Goal: Transaction & Acquisition: Purchase product/service

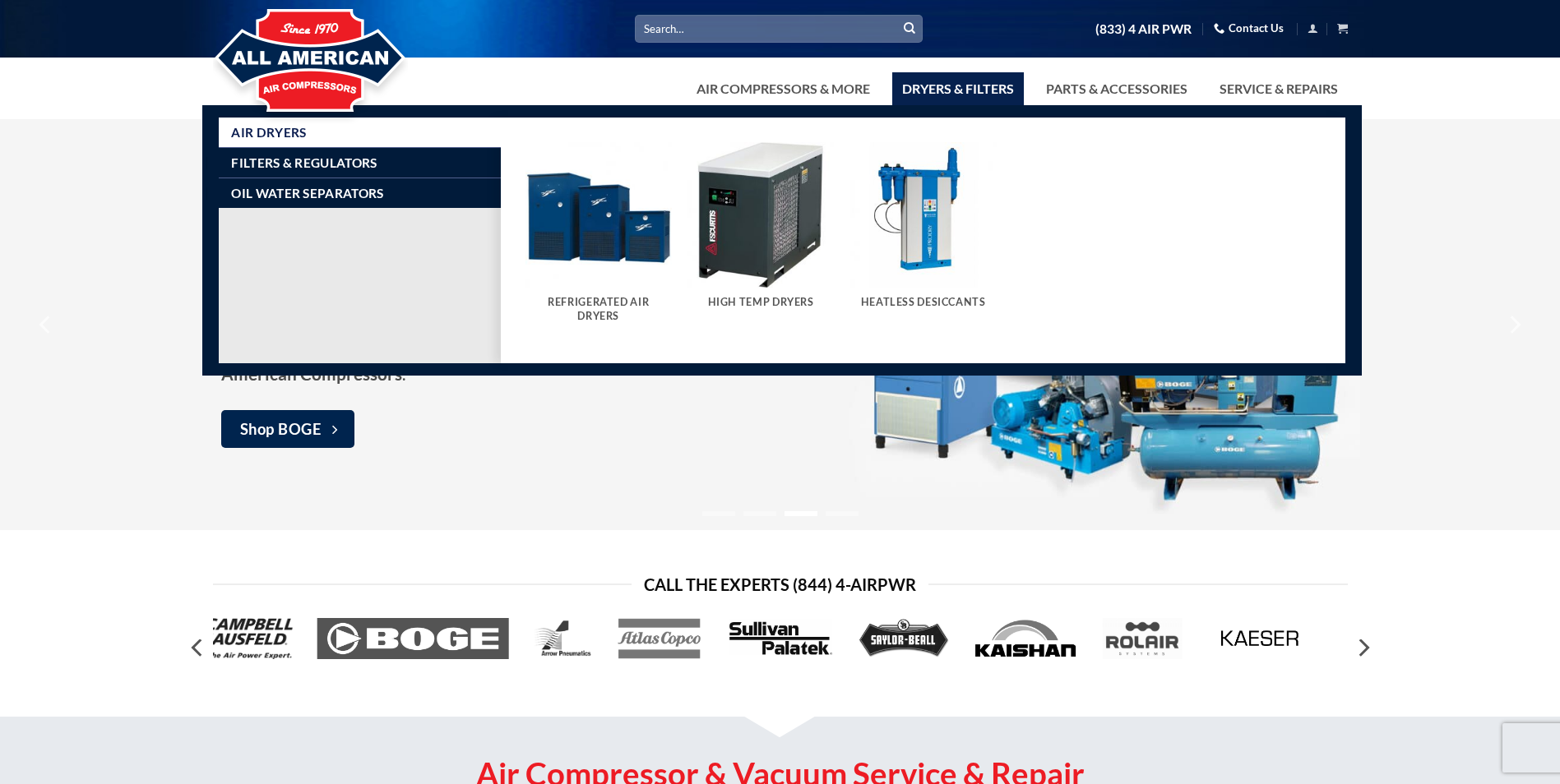
click at [969, 96] on link "Dryers & Filters" at bounding box center [958, 88] width 132 height 32
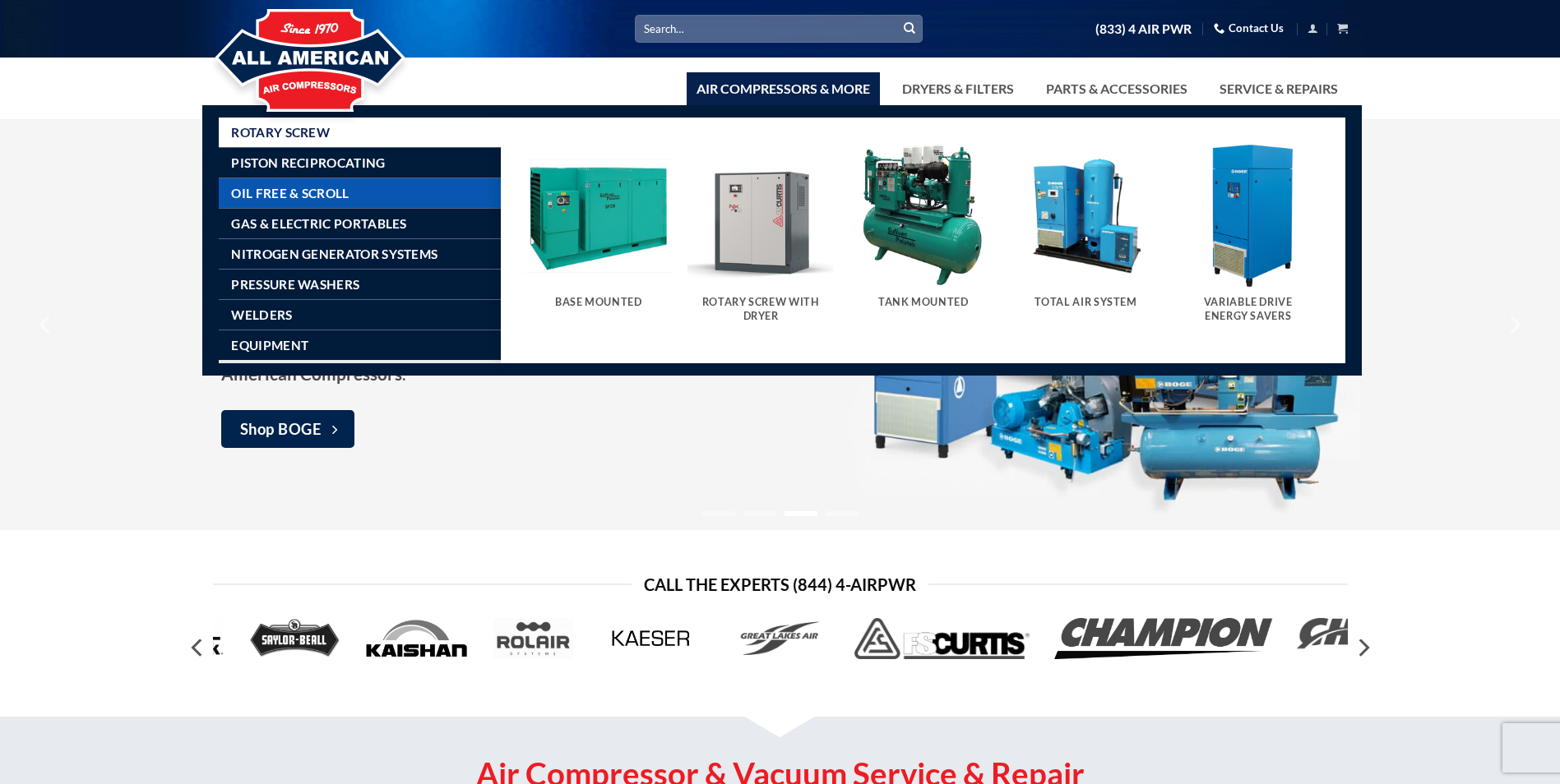
click at [280, 196] on span "Oil Free & Scroll" at bounding box center [290, 193] width 118 height 13
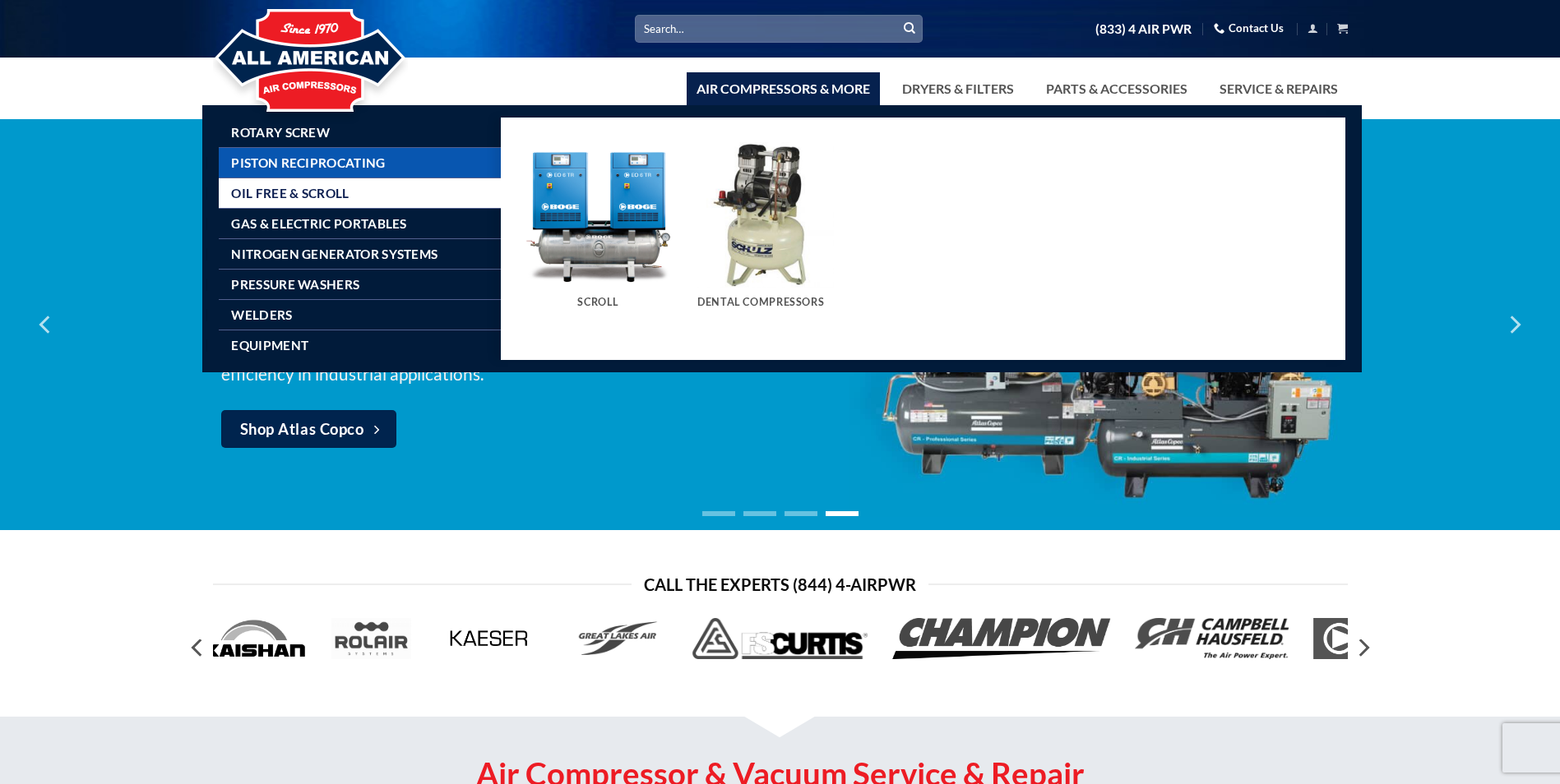
click at [302, 164] on span "Piston Reciprocating" at bounding box center [308, 162] width 153 height 13
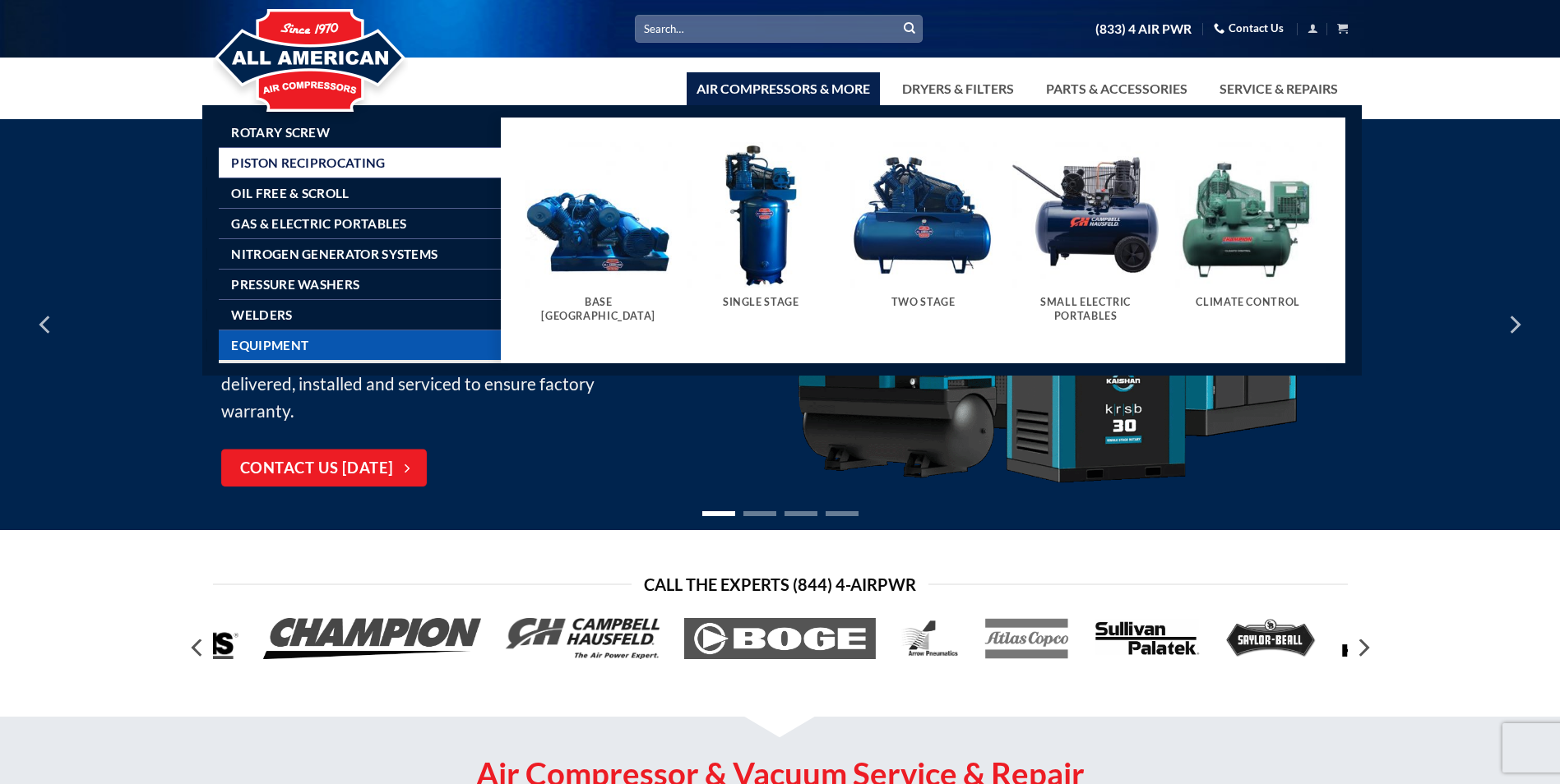
click at [272, 343] on span "Equipment" at bounding box center [269, 345] width 78 height 13
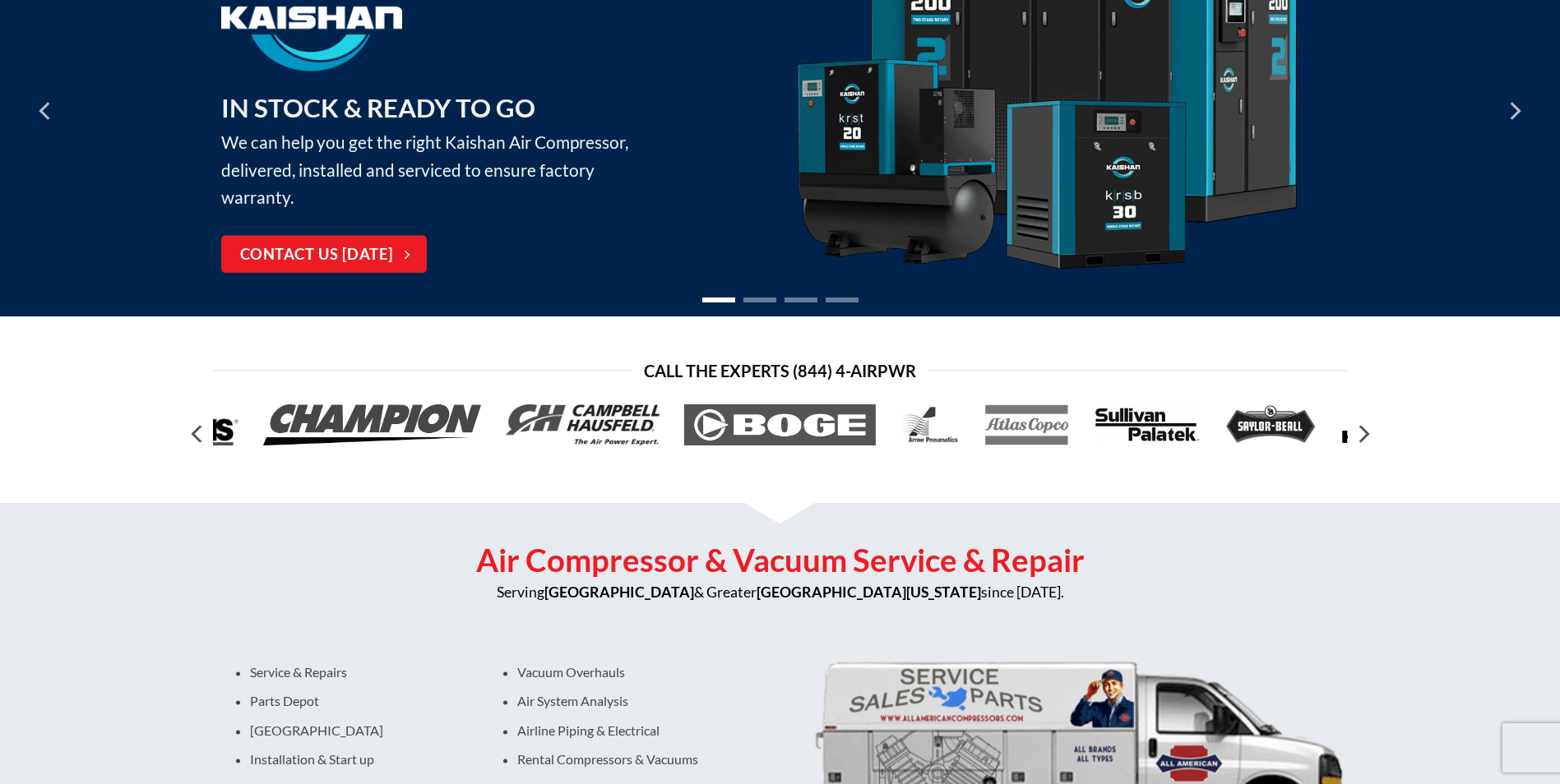
scroll to position [164, 0]
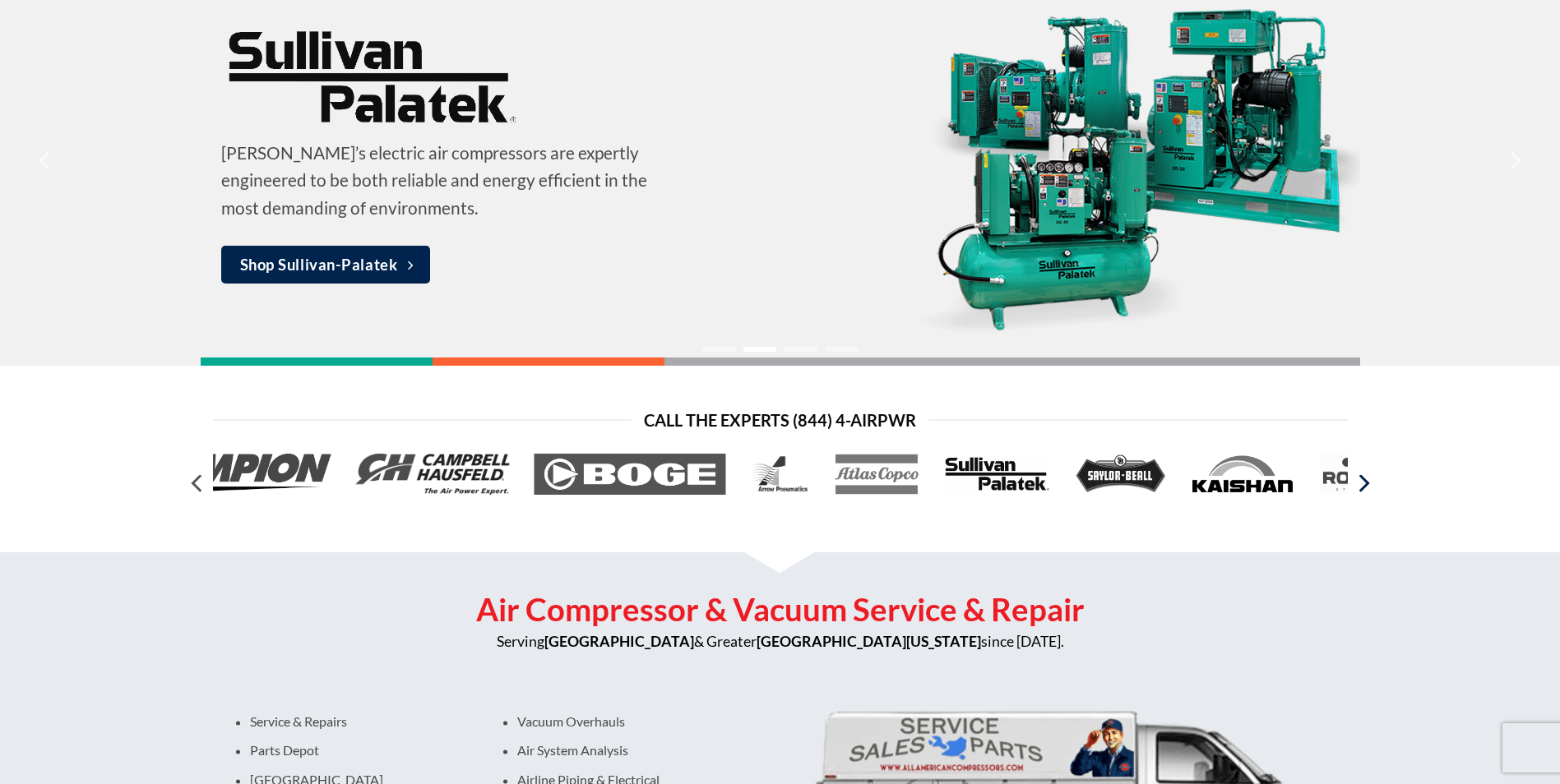
click at [1359, 486] on icon "Next" at bounding box center [1362, 483] width 29 height 29
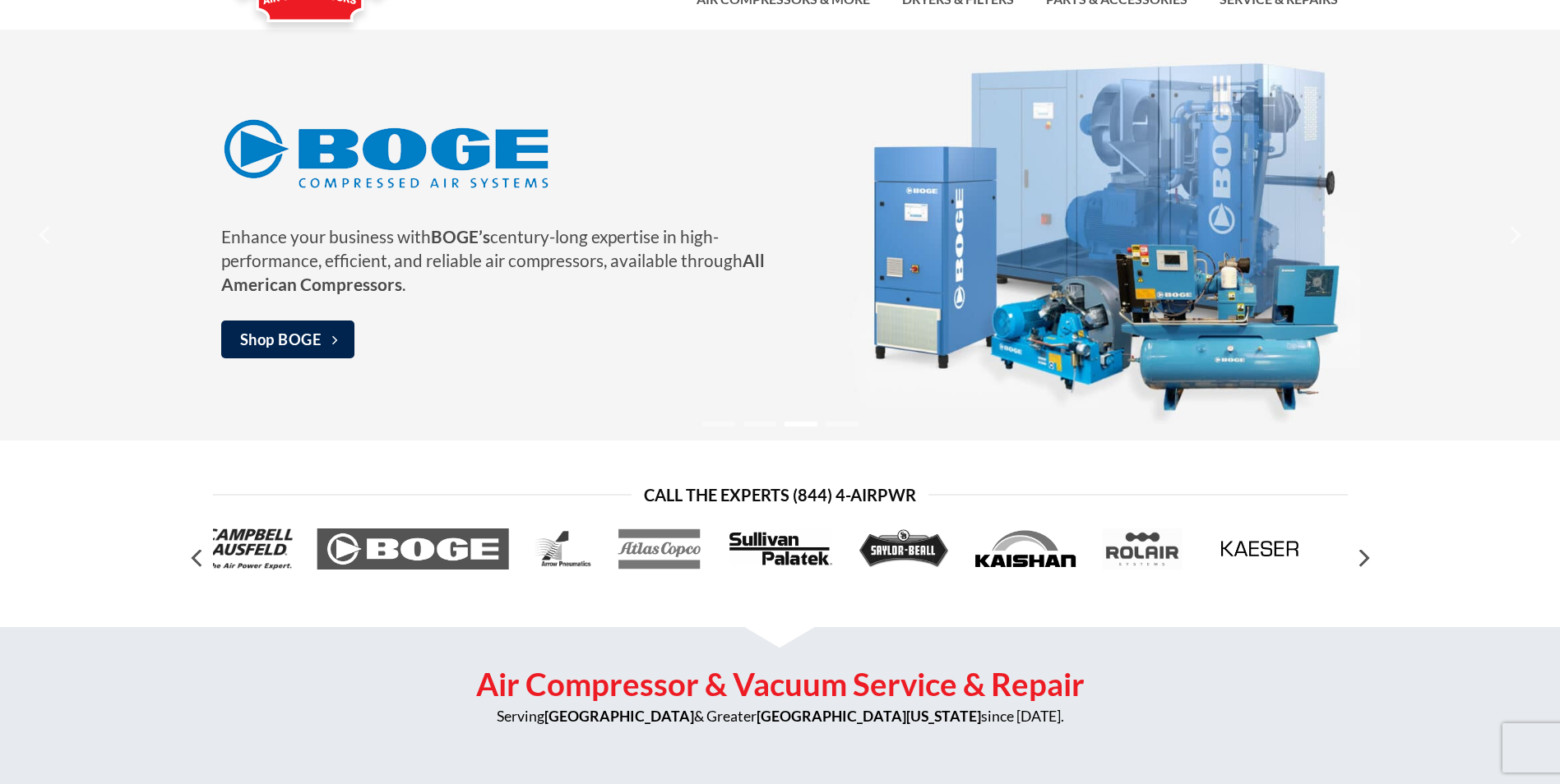
scroll to position [0, 0]
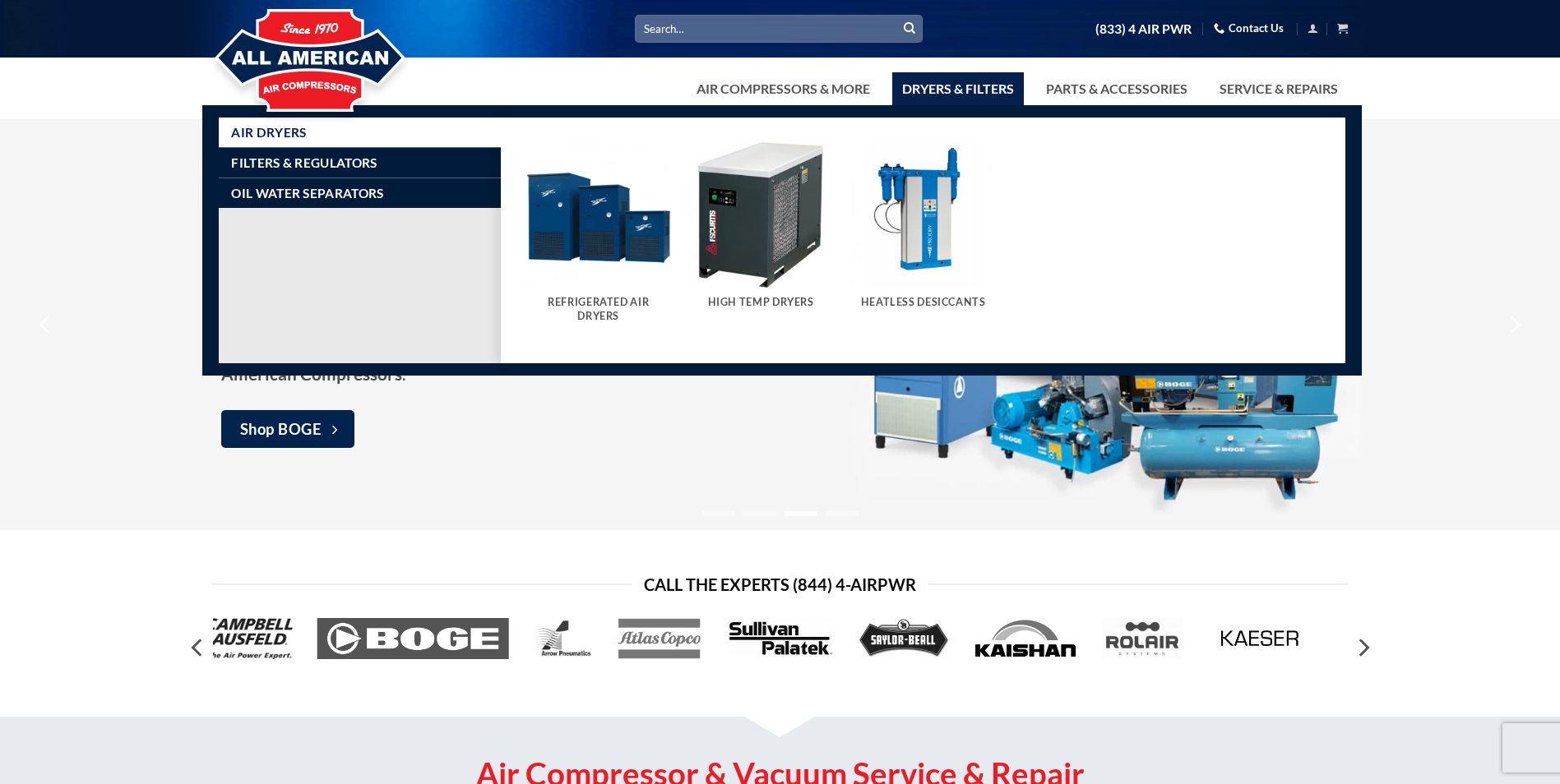
click at [955, 88] on link "Dryers & Filters" at bounding box center [958, 88] width 132 height 32
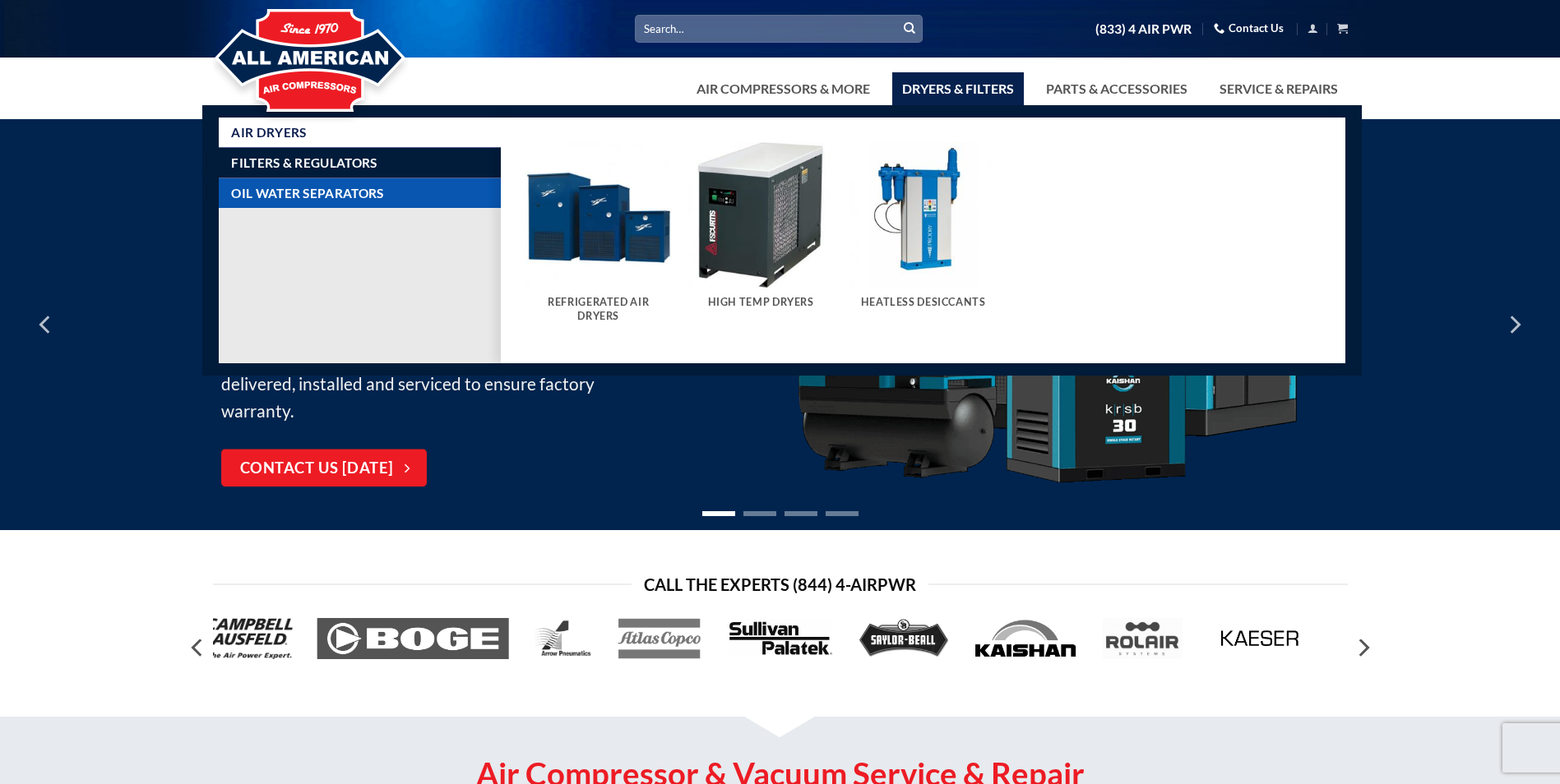
click at [329, 193] on span "Oil Water Separators" at bounding box center [307, 193] width 152 height 13
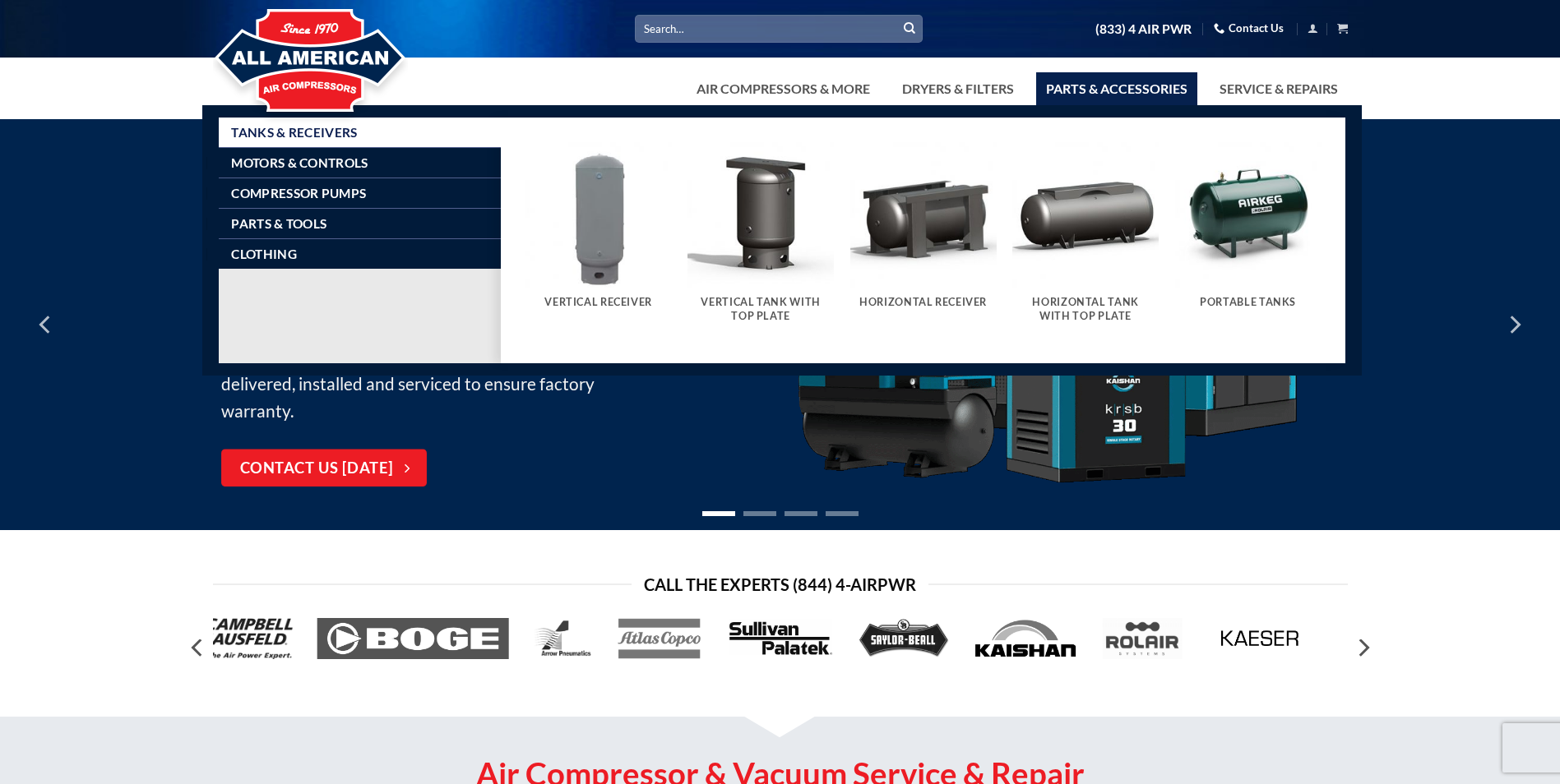
click at [1099, 91] on link "Parts & Accessories" at bounding box center [1117, 88] width 161 height 32
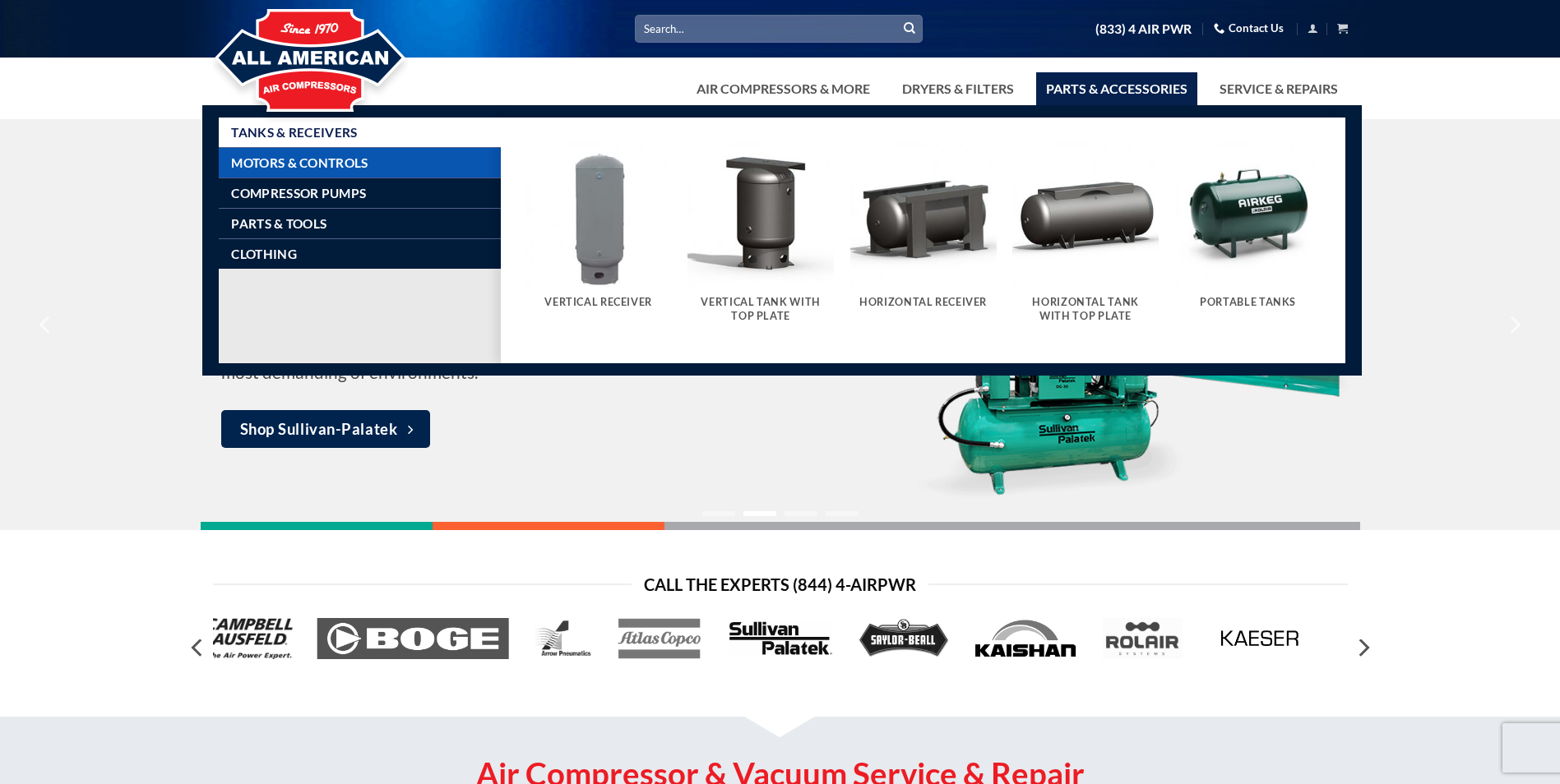
click at [300, 162] on span "Motors & Controls" at bounding box center [299, 162] width 137 height 13
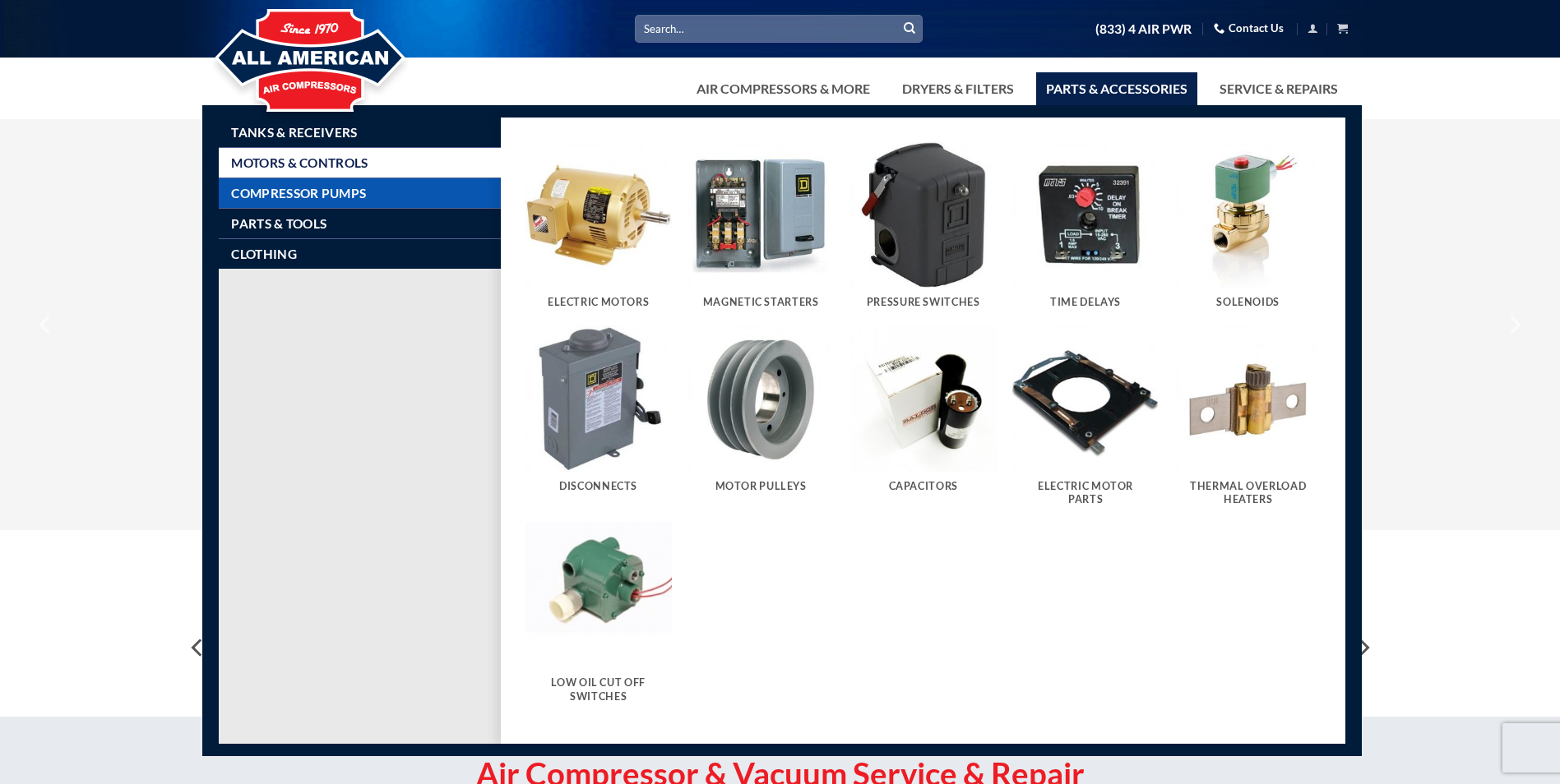
click at [295, 191] on span "Compressor Pumps" at bounding box center [298, 193] width 135 height 13
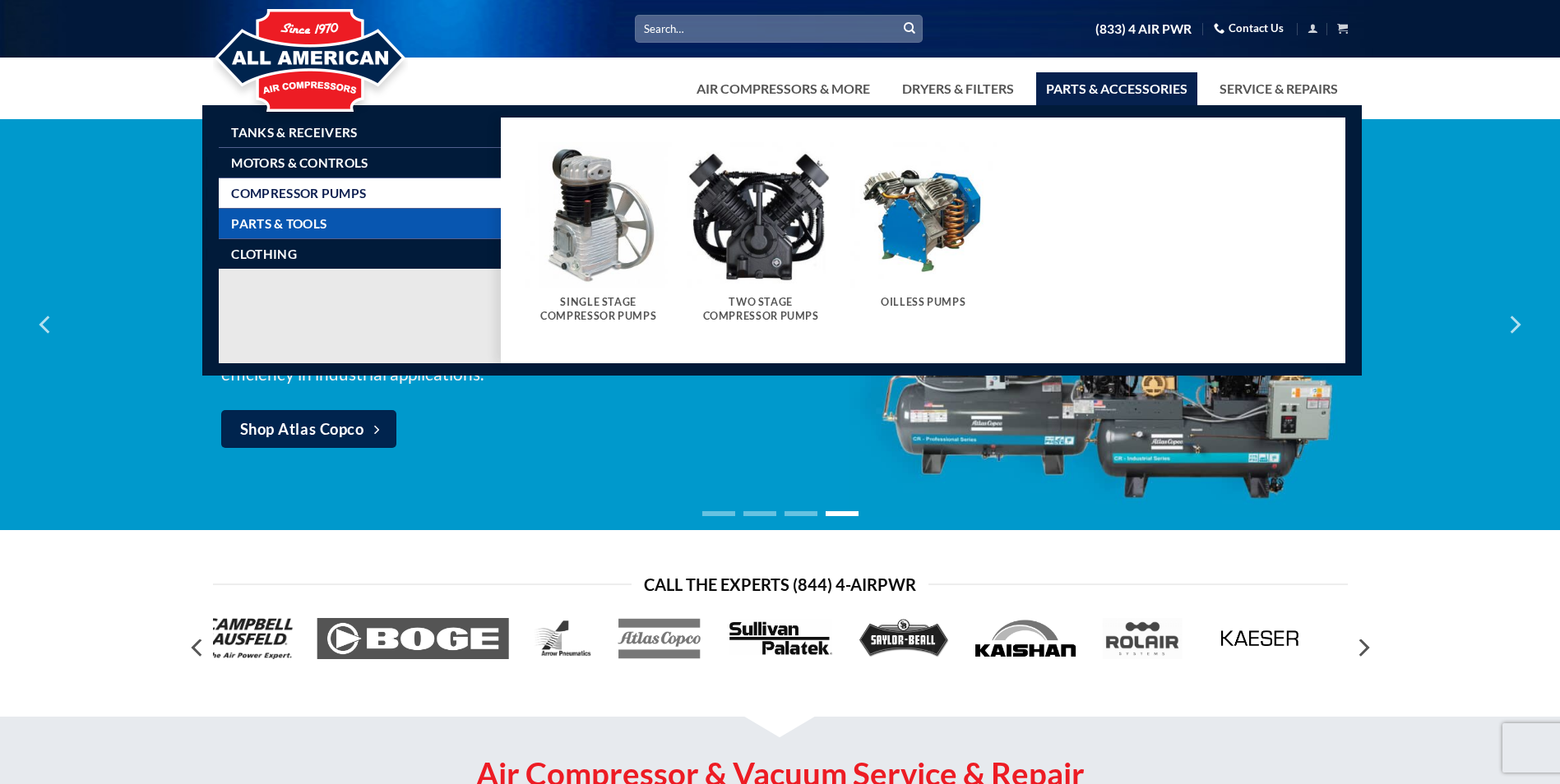
click at [292, 222] on span "Parts & Tools" at bounding box center [278, 223] width 95 height 13
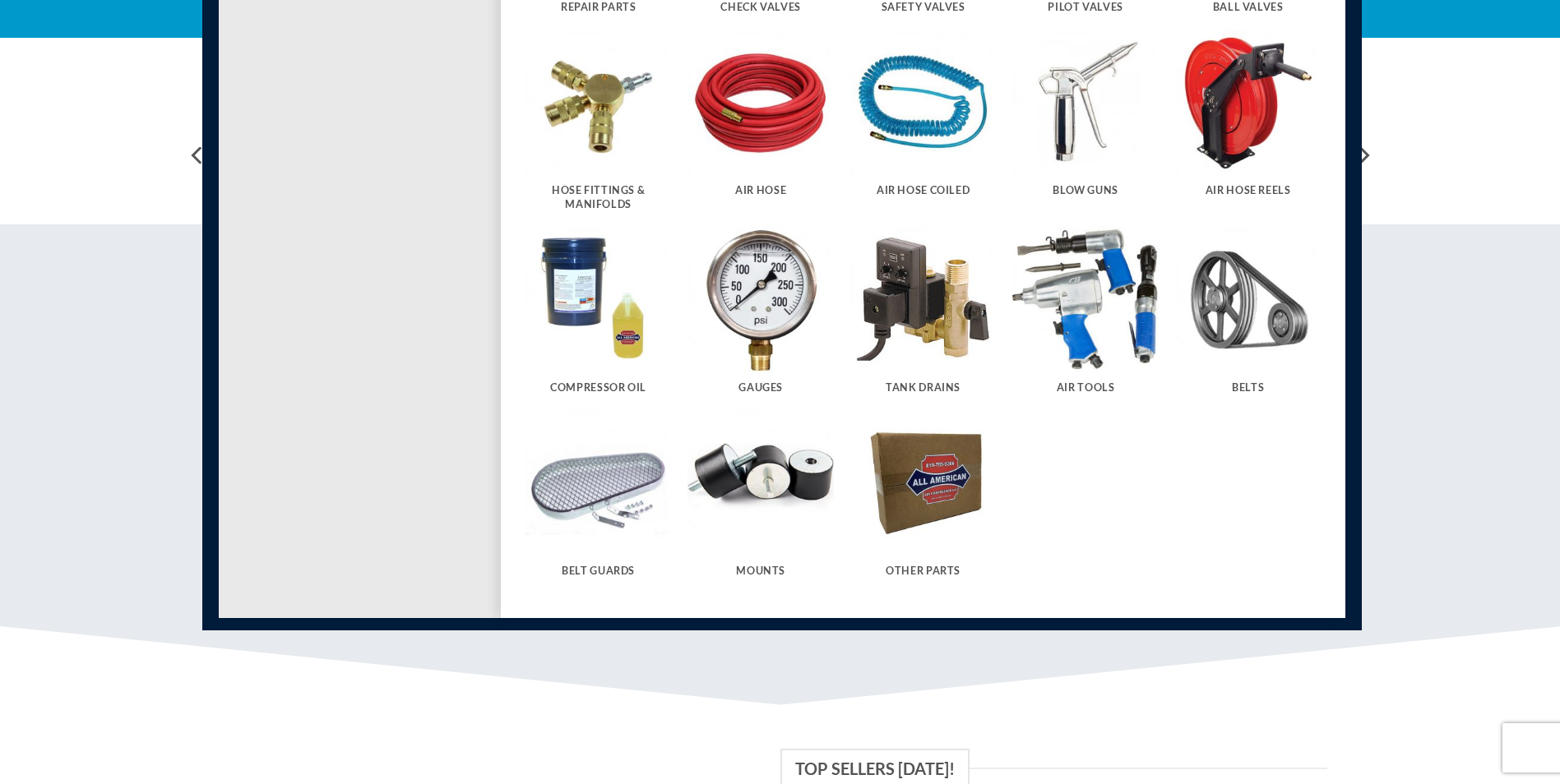
scroll to position [493, 0]
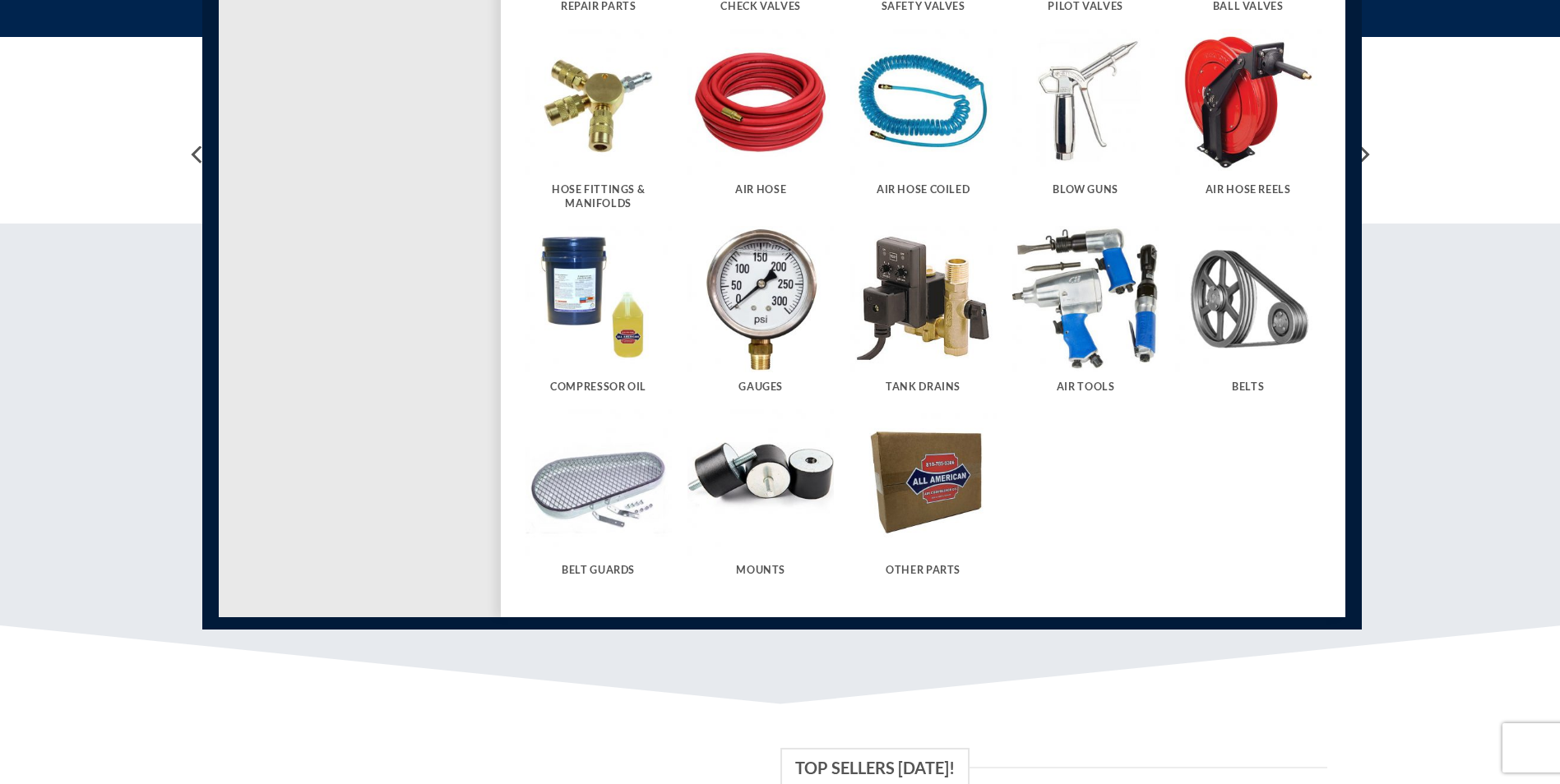
click at [948, 483] on img "Visit product category Other Parts" at bounding box center [923, 482] width 146 height 146
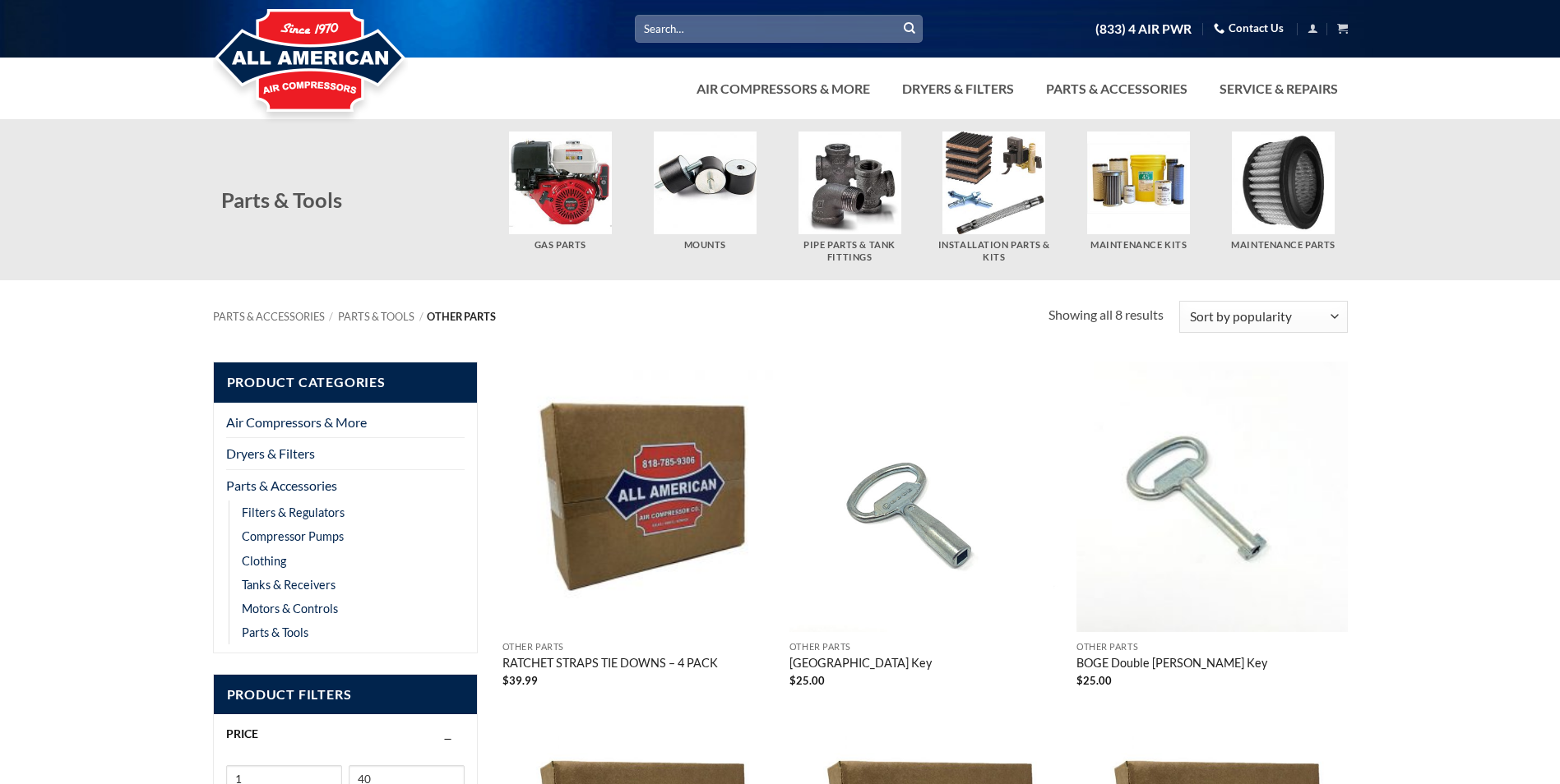
scroll to position [164, 0]
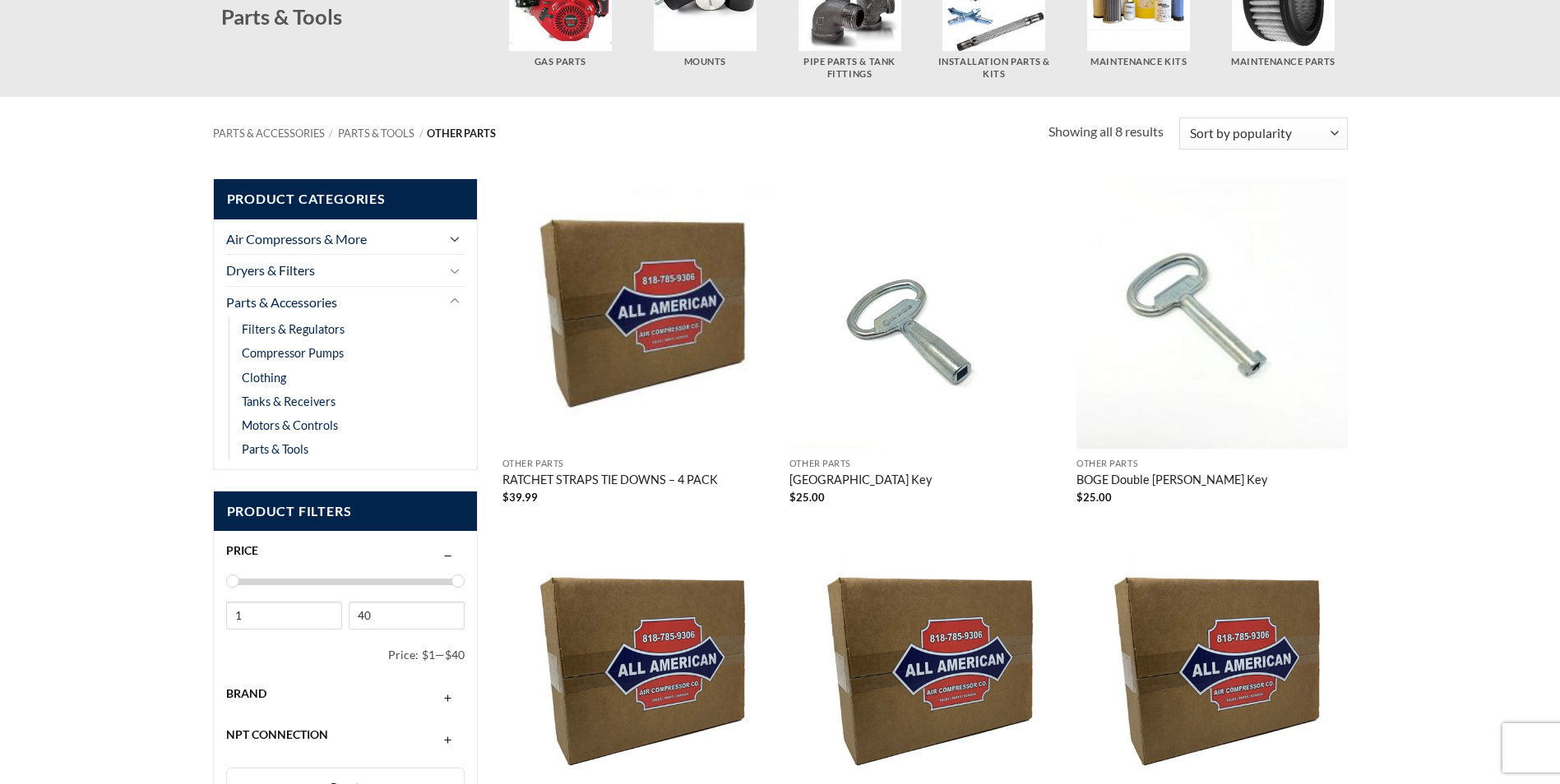
click at [454, 235] on icon "Toggle" at bounding box center [455, 239] width 10 height 18
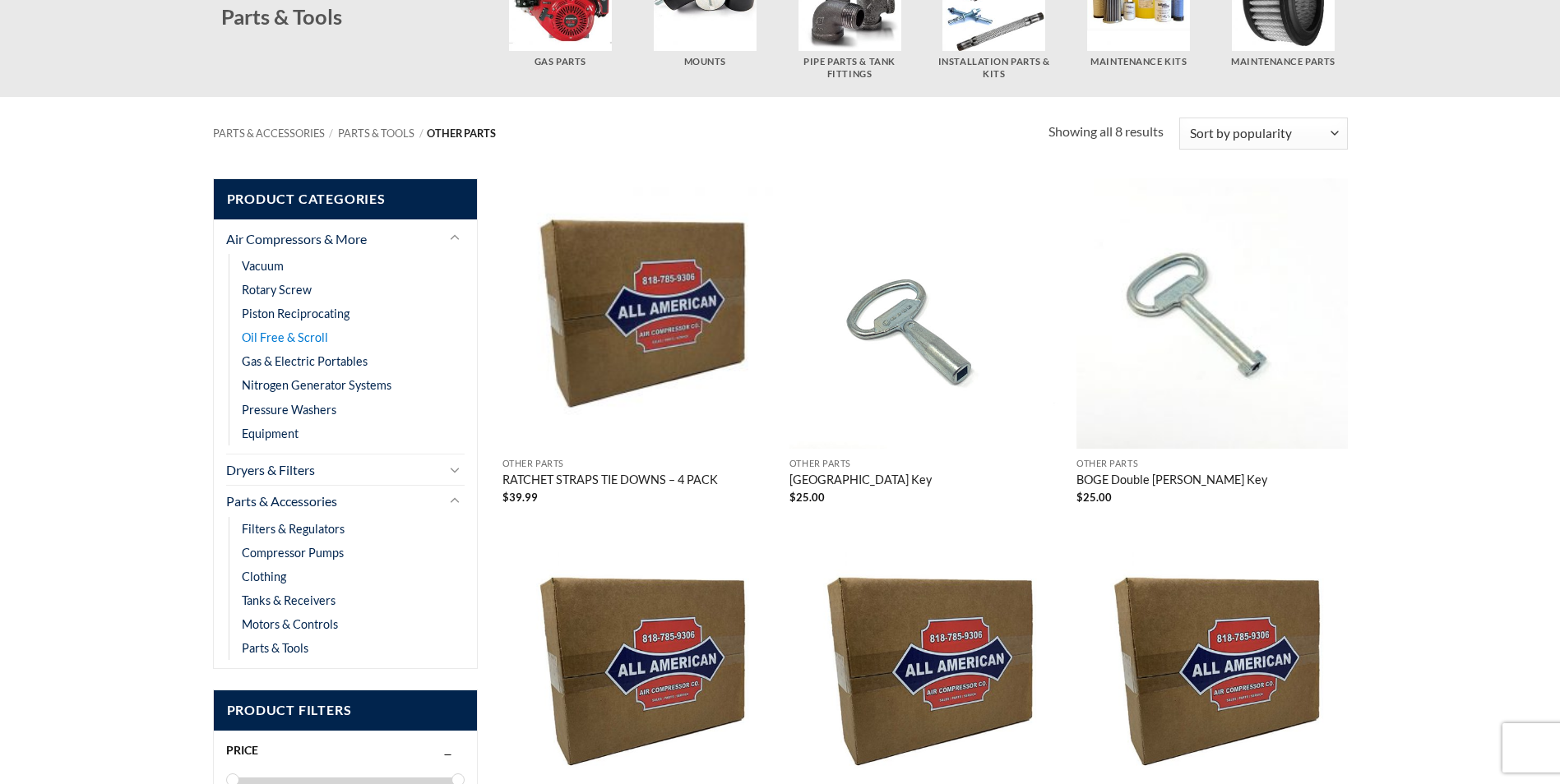
click at [300, 337] on link "Oil Free & Scroll" at bounding box center [285, 337] width 87 height 24
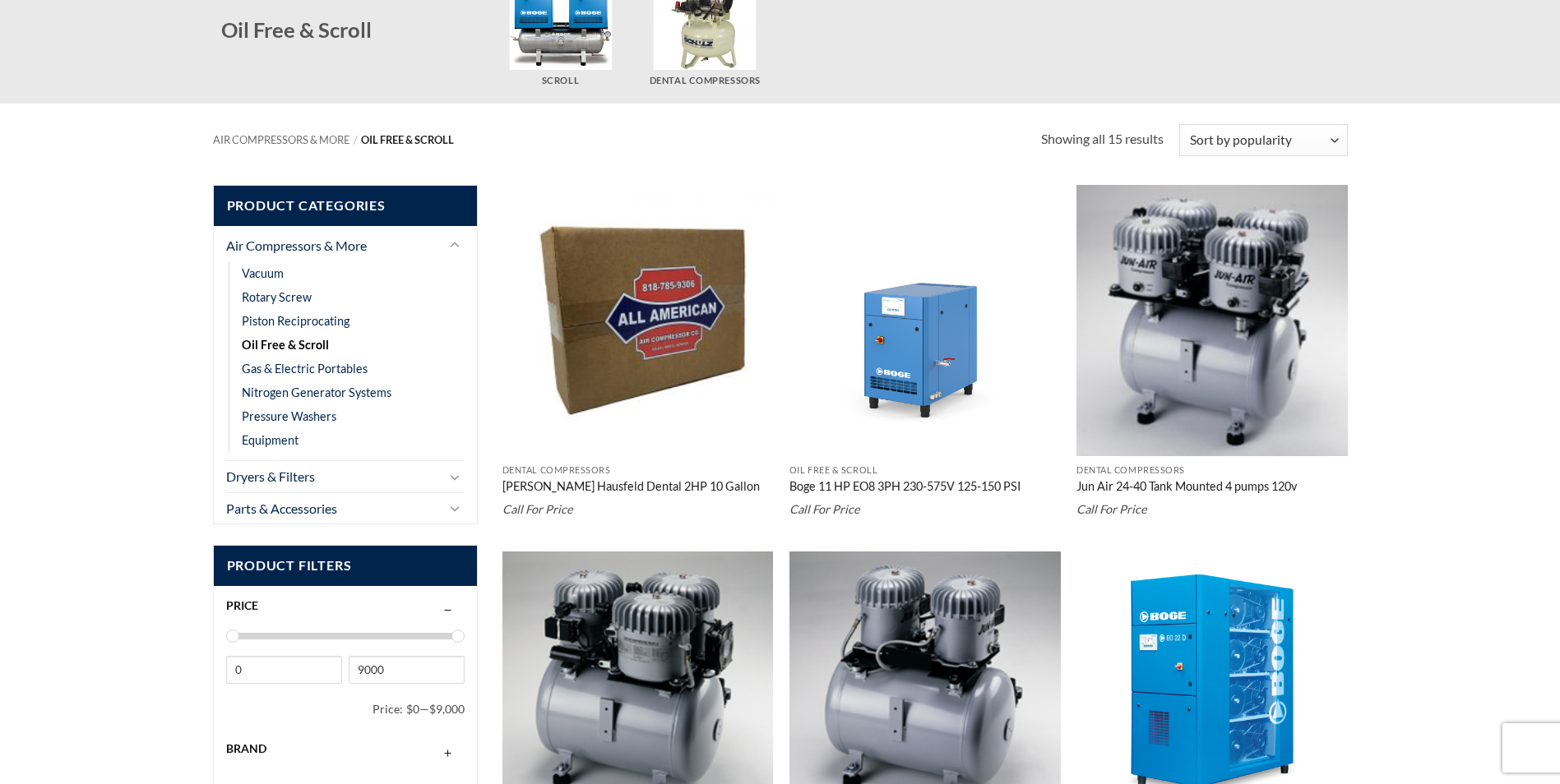
scroll to position [247, 0]
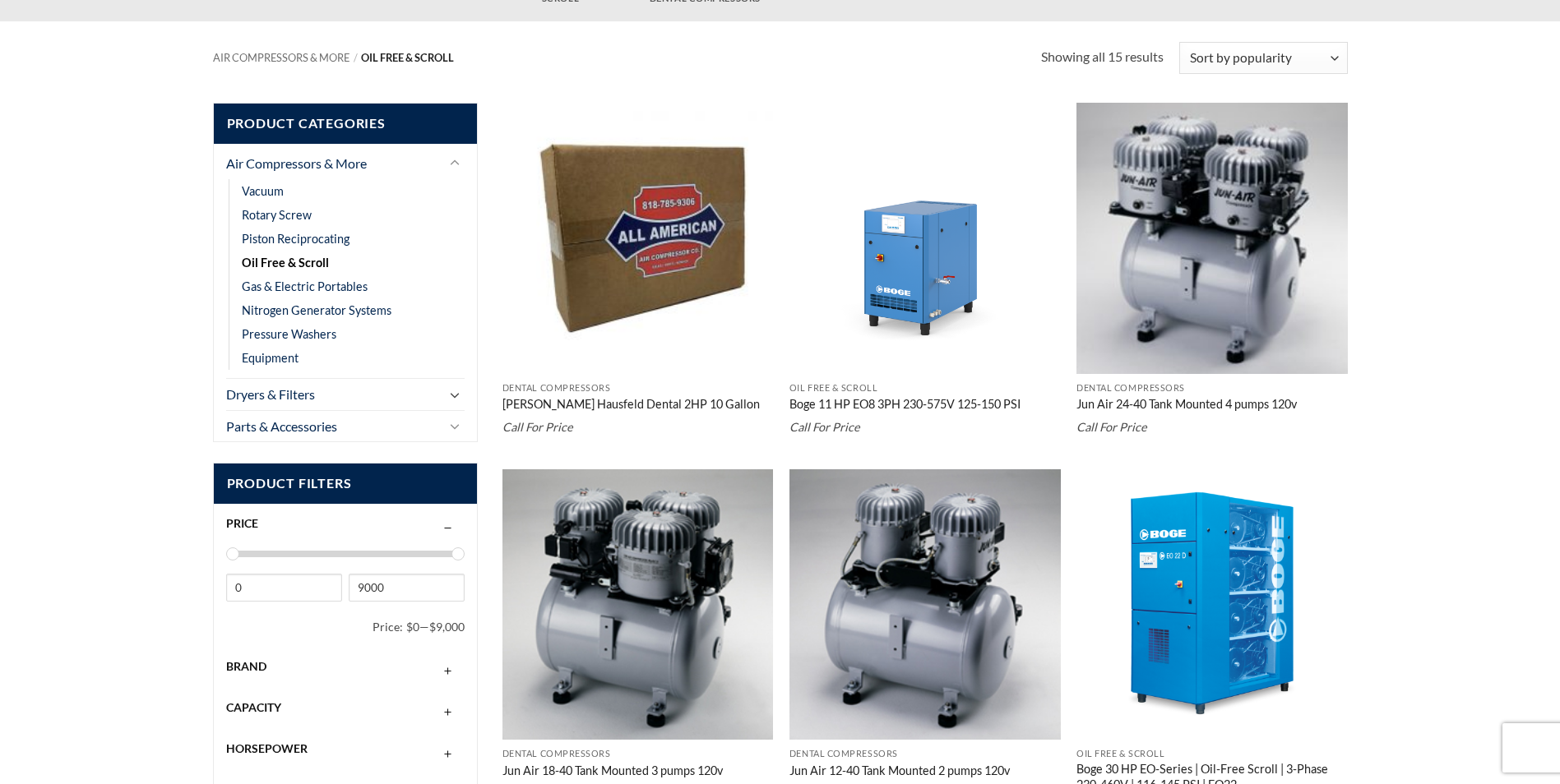
click at [455, 394] on icon "Toggle" at bounding box center [455, 395] width 10 height 18
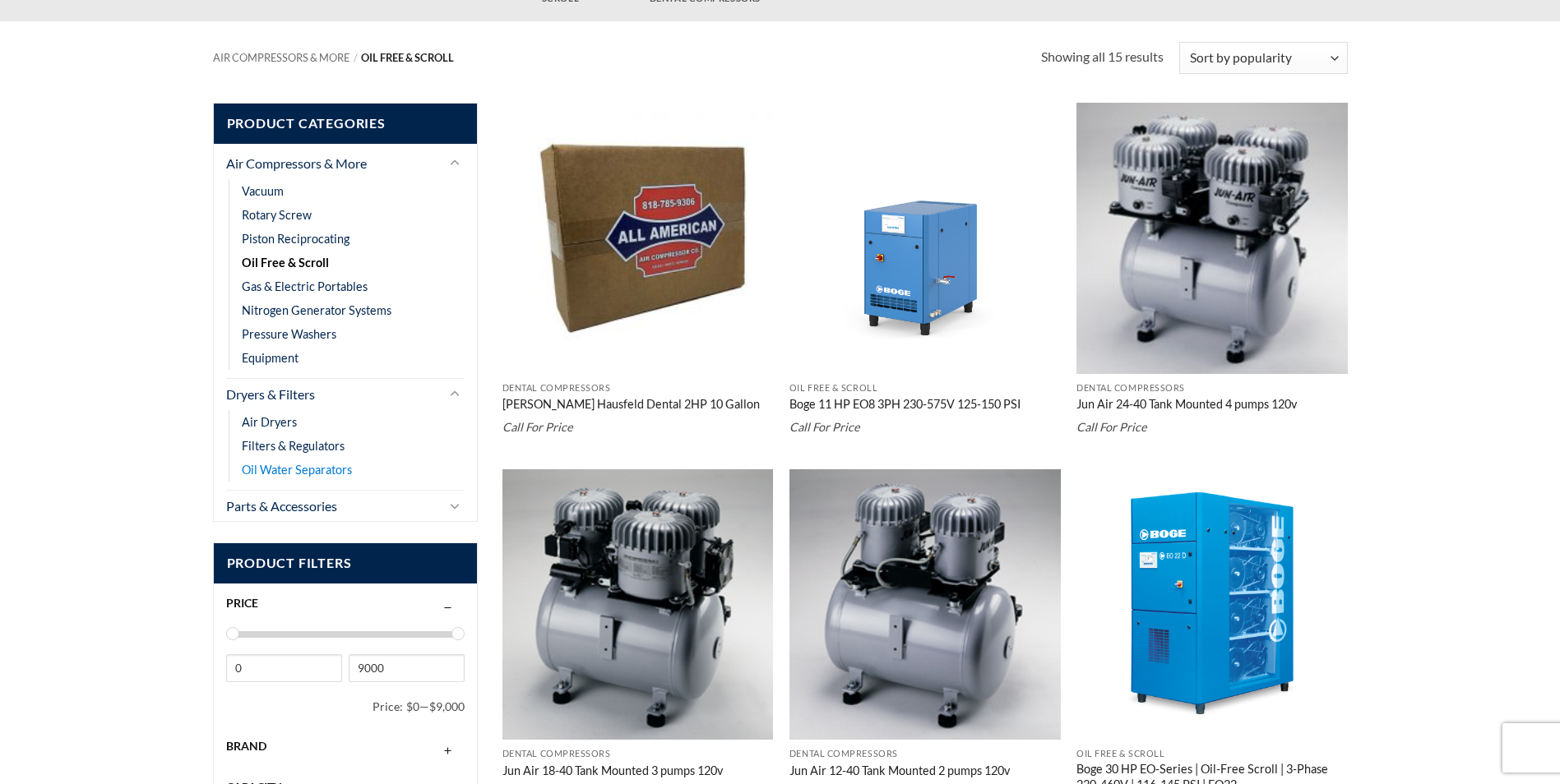
click at [320, 470] on link "Oil Water Separators" at bounding box center [297, 470] width 110 height 24
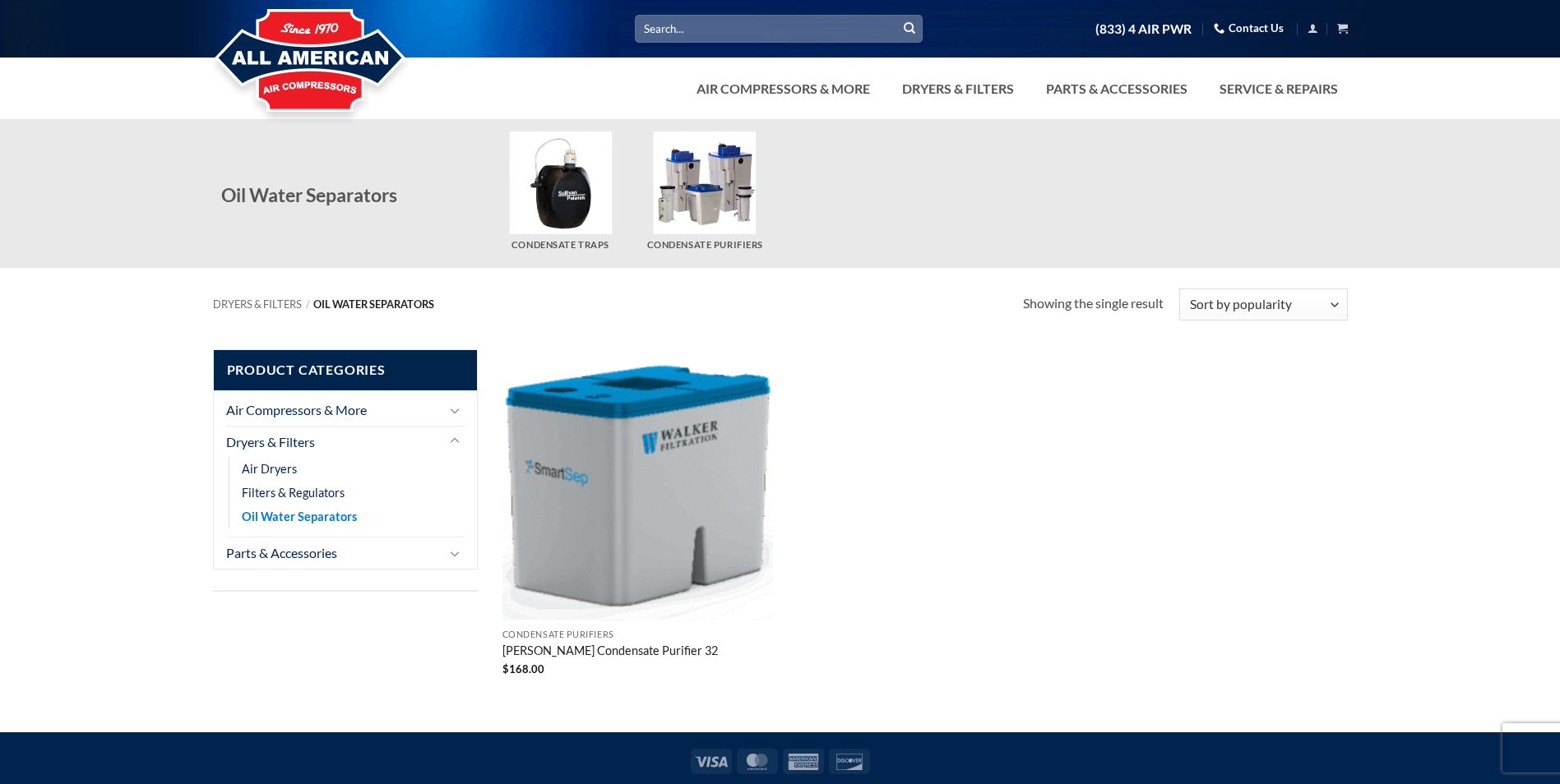
click at [286, 516] on link "Oil Water Separators" at bounding box center [299, 517] width 115 height 24
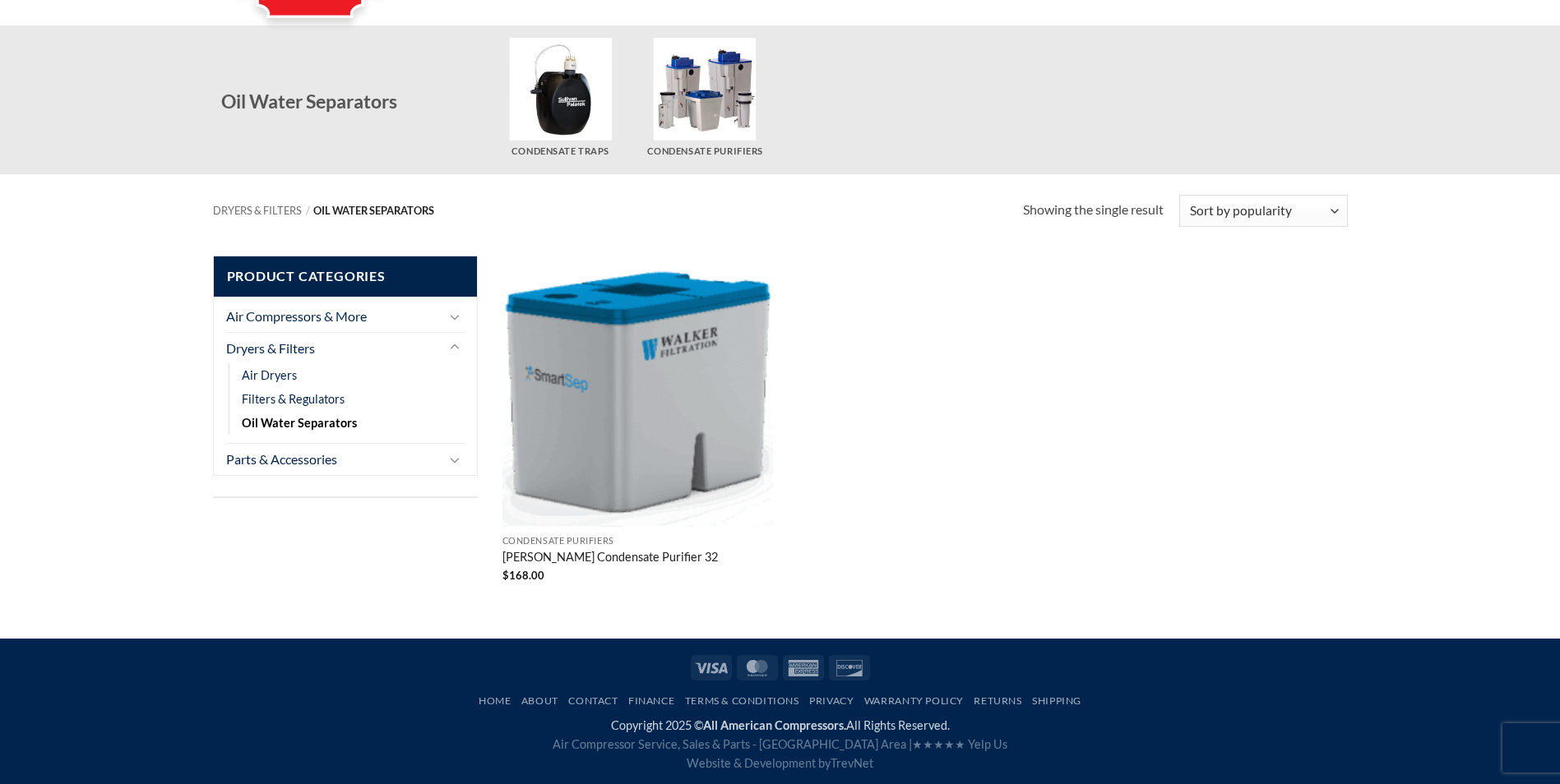
scroll to position [94, 0]
click at [289, 458] on link "Parts & Accessories" at bounding box center [333, 459] width 215 height 31
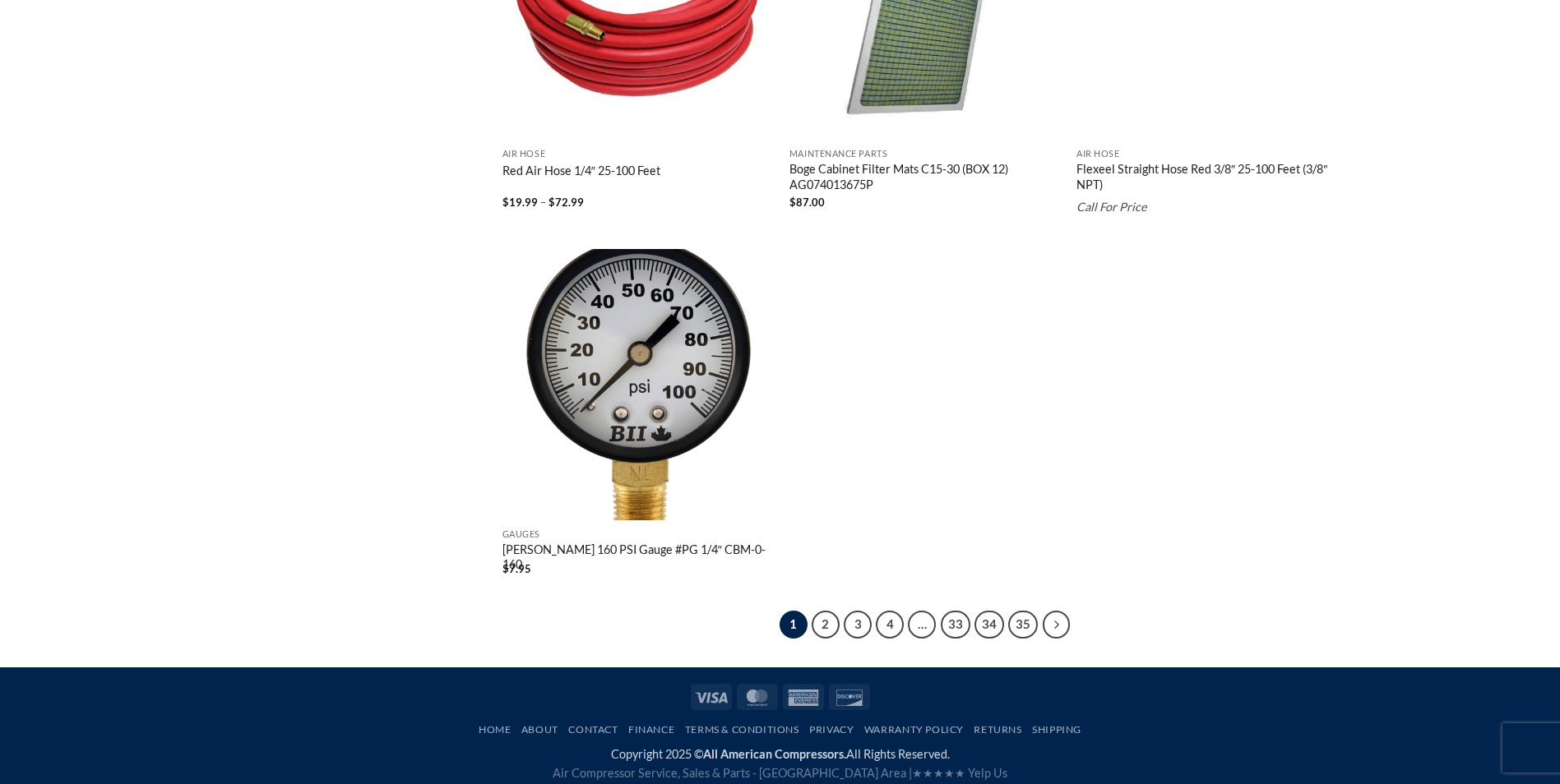
scroll to position [3051, 0]
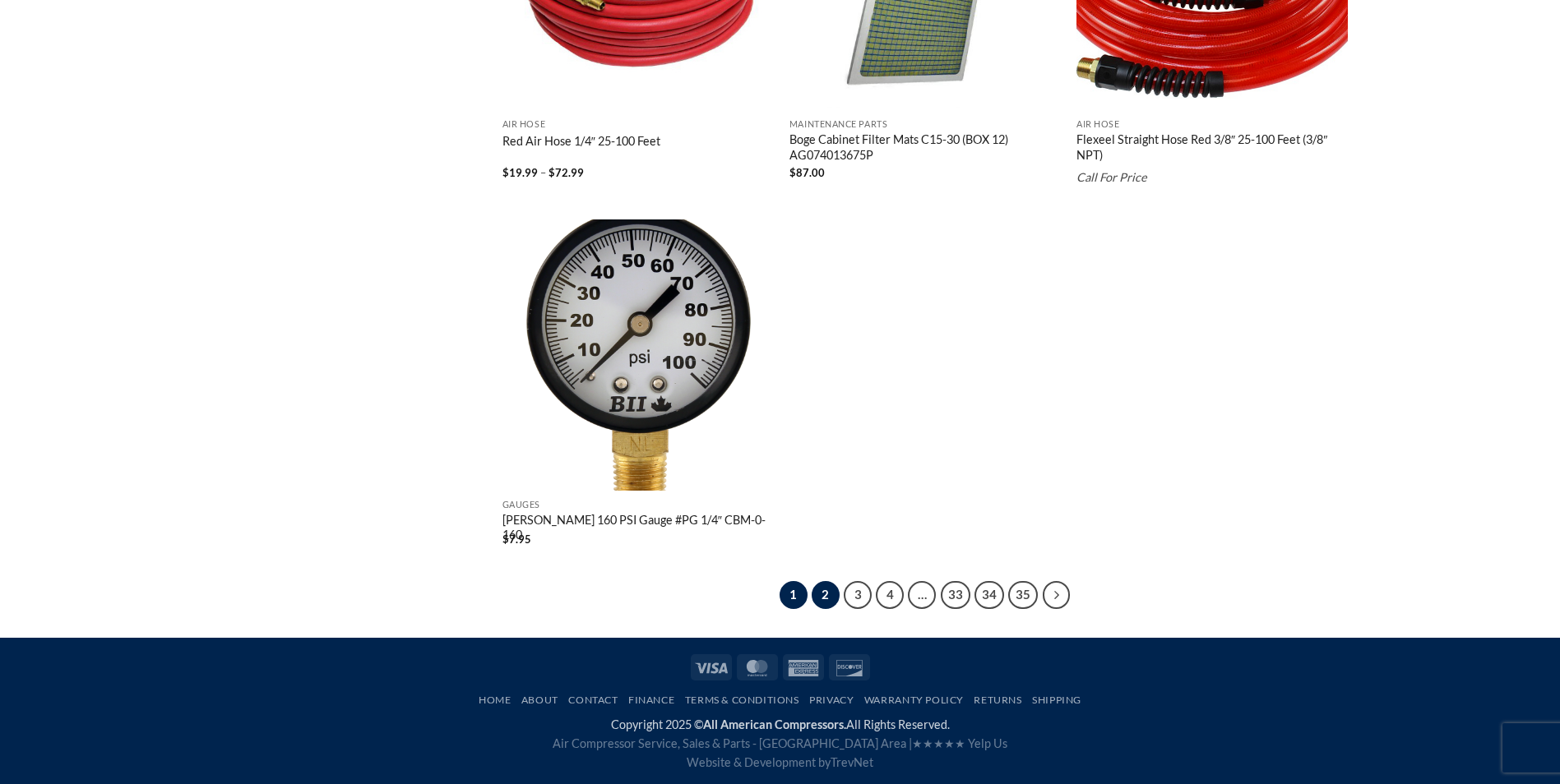
click at [830, 597] on link "2" at bounding box center [826, 594] width 28 height 28
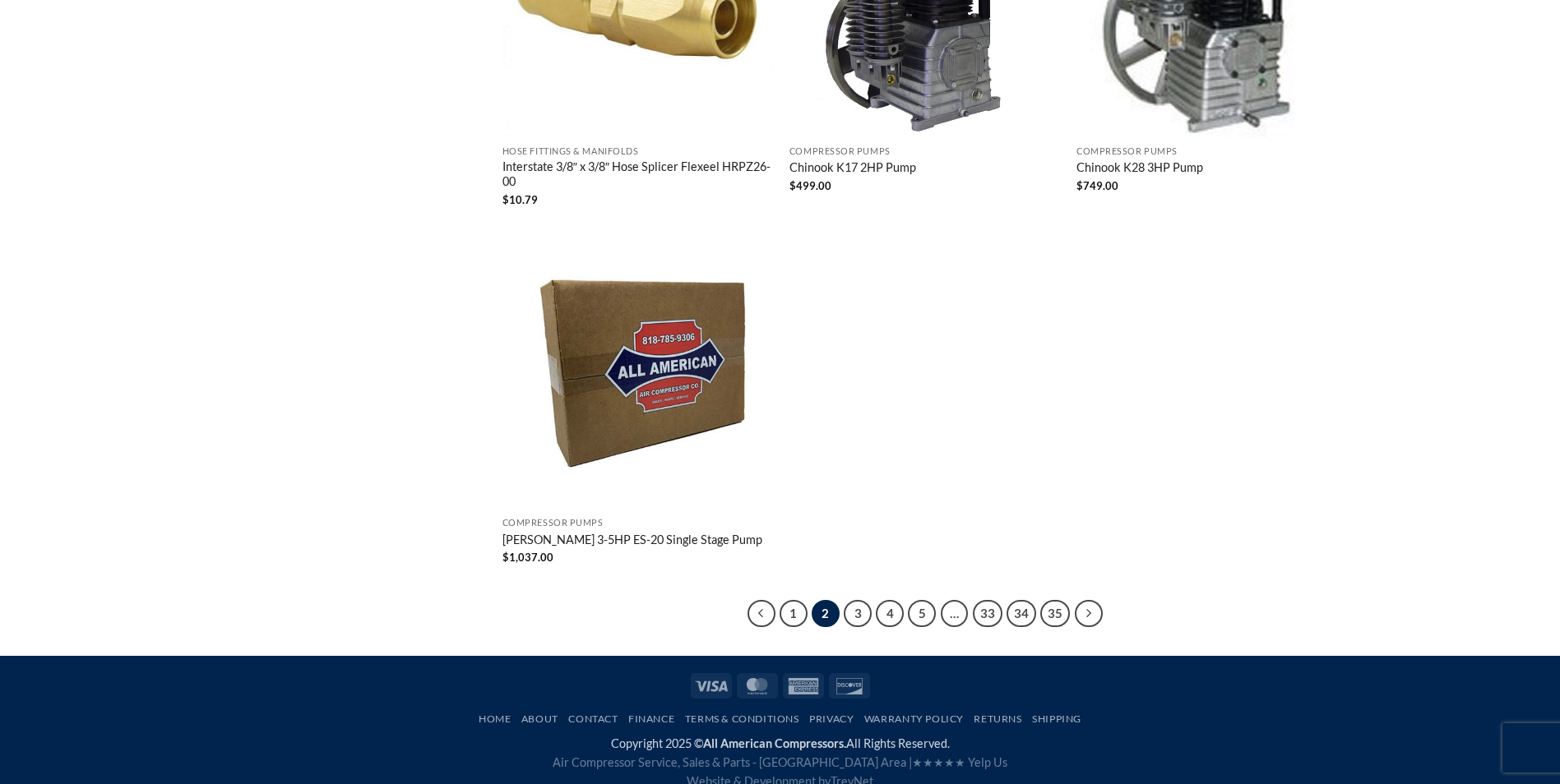
scroll to position [3070, 0]
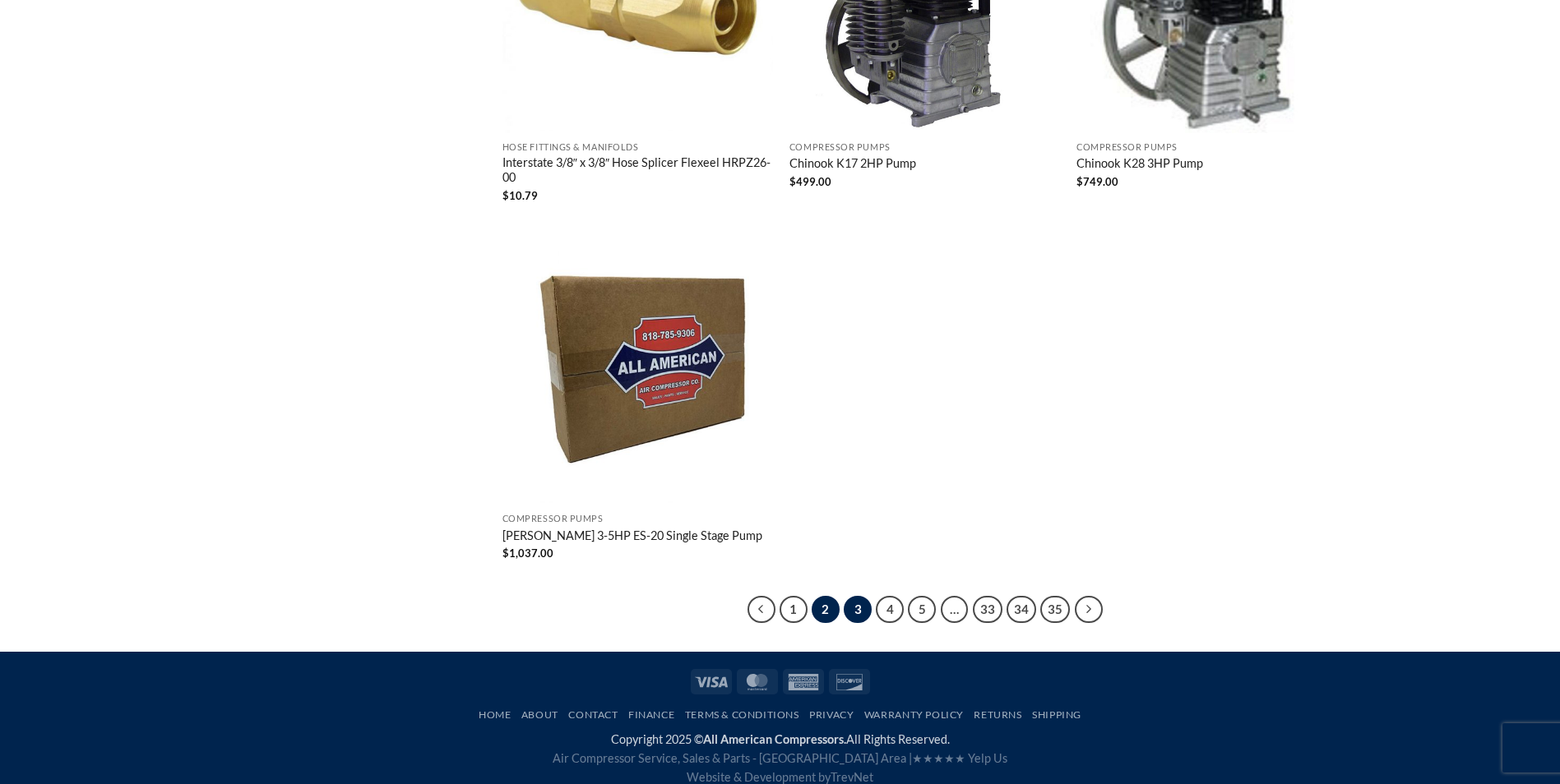
click at [854, 595] on link "3" at bounding box center [857, 609] width 28 height 28
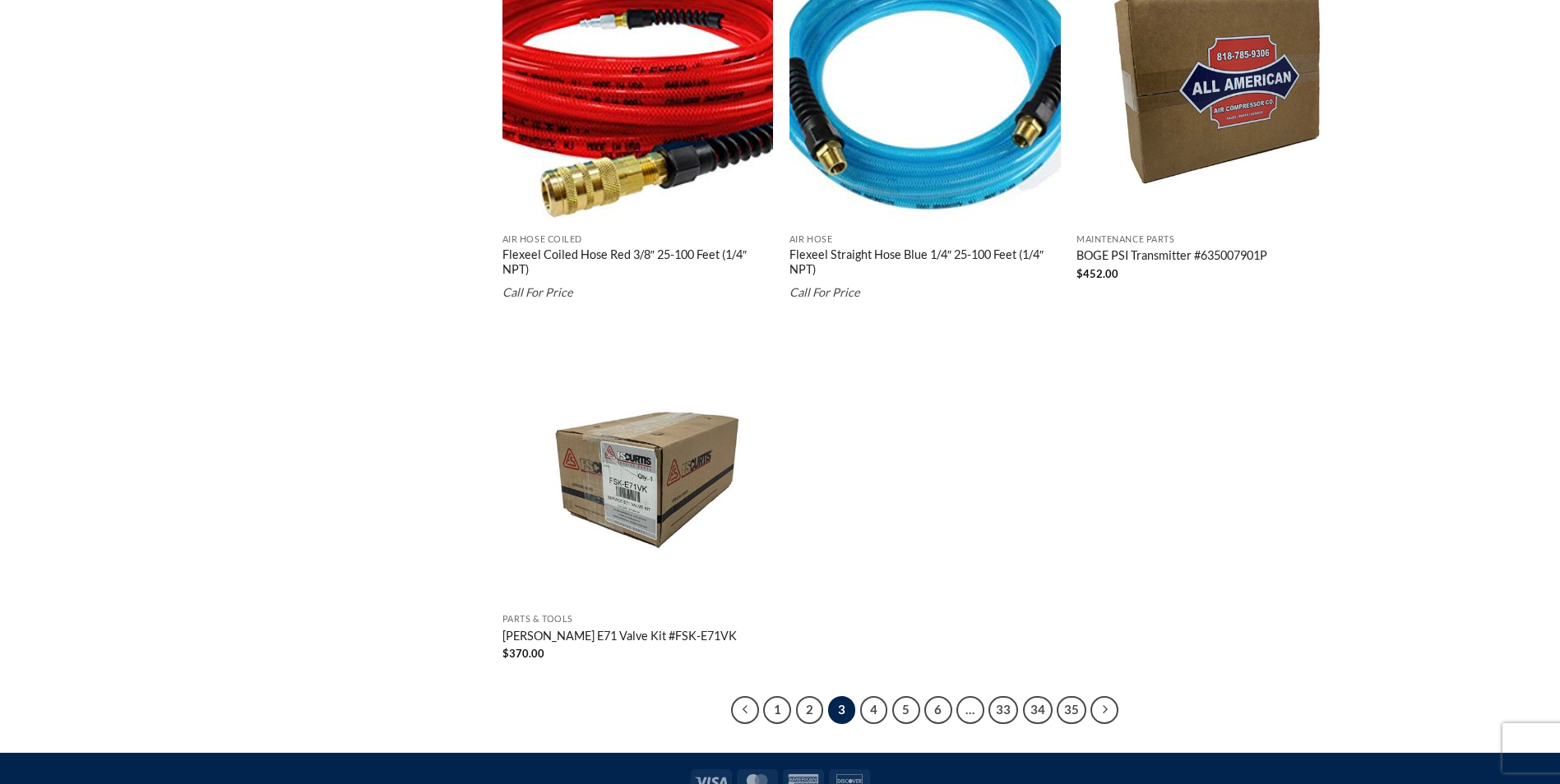
scroll to position [3001, 0]
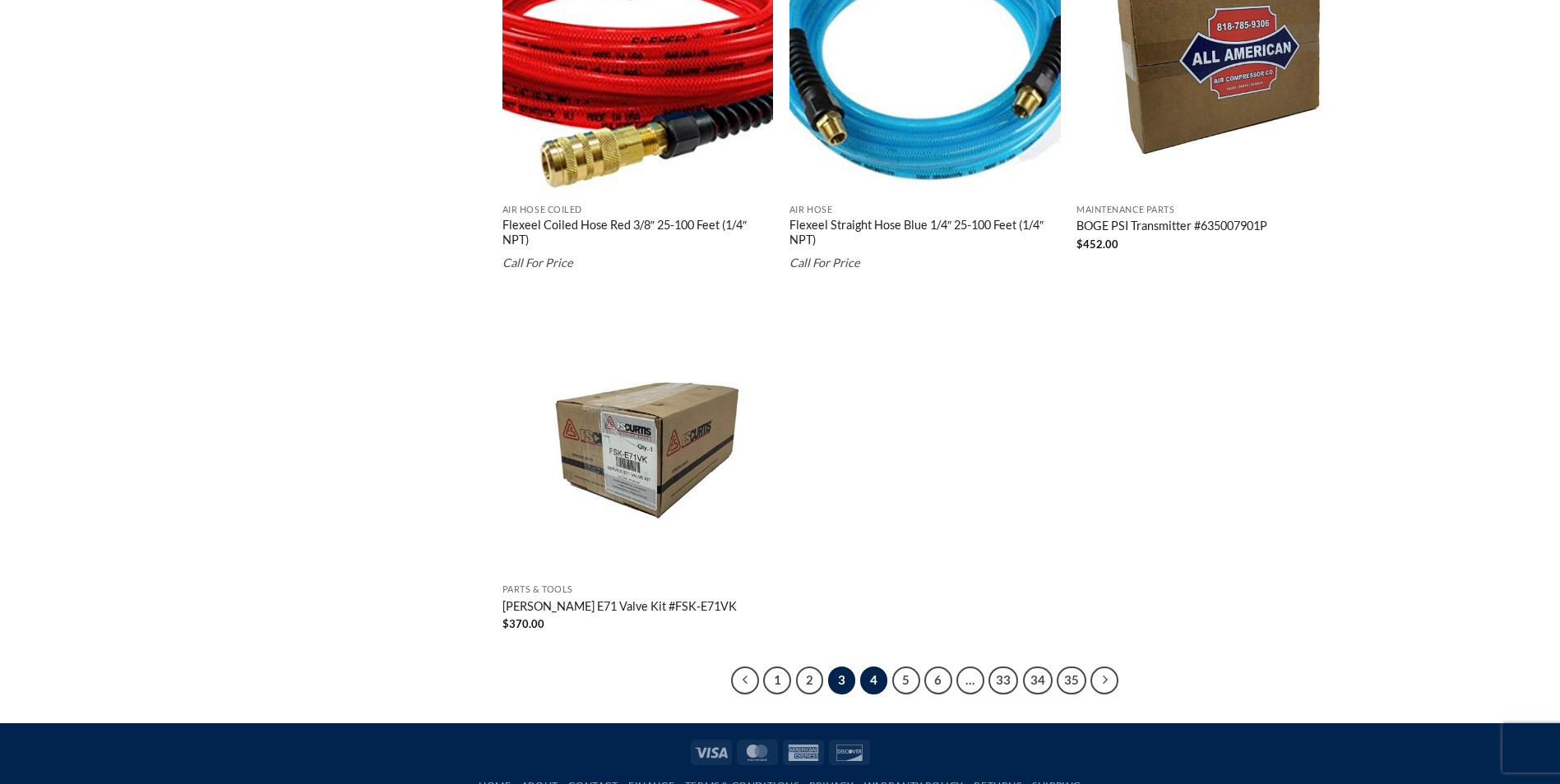
click at [872, 666] on link "4" at bounding box center [874, 680] width 28 height 28
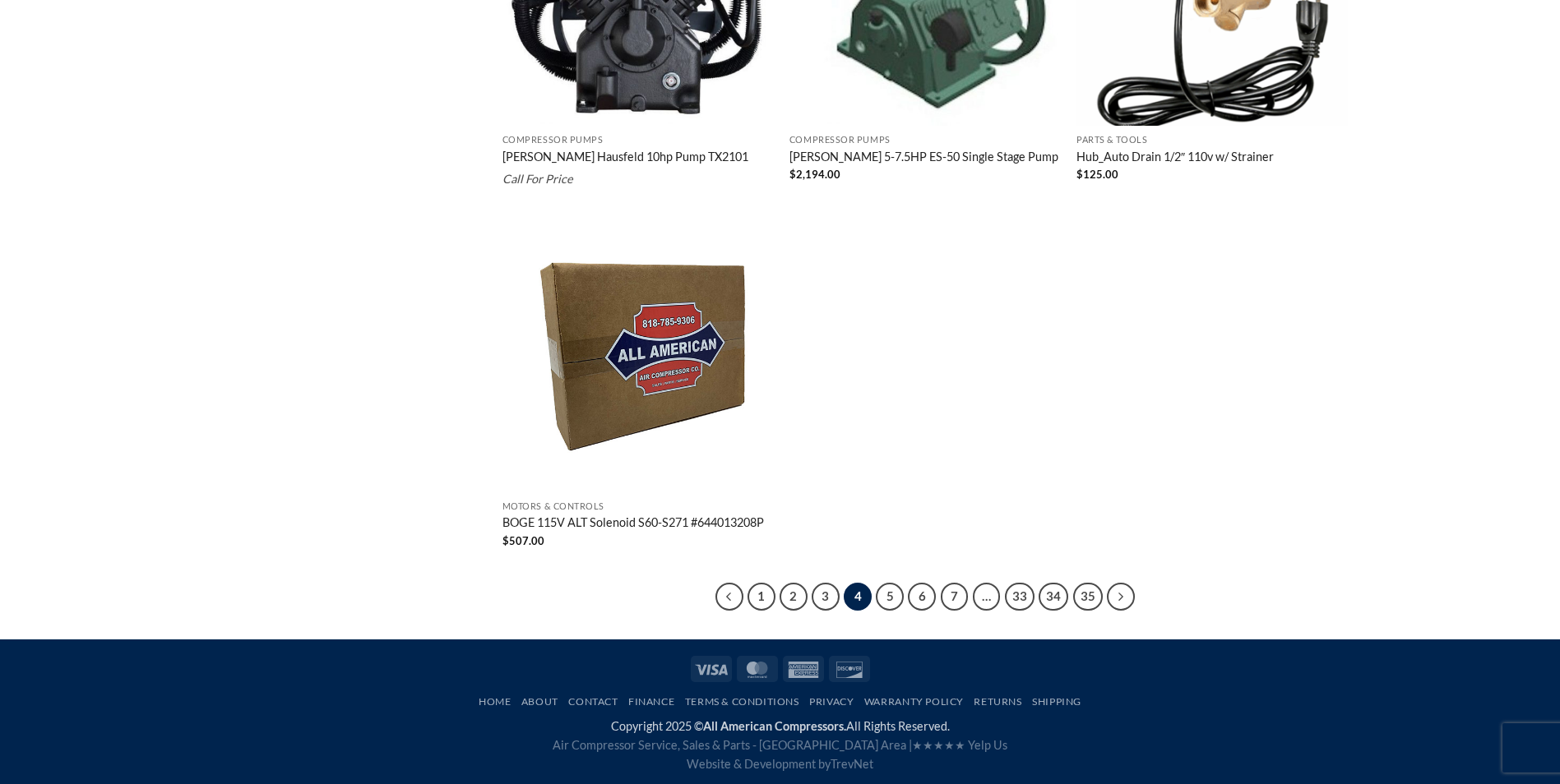
scroll to position [3037, 0]
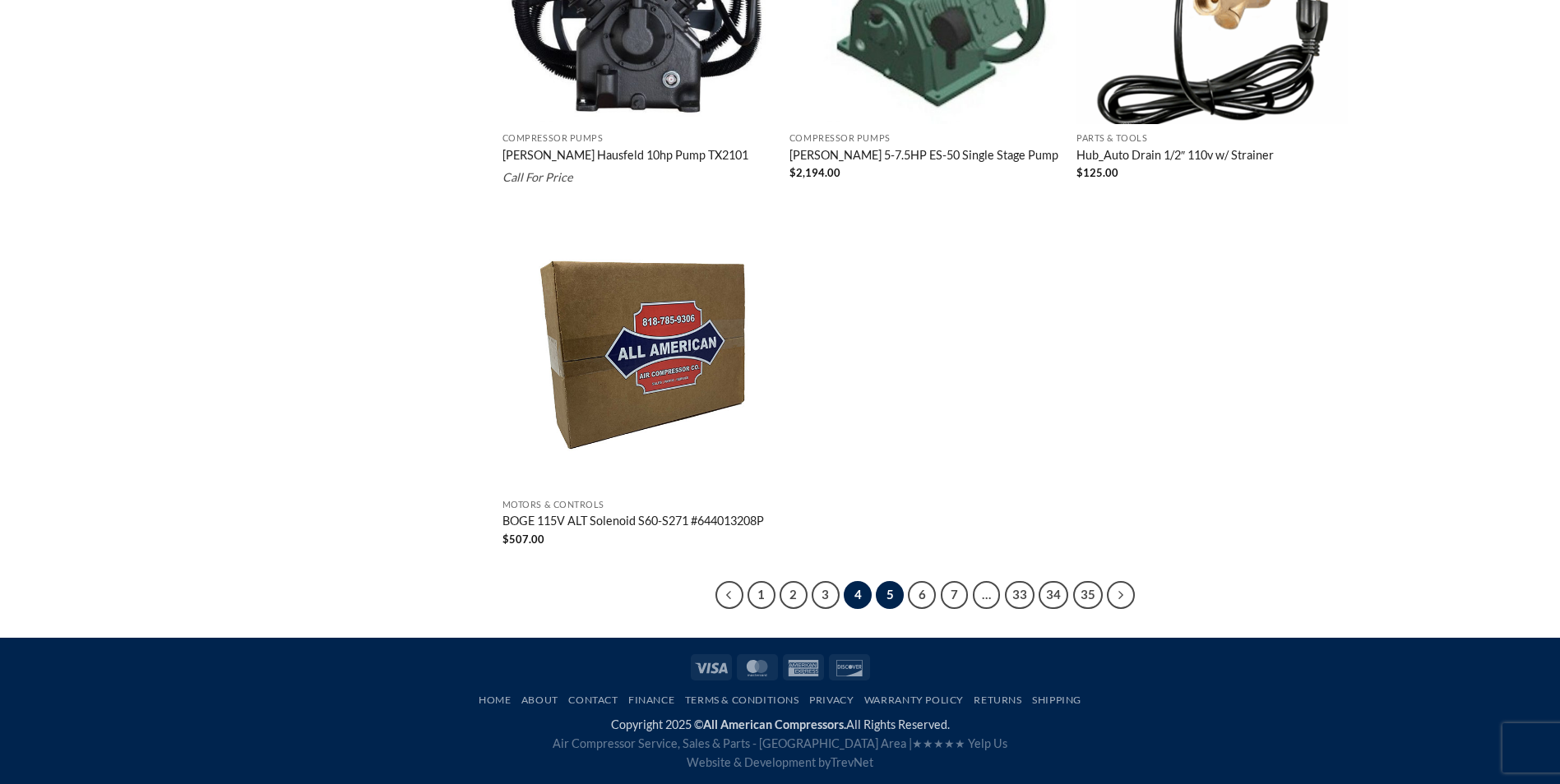
click at [894, 591] on link "5" at bounding box center [890, 594] width 28 height 28
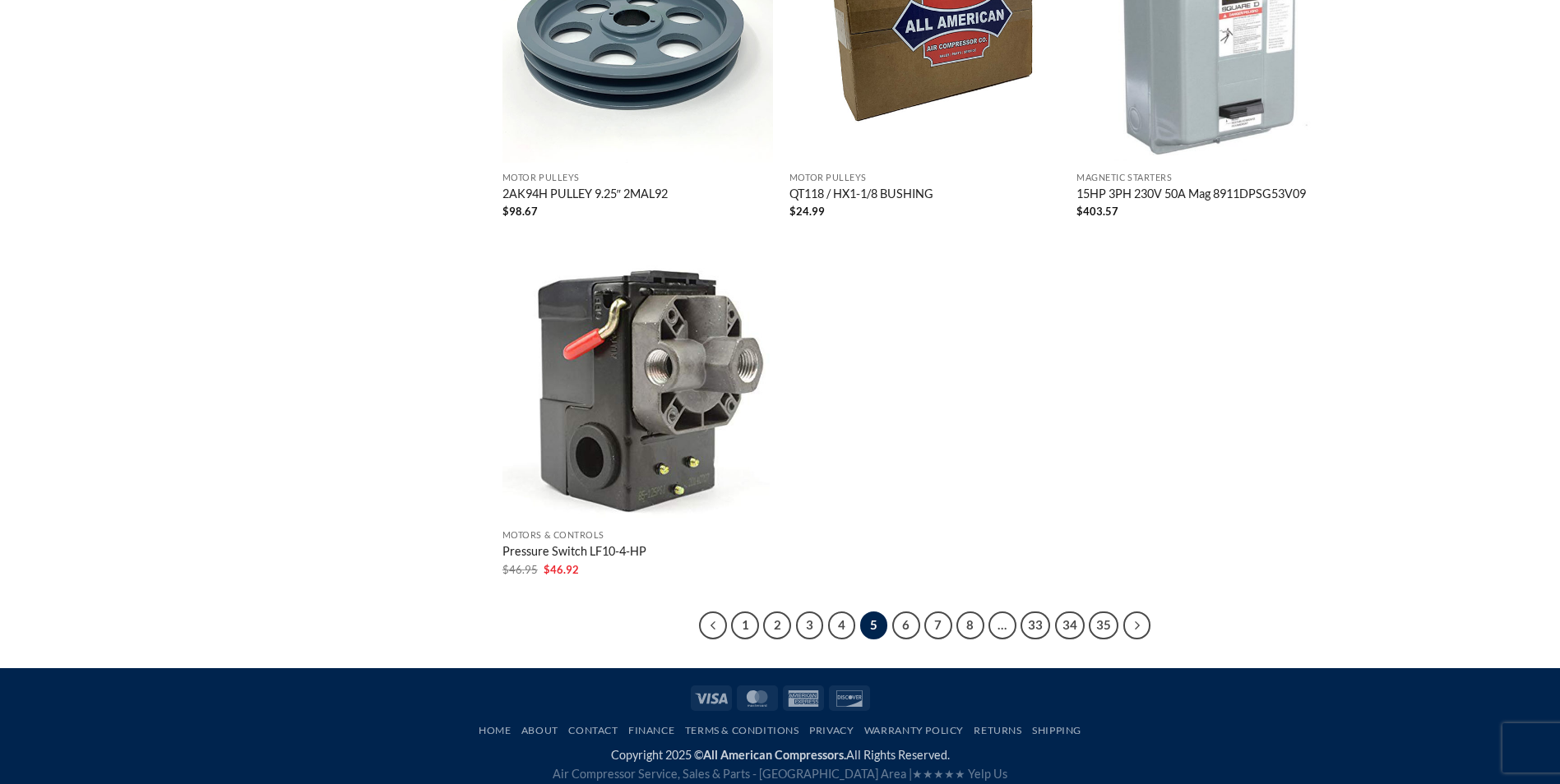
scroll to position [3042, 0]
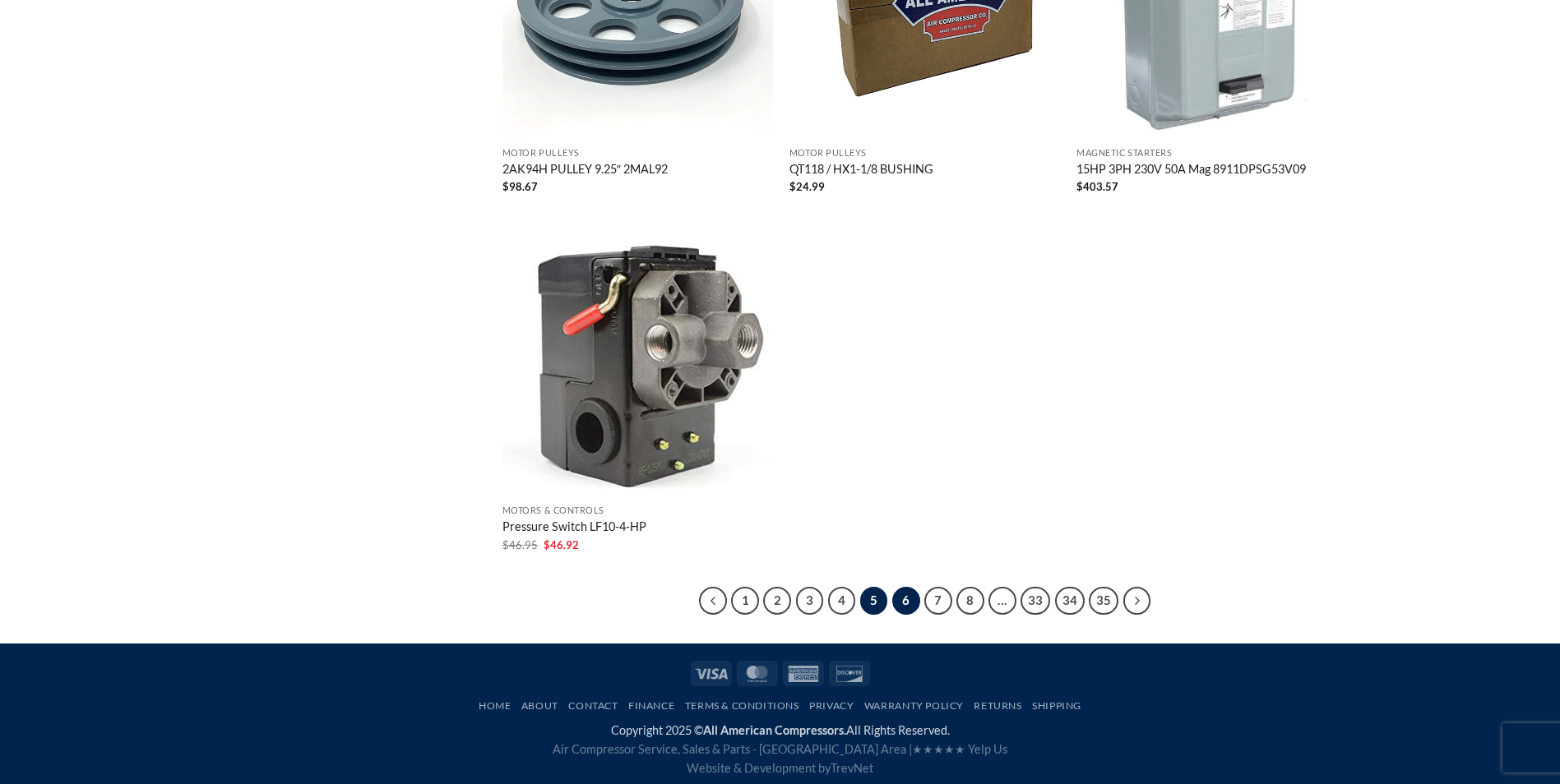
click at [902, 599] on link "6" at bounding box center [906, 600] width 28 height 28
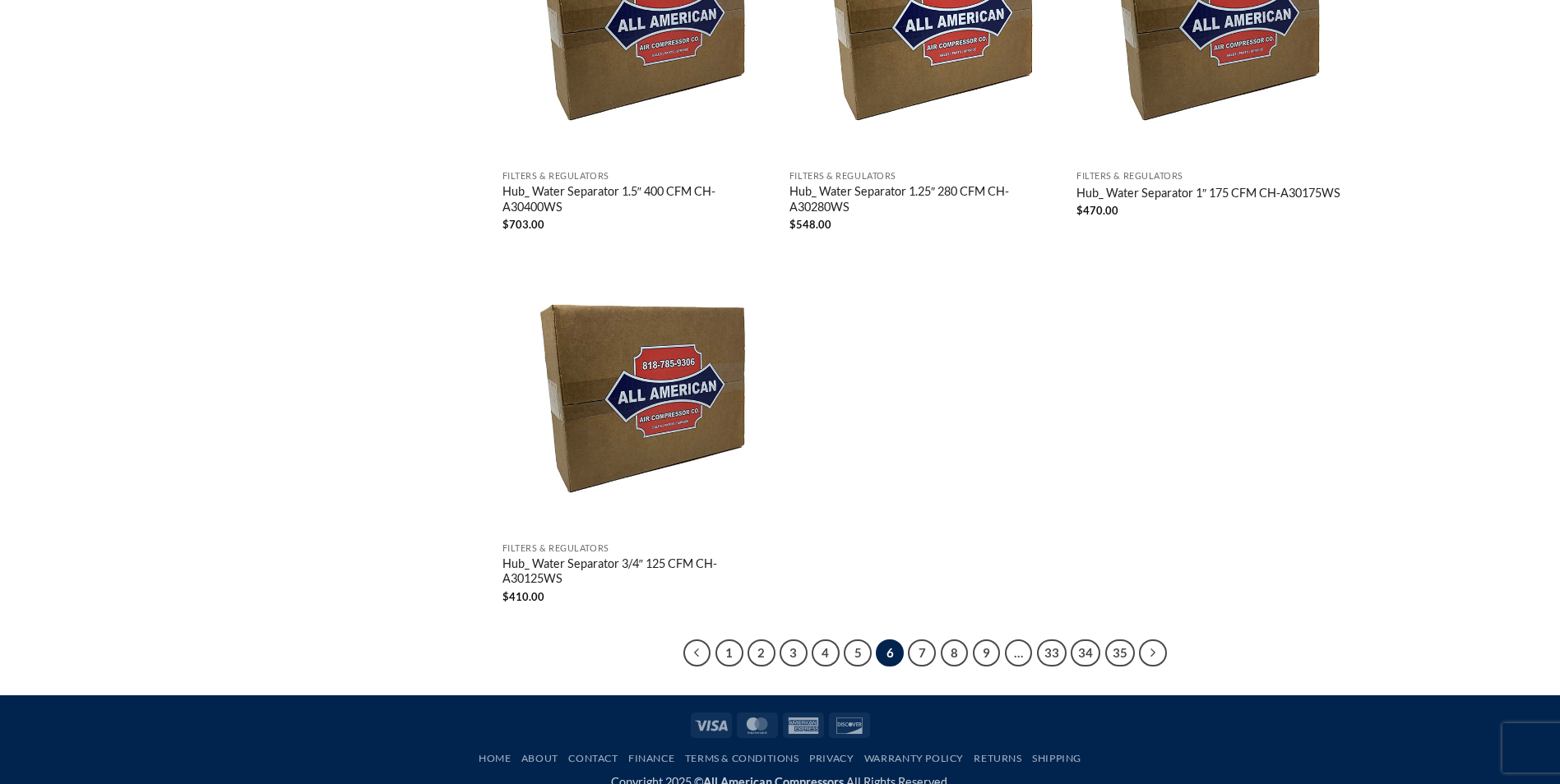
scroll to position [3001, 0]
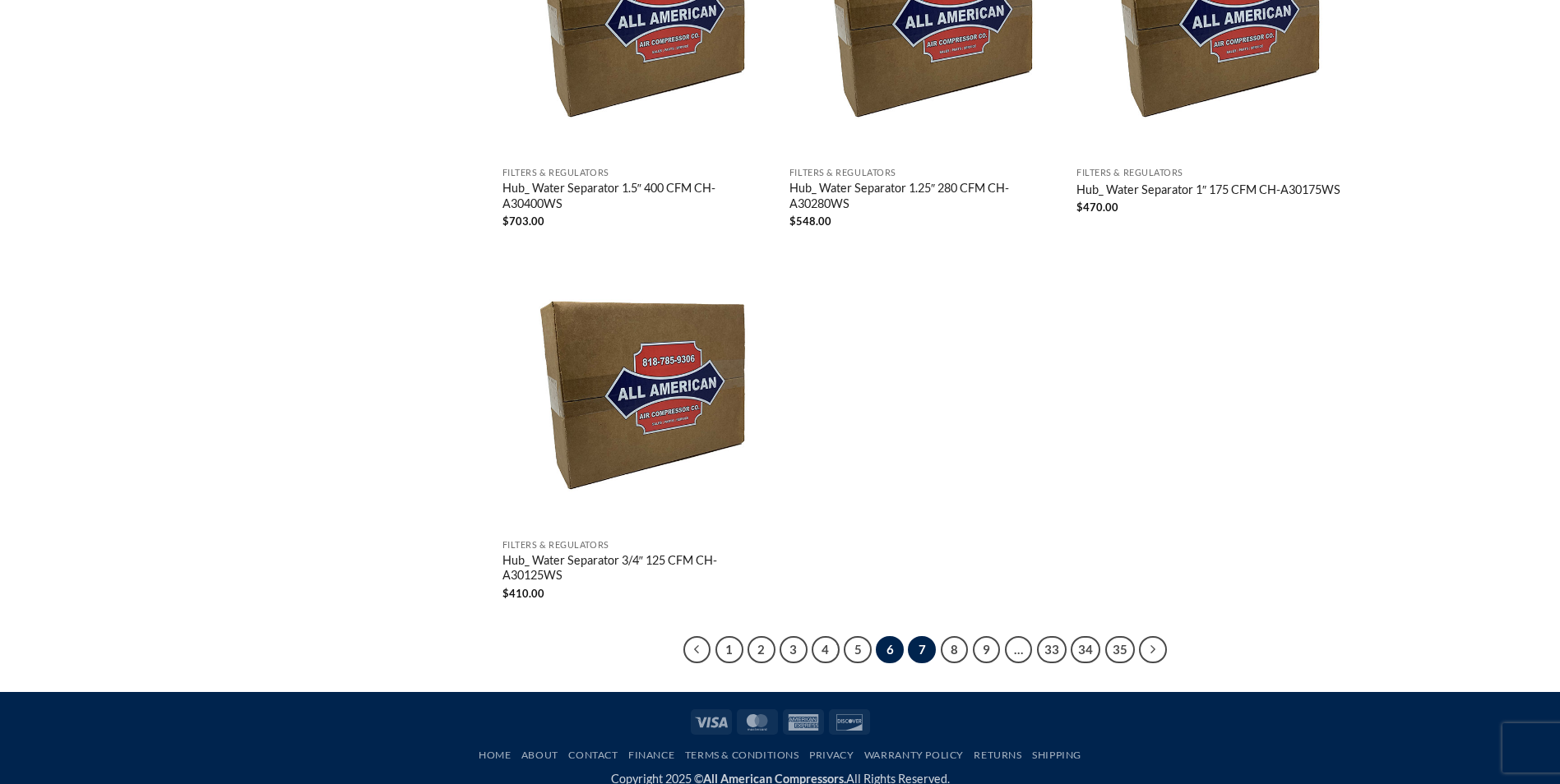
click at [917, 636] on link "7" at bounding box center [921, 649] width 28 height 28
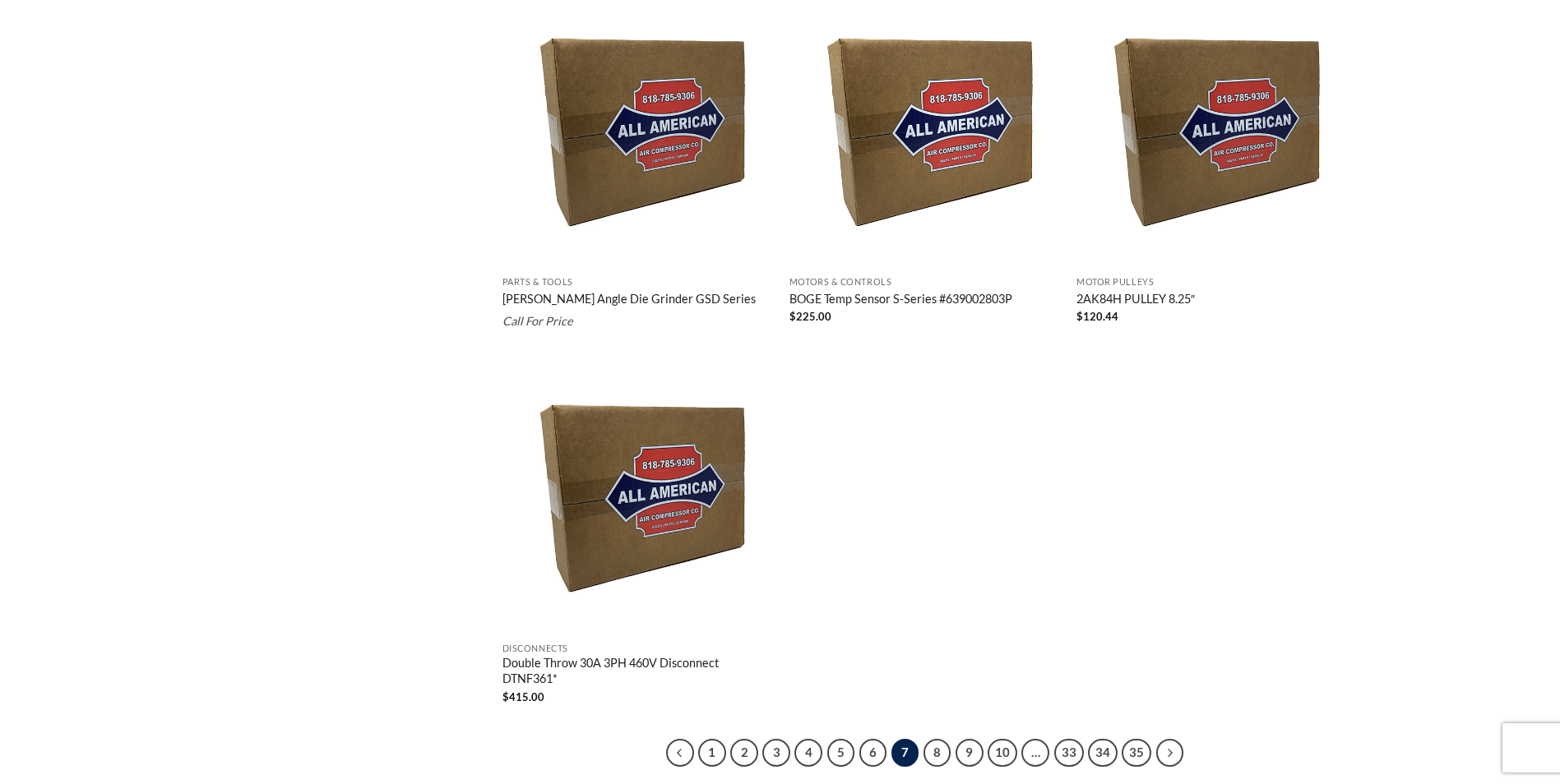
scroll to position [2920, 0]
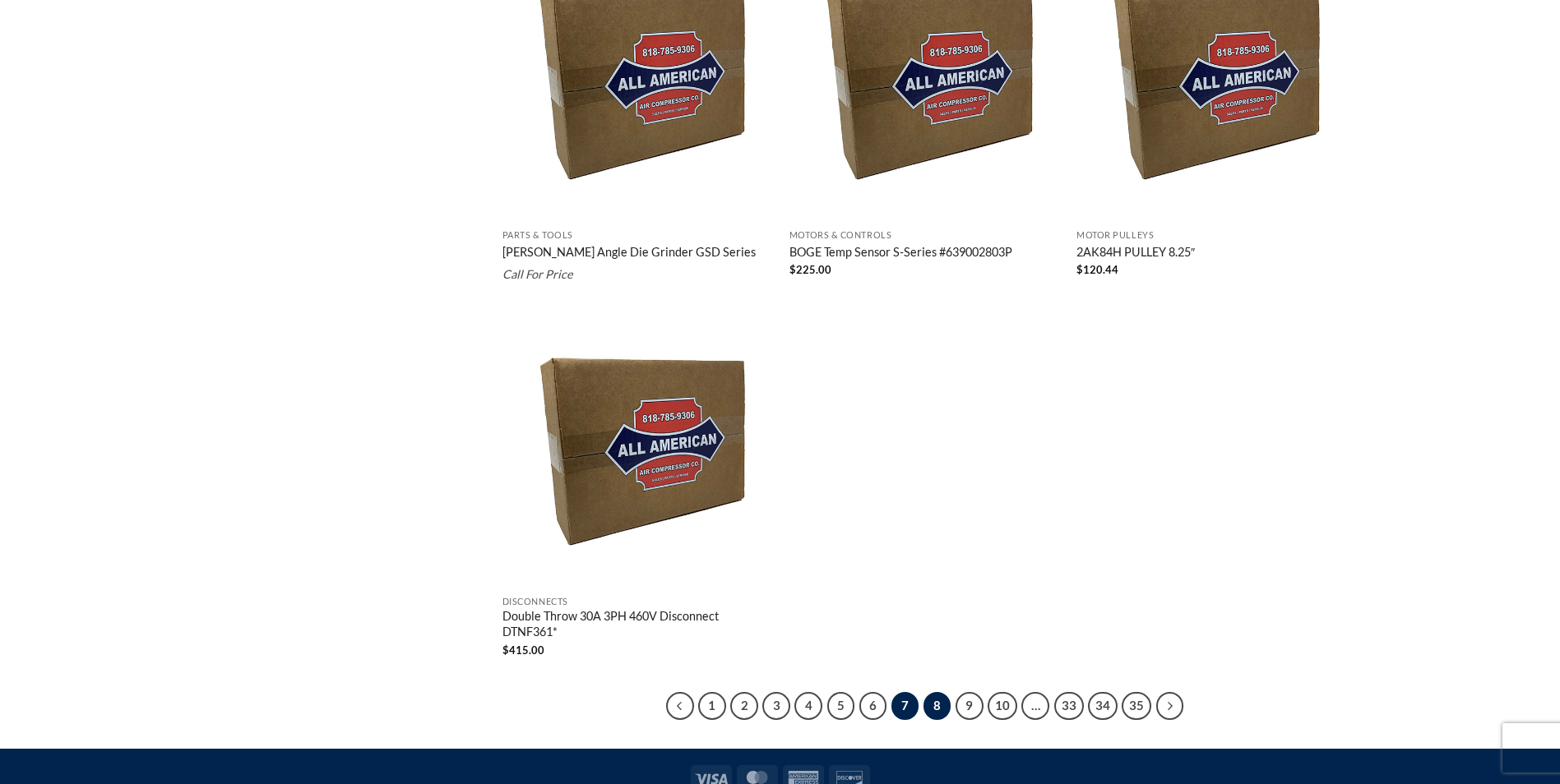
click at [938, 705] on link "8" at bounding box center [937, 705] width 28 height 28
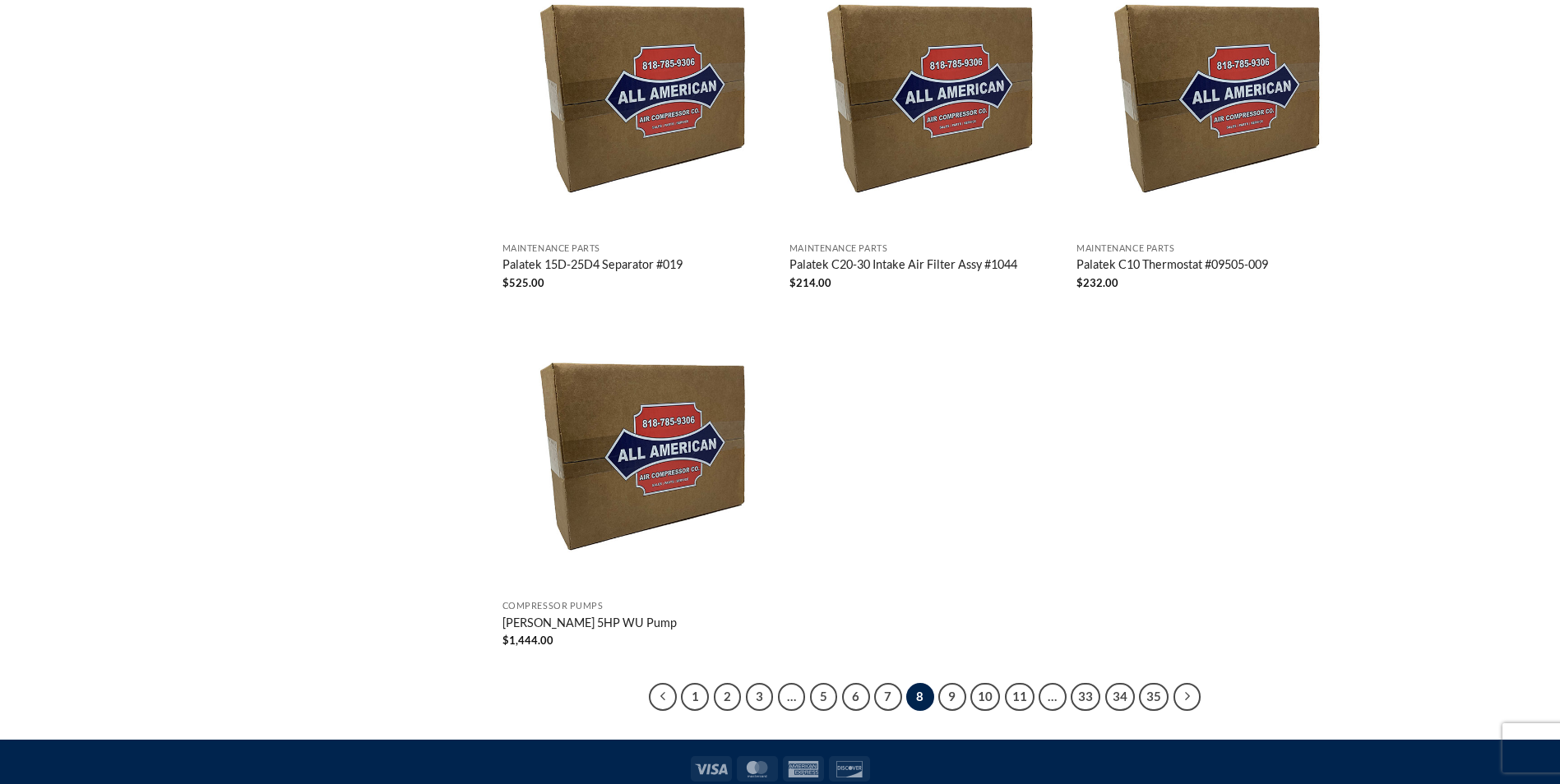
scroll to position [2920, 0]
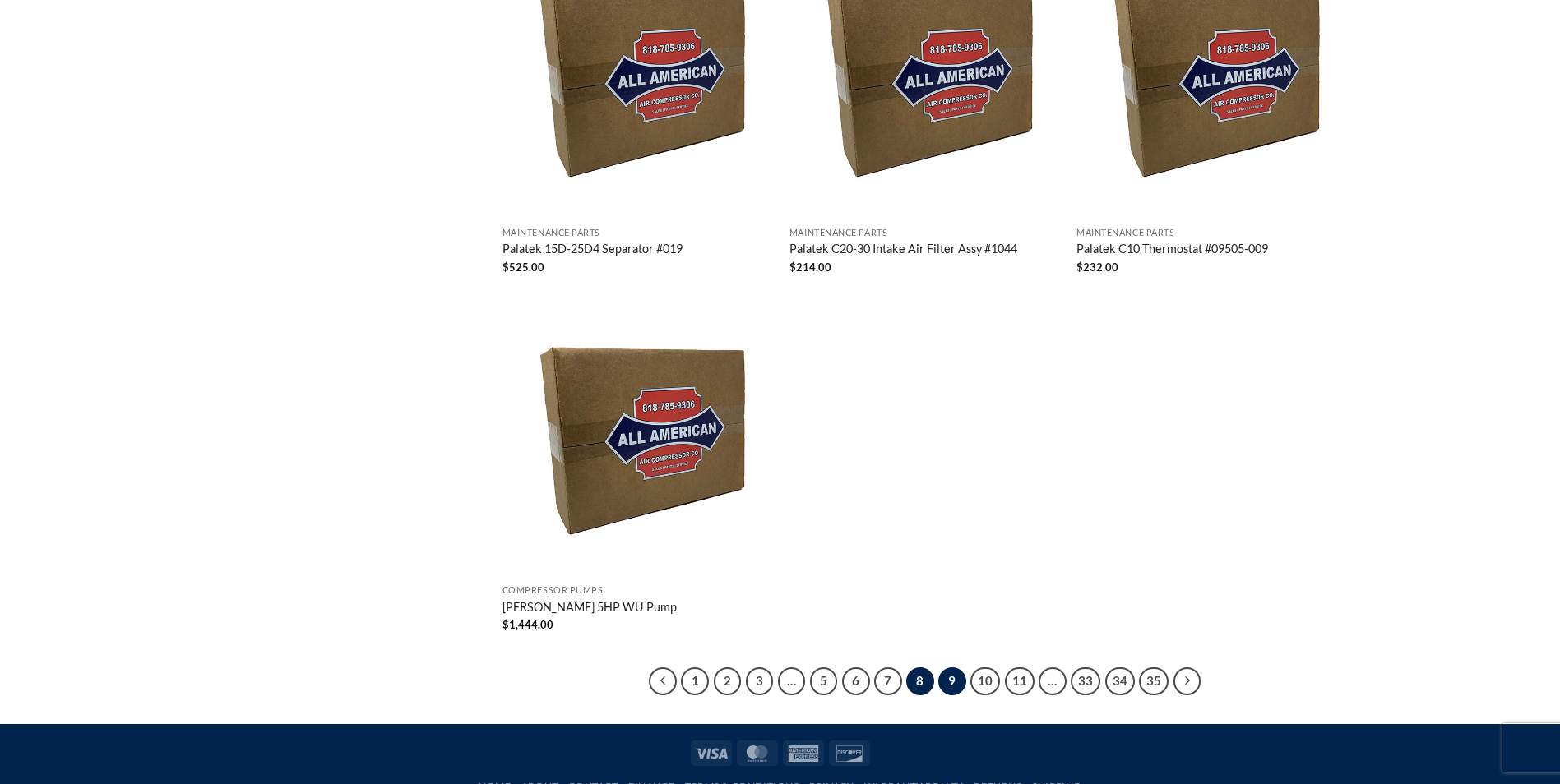
click at [948, 667] on link "9" at bounding box center [952, 681] width 28 height 28
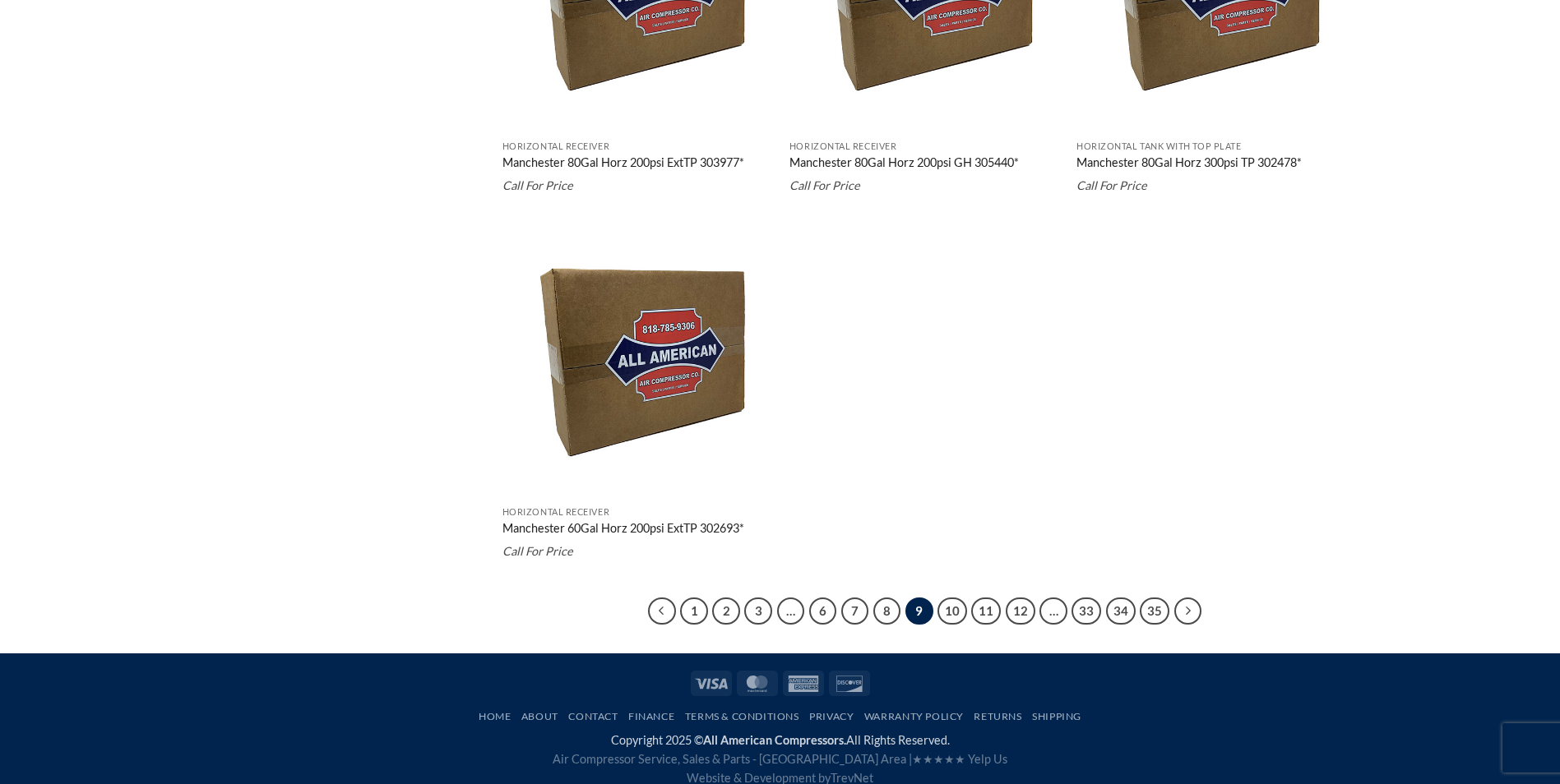
scroll to position [3072, 0]
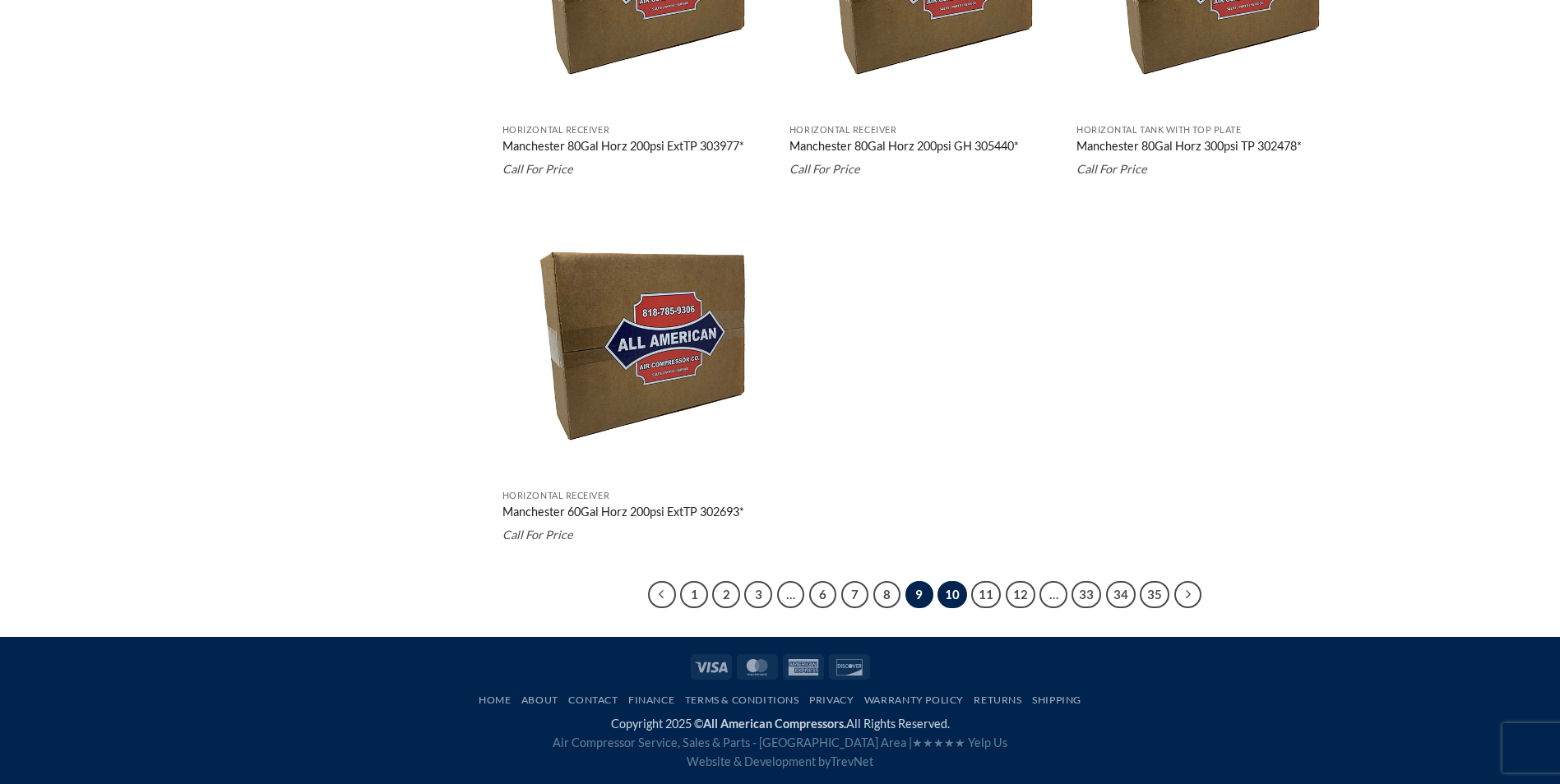
click at [948, 590] on link "10" at bounding box center [953, 594] width 29 height 28
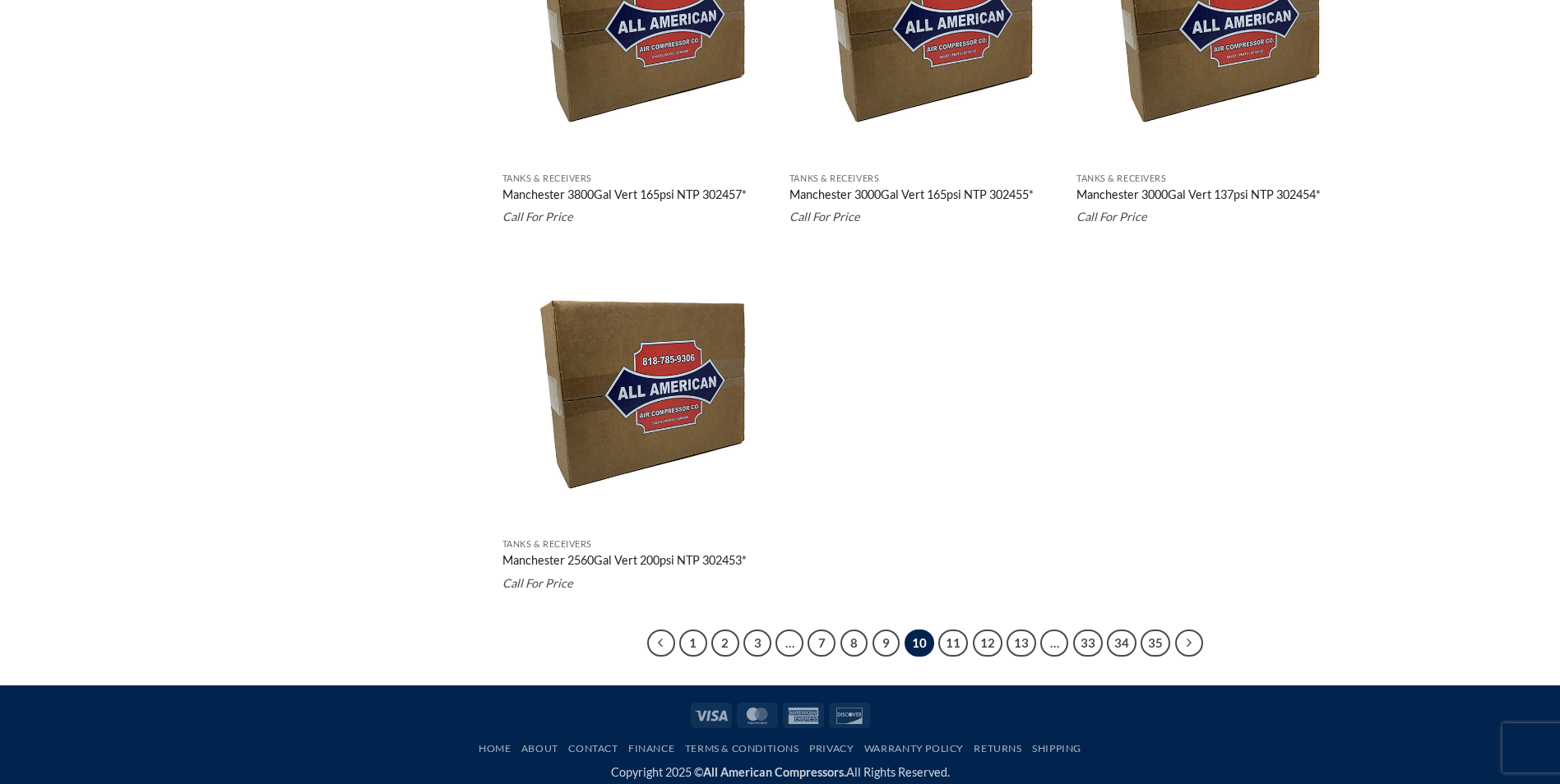
scroll to position [3066, 0]
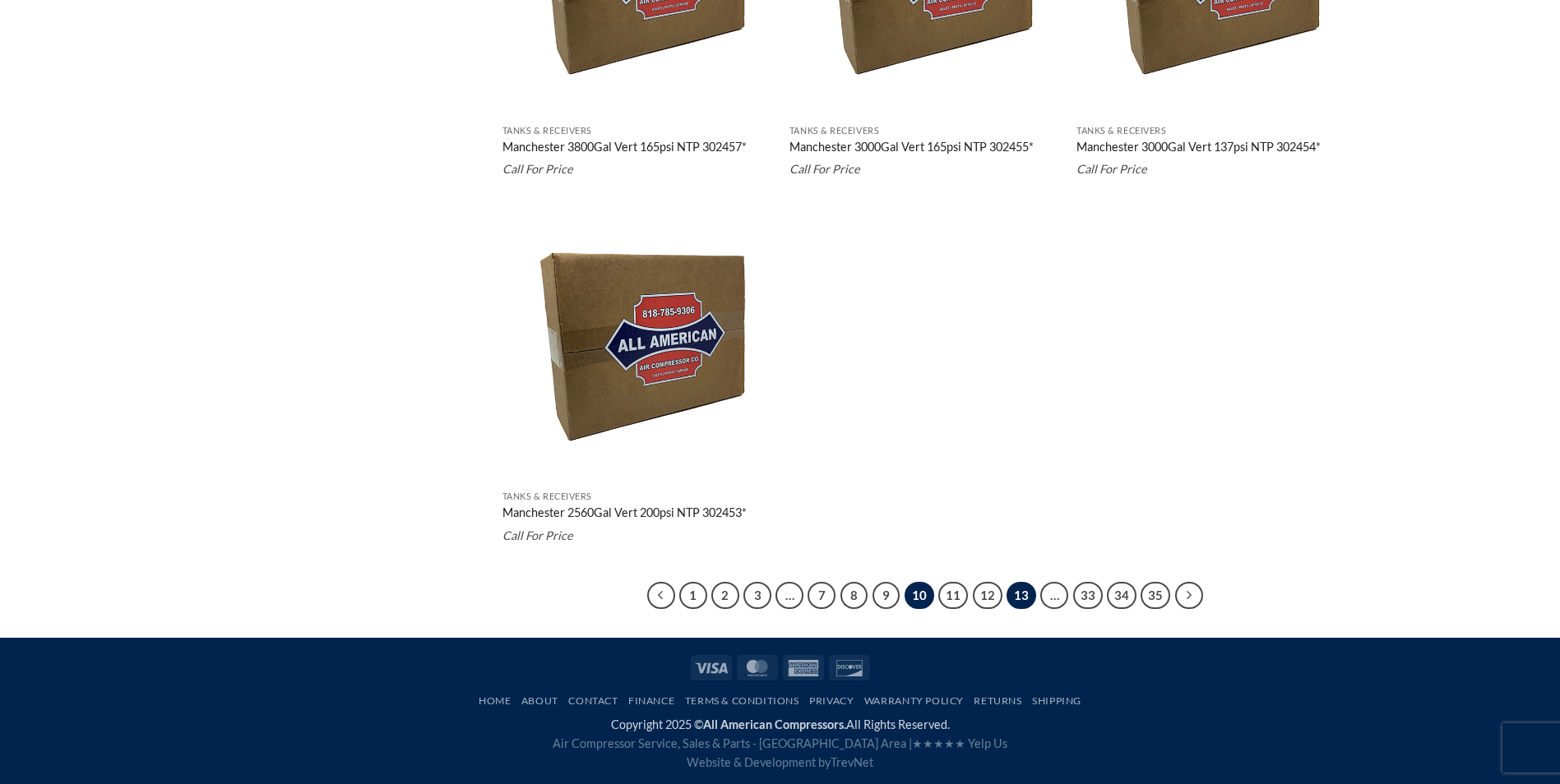
click at [1021, 594] on link "13" at bounding box center [1021, 595] width 29 height 28
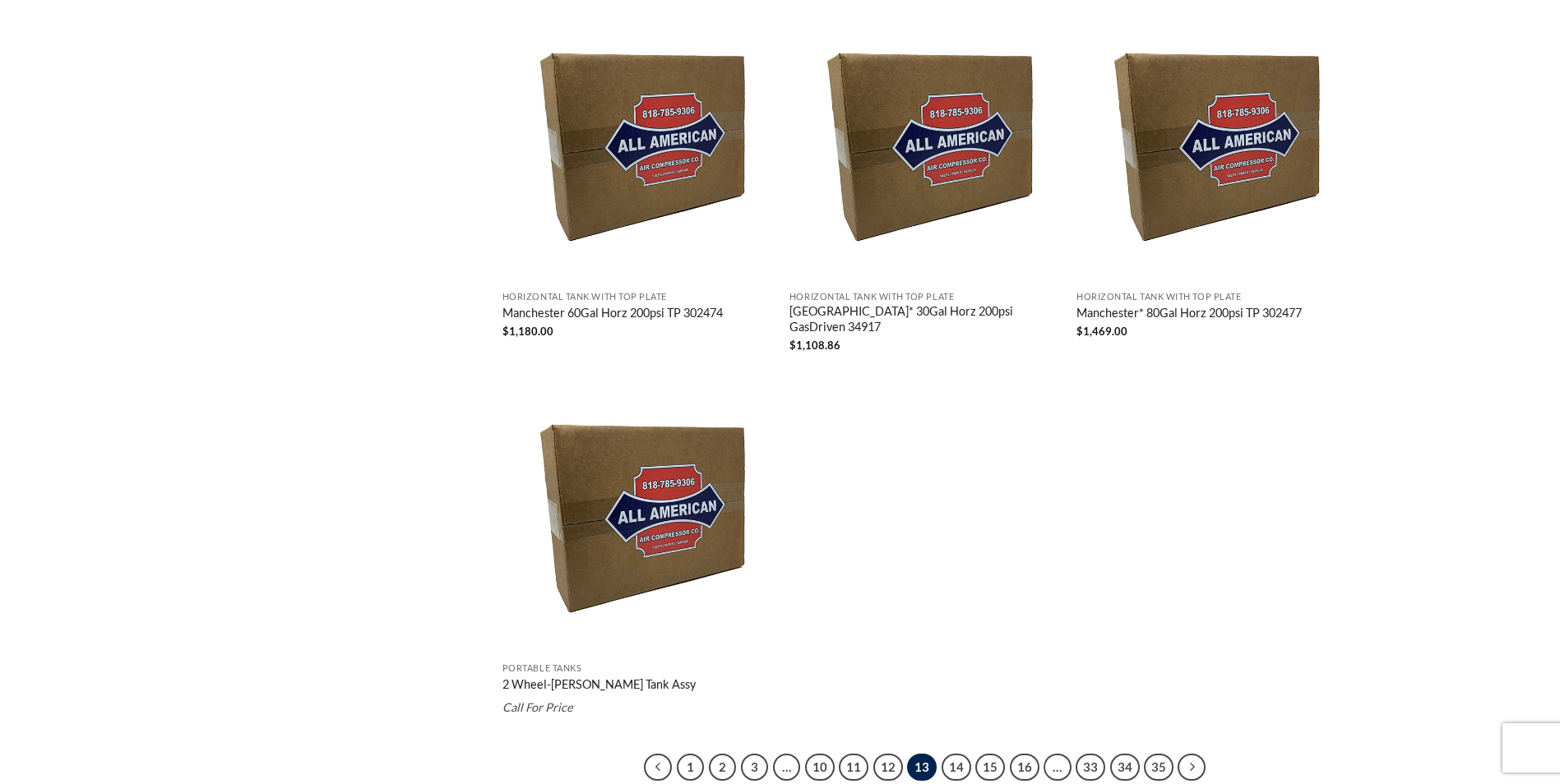
scroll to position [3063, 0]
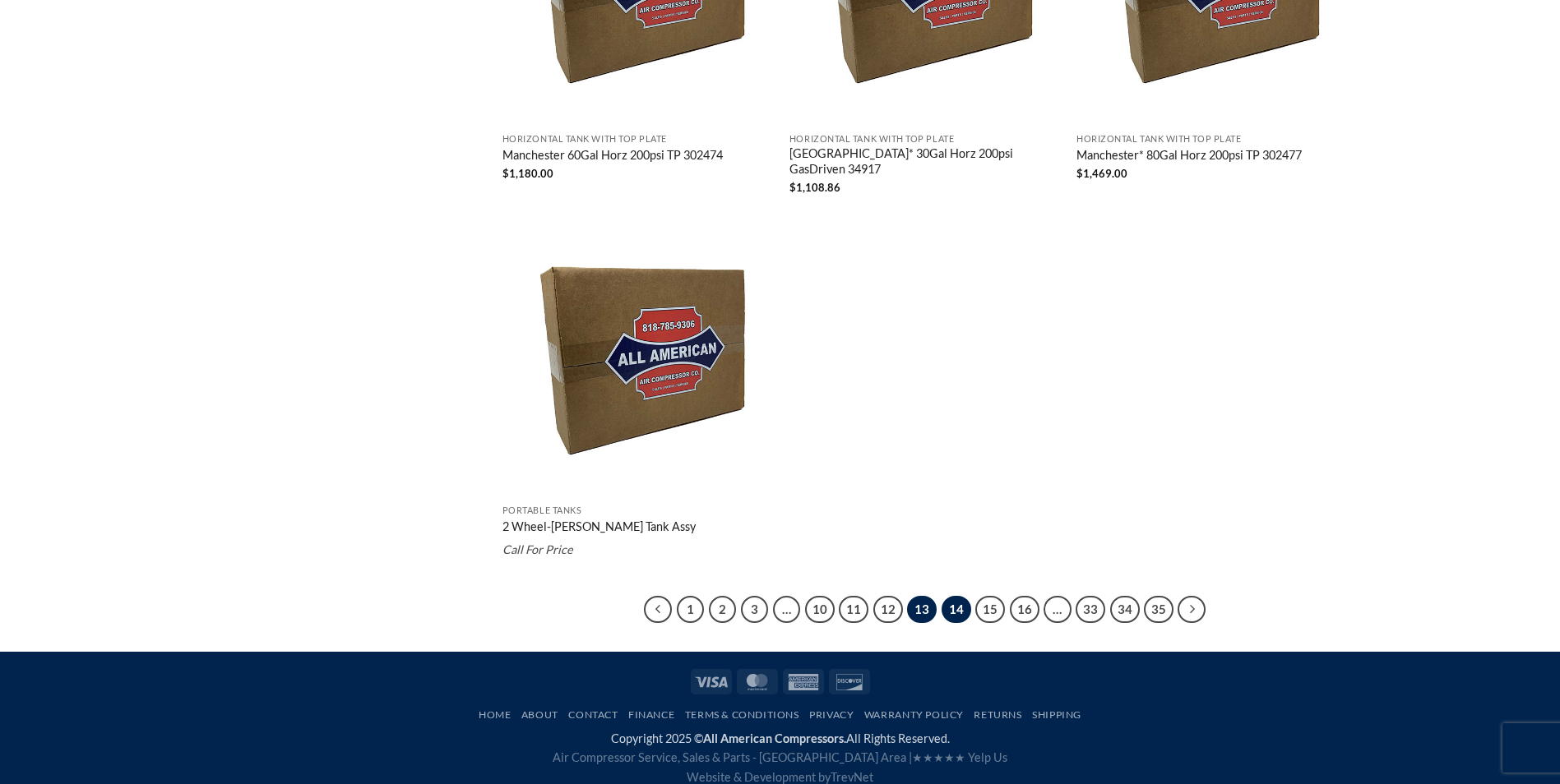
click at [961, 595] on link "14" at bounding box center [956, 609] width 29 height 28
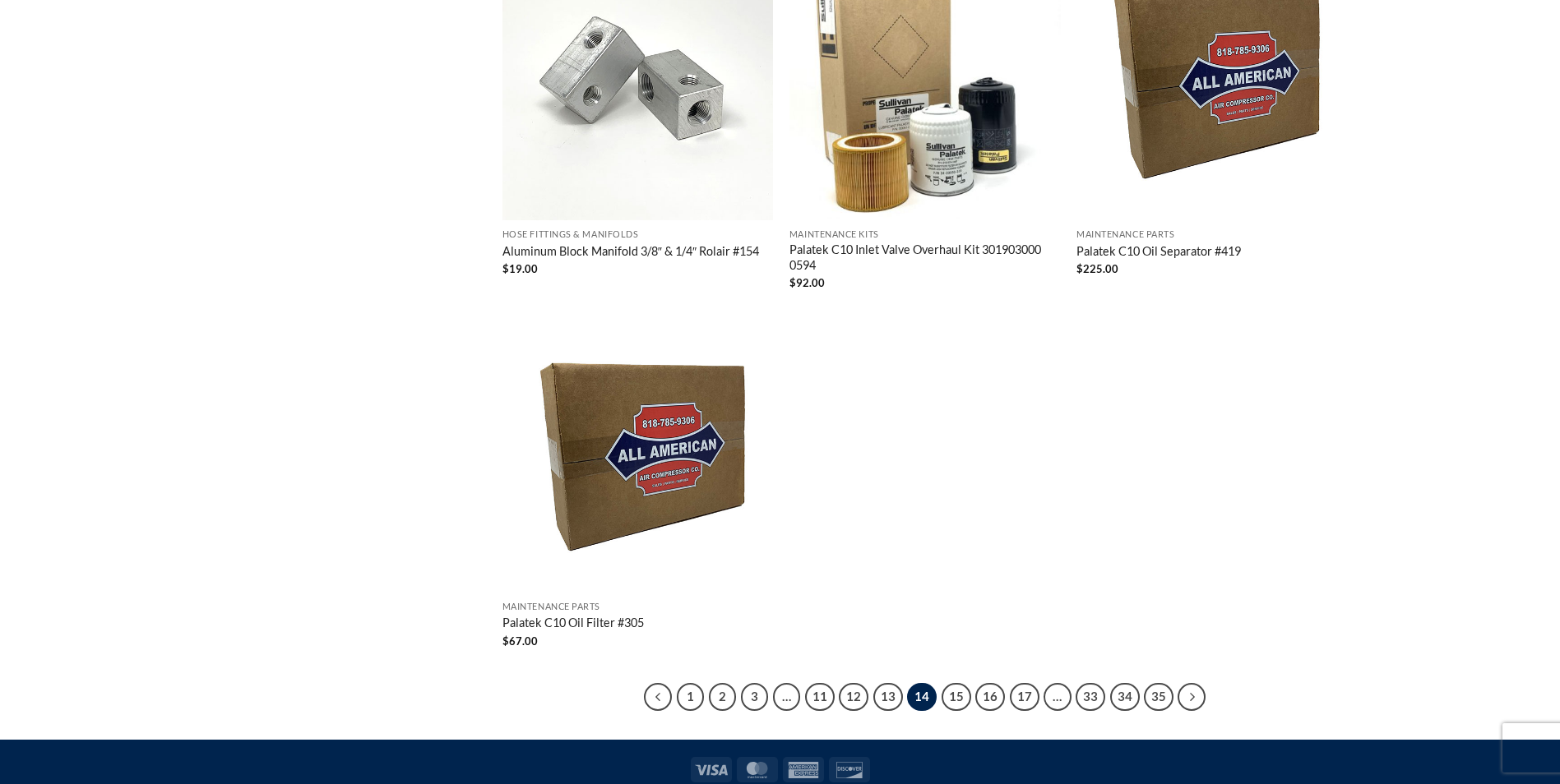
scroll to position [3001, 0]
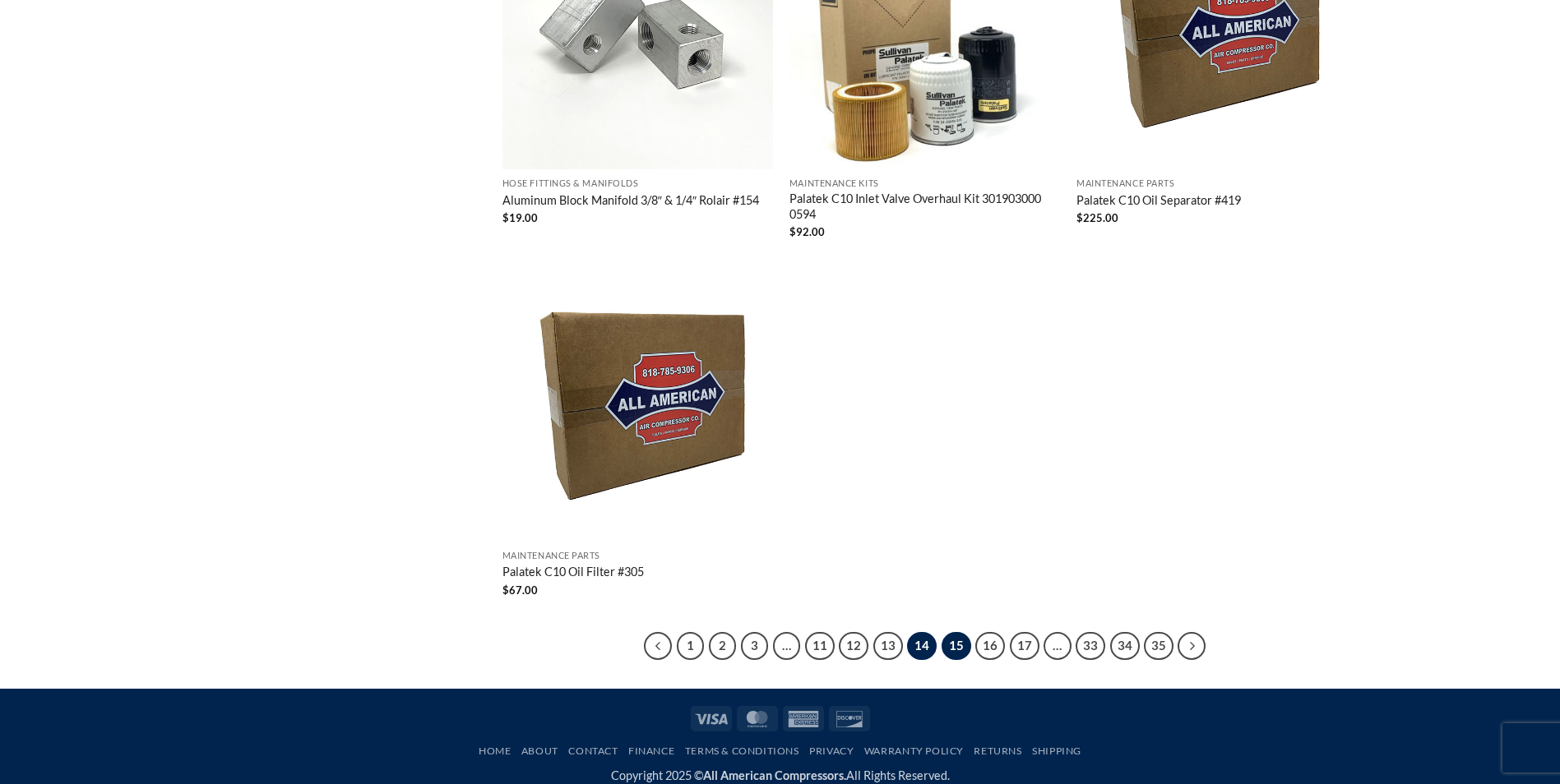
click at [950, 637] on link "15" at bounding box center [956, 645] width 29 height 28
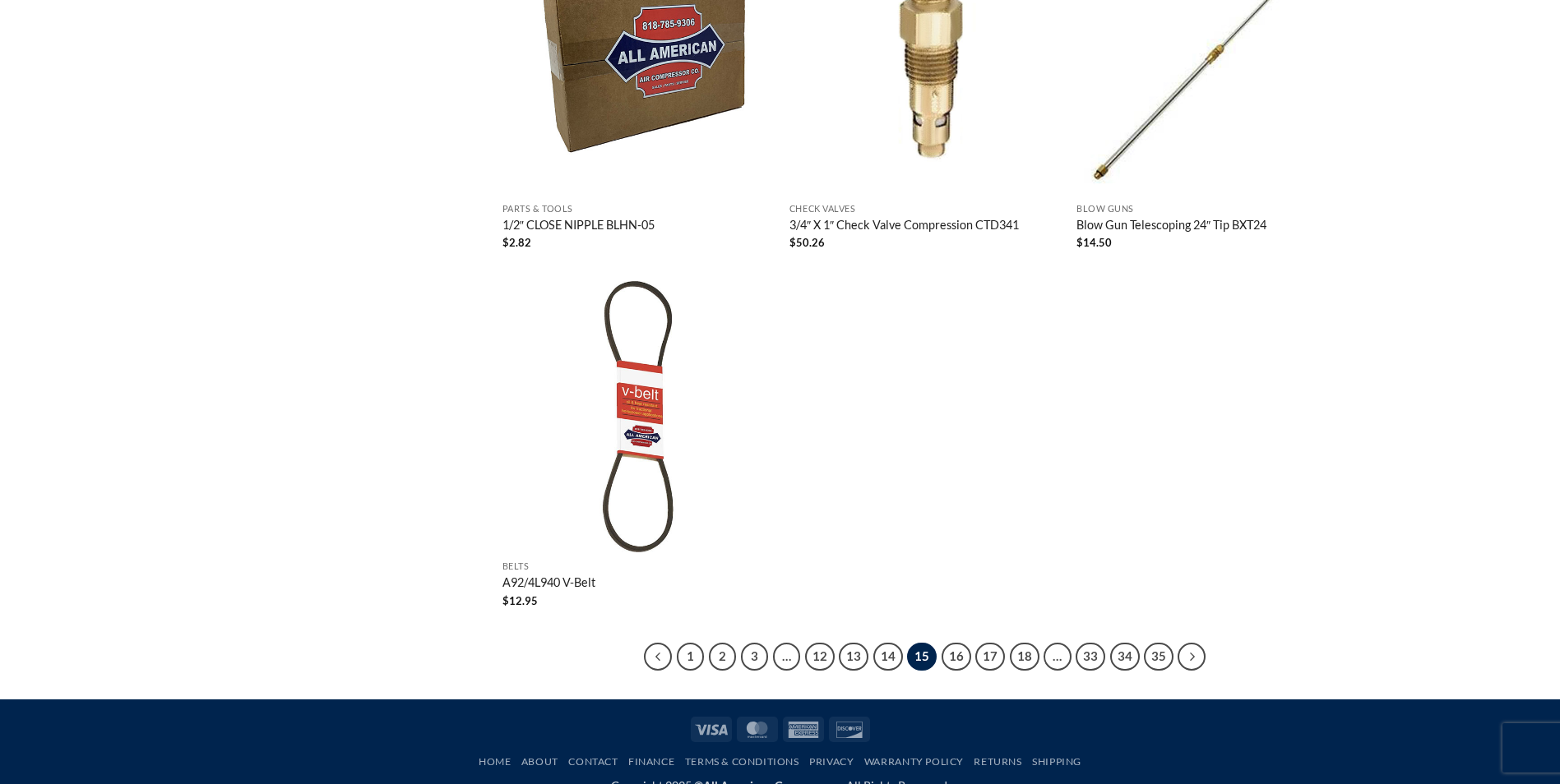
scroll to position [3025, 0]
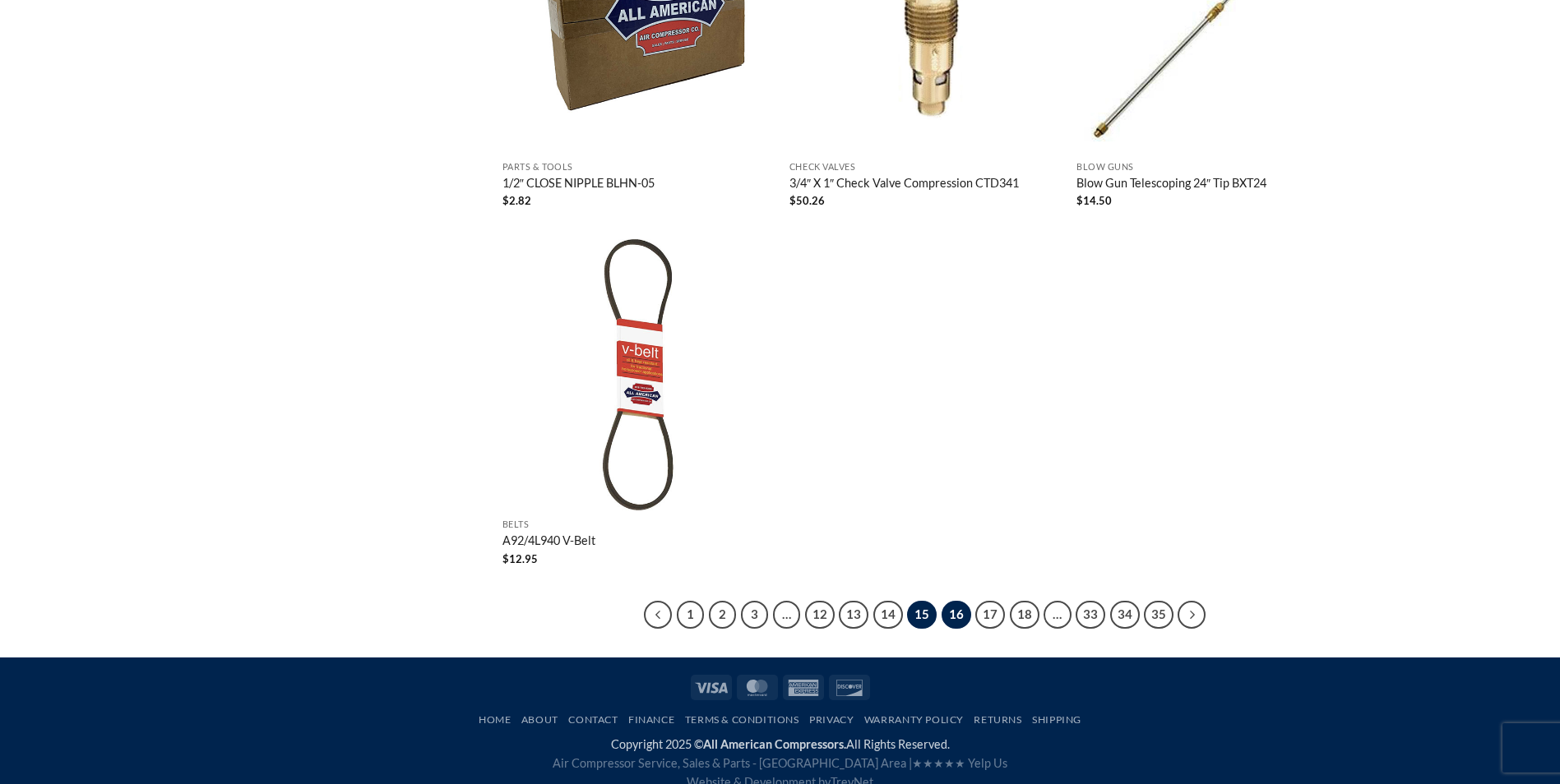
click at [953, 600] on link "16" at bounding box center [956, 614] width 29 height 28
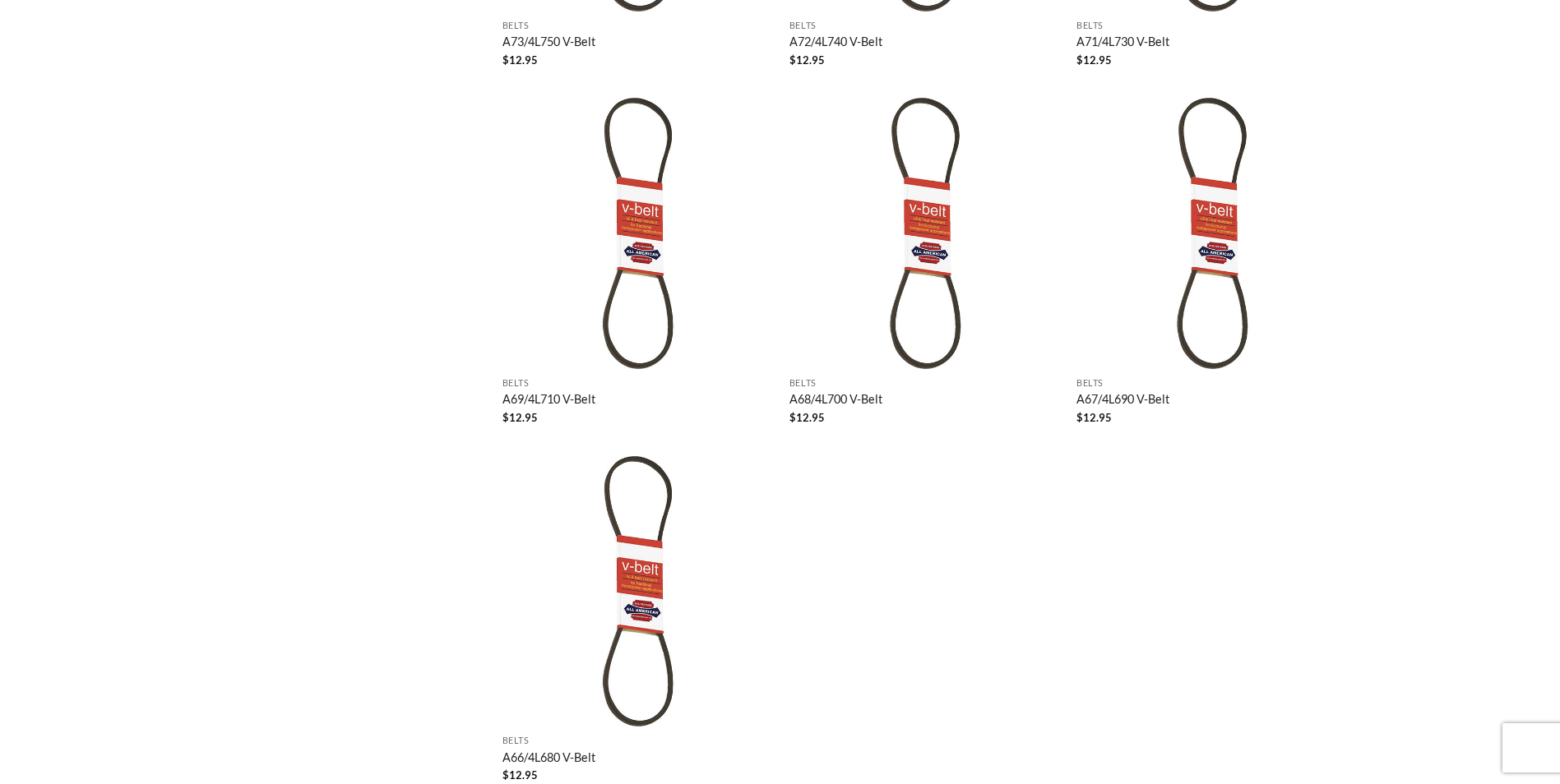
scroll to position [2992, 0]
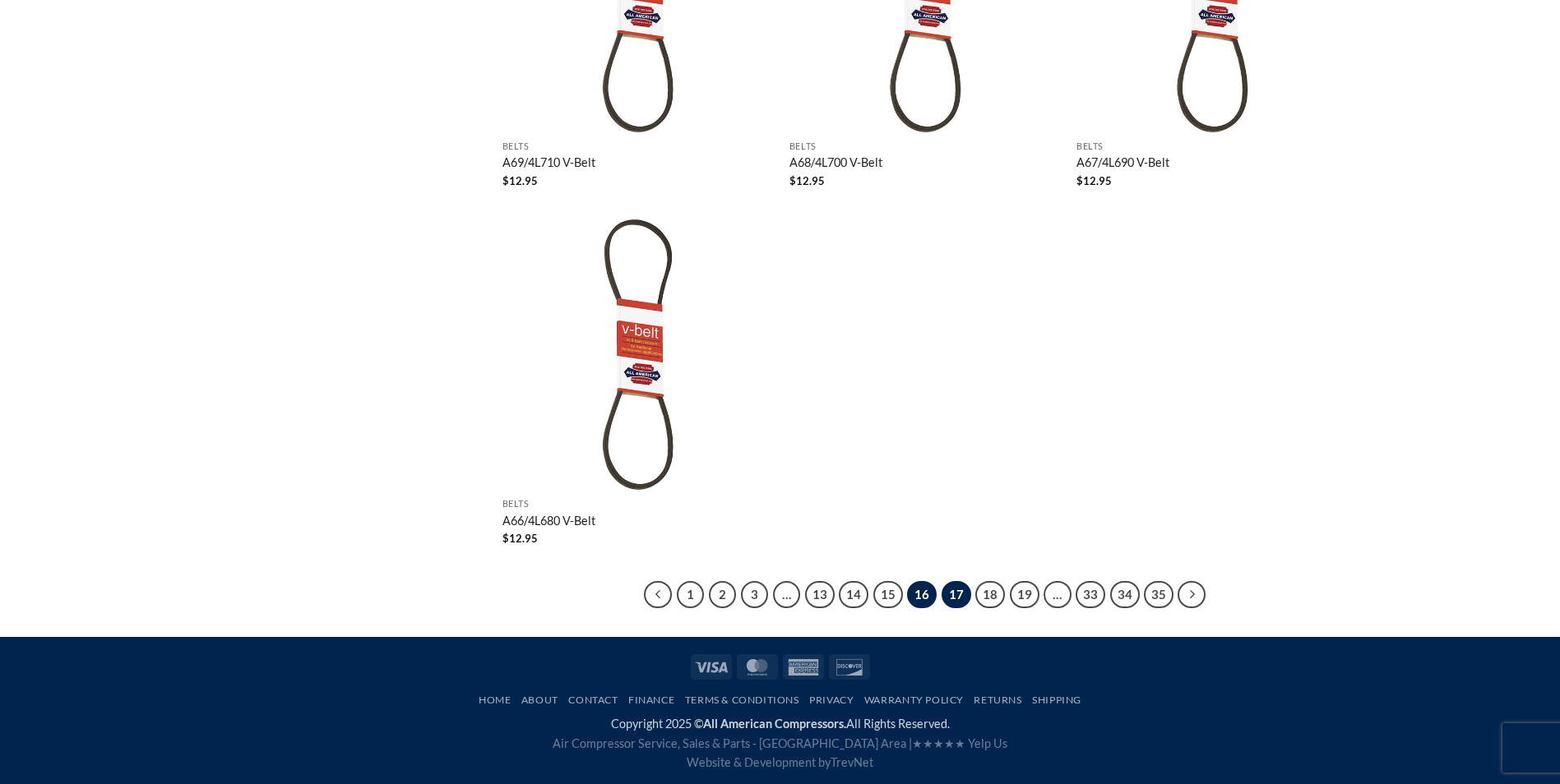
click at [951, 595] on link "17" at bounding box center [956, 594] width 29 height 28
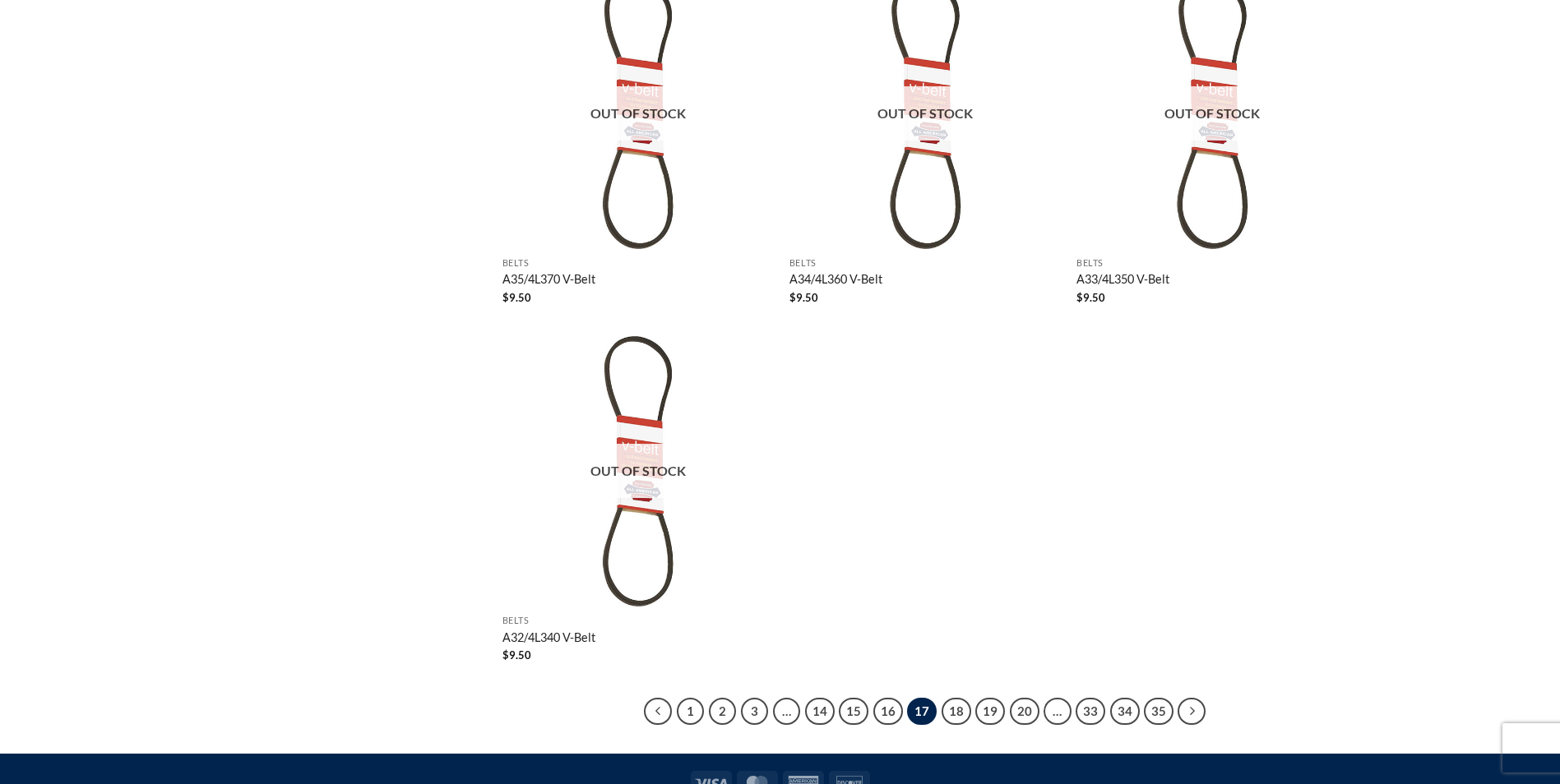
scroll to position [2992, 0]
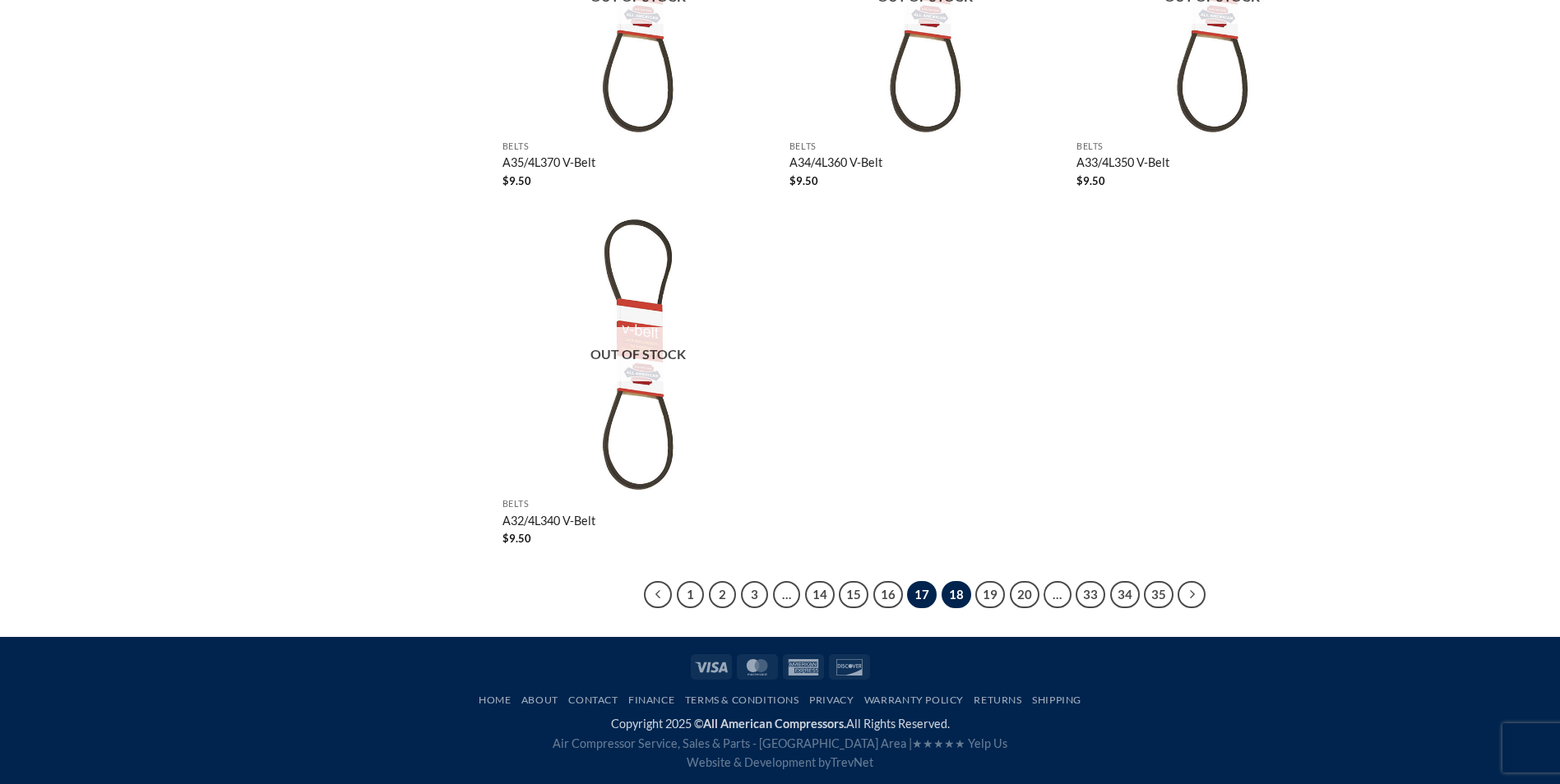
click at [957, 588] on link "18" at bounding box center [956, 594] width 29 height 28
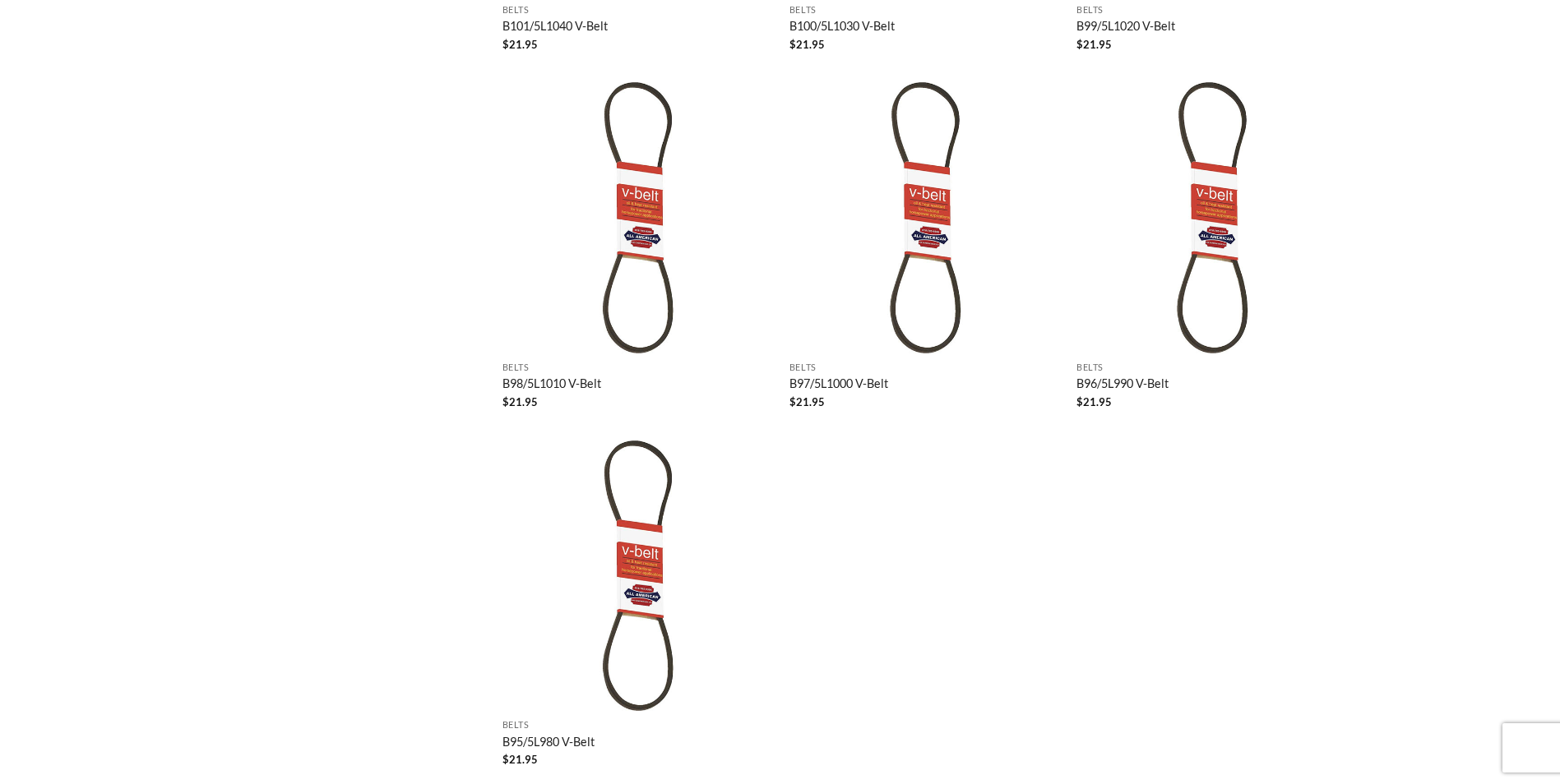
scroll to position [2992, 0]
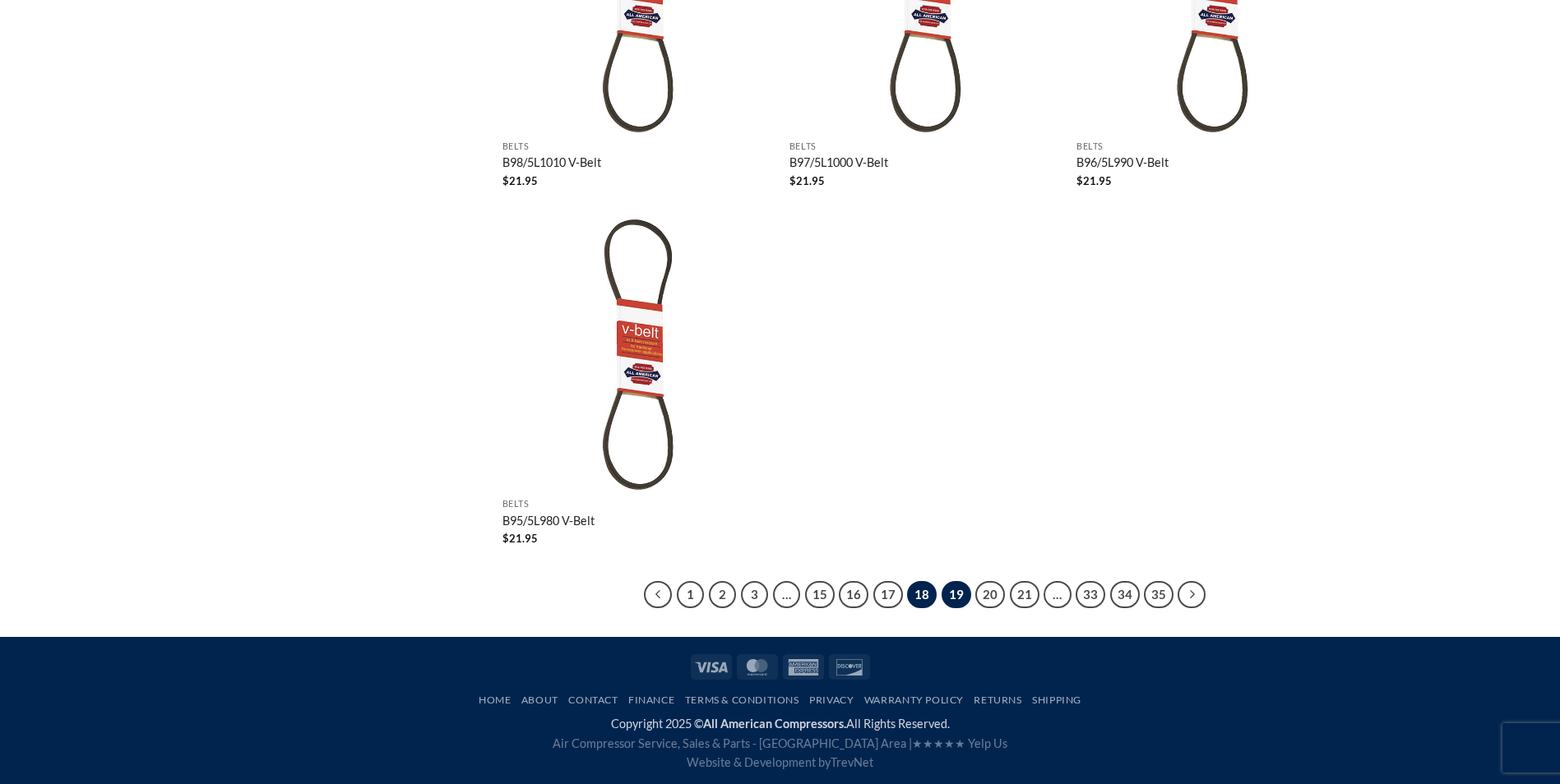
click at [956, 590] on link "19" at bounding box center [956, 594] width 29 height 28
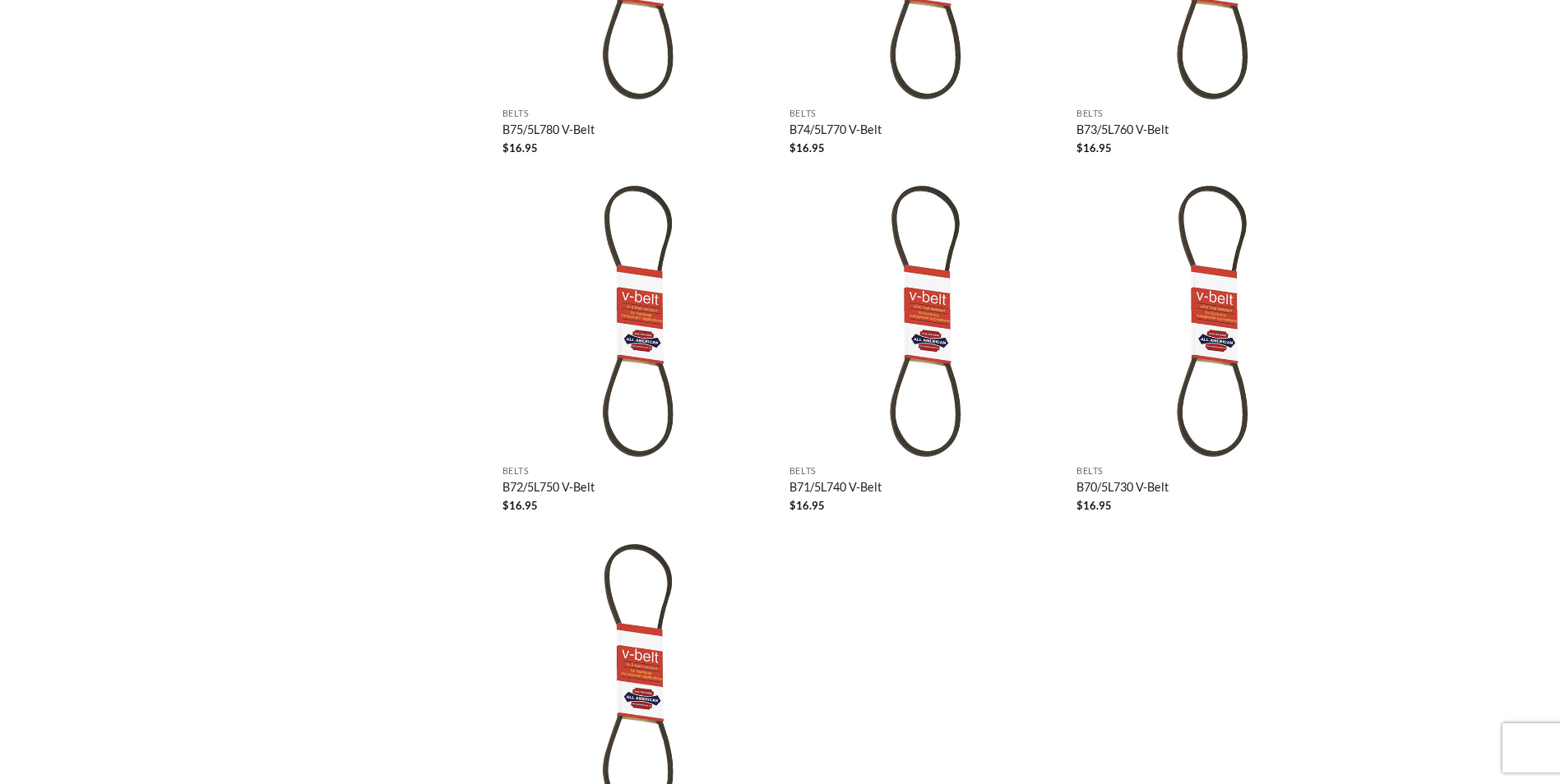
scroll to position [2992, 0]
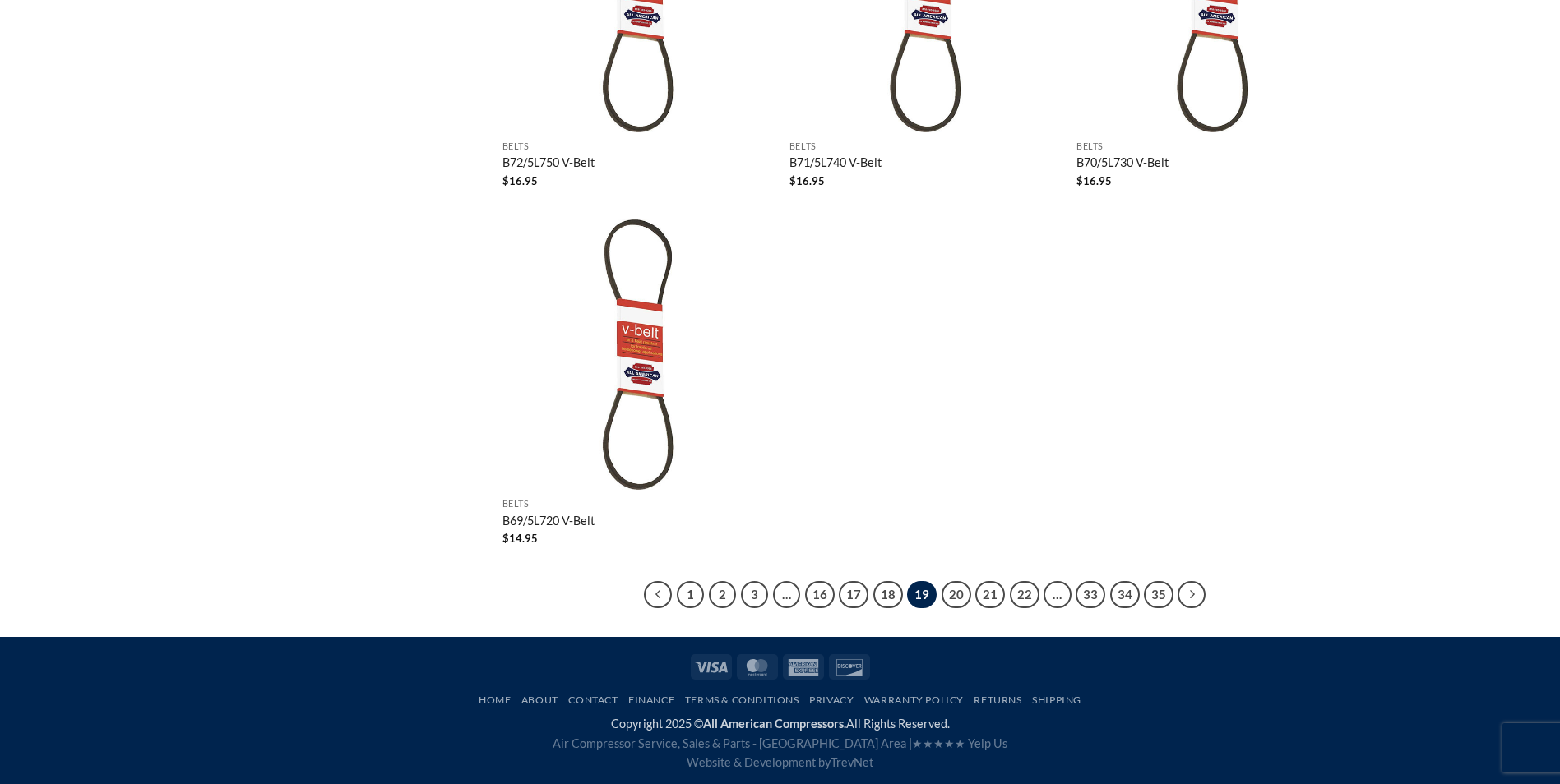
click at [958, 590] on link "20" at bounding box center [956, 594] width 29 height 28
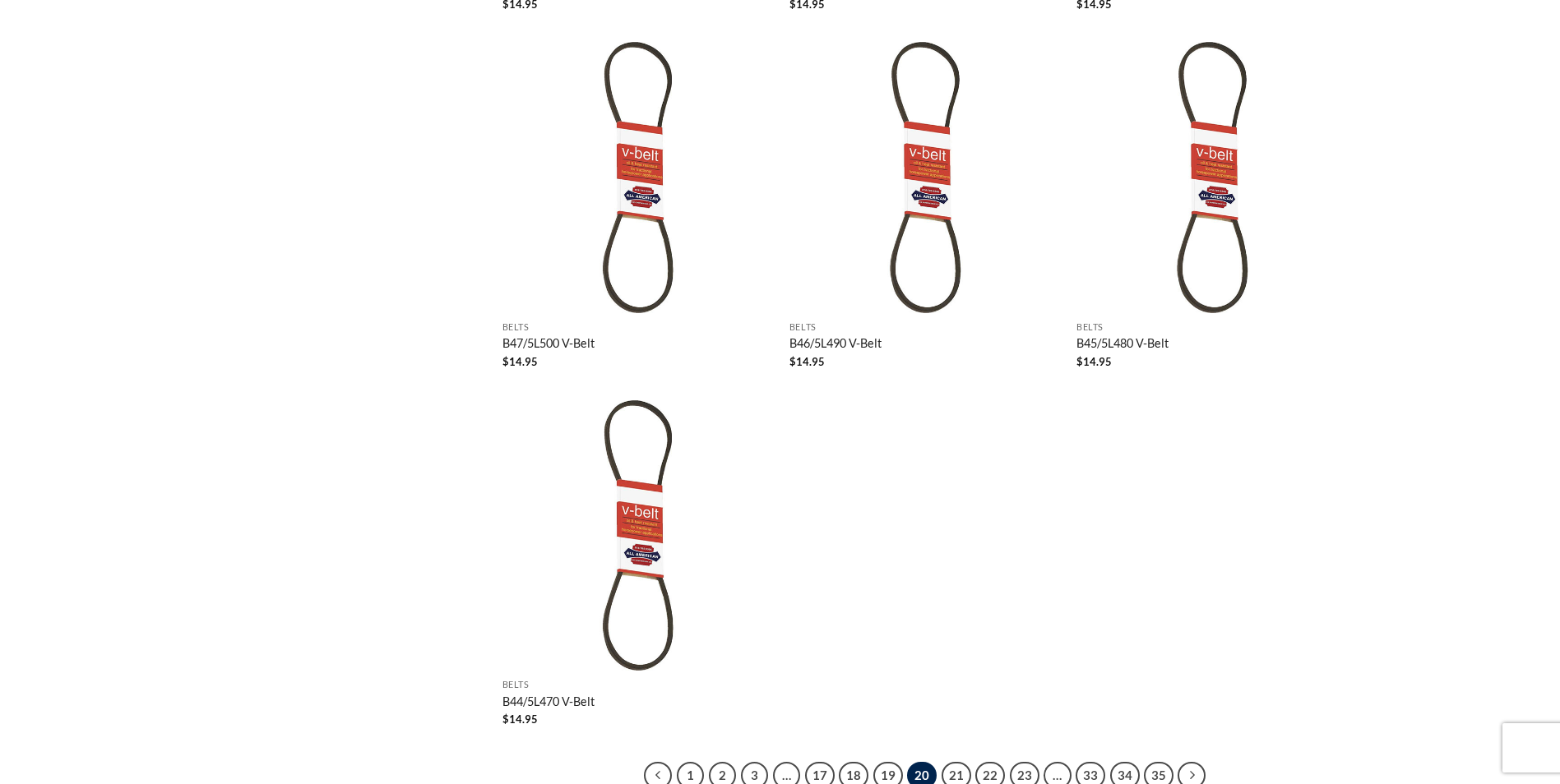
scroll to position [2920, 0]
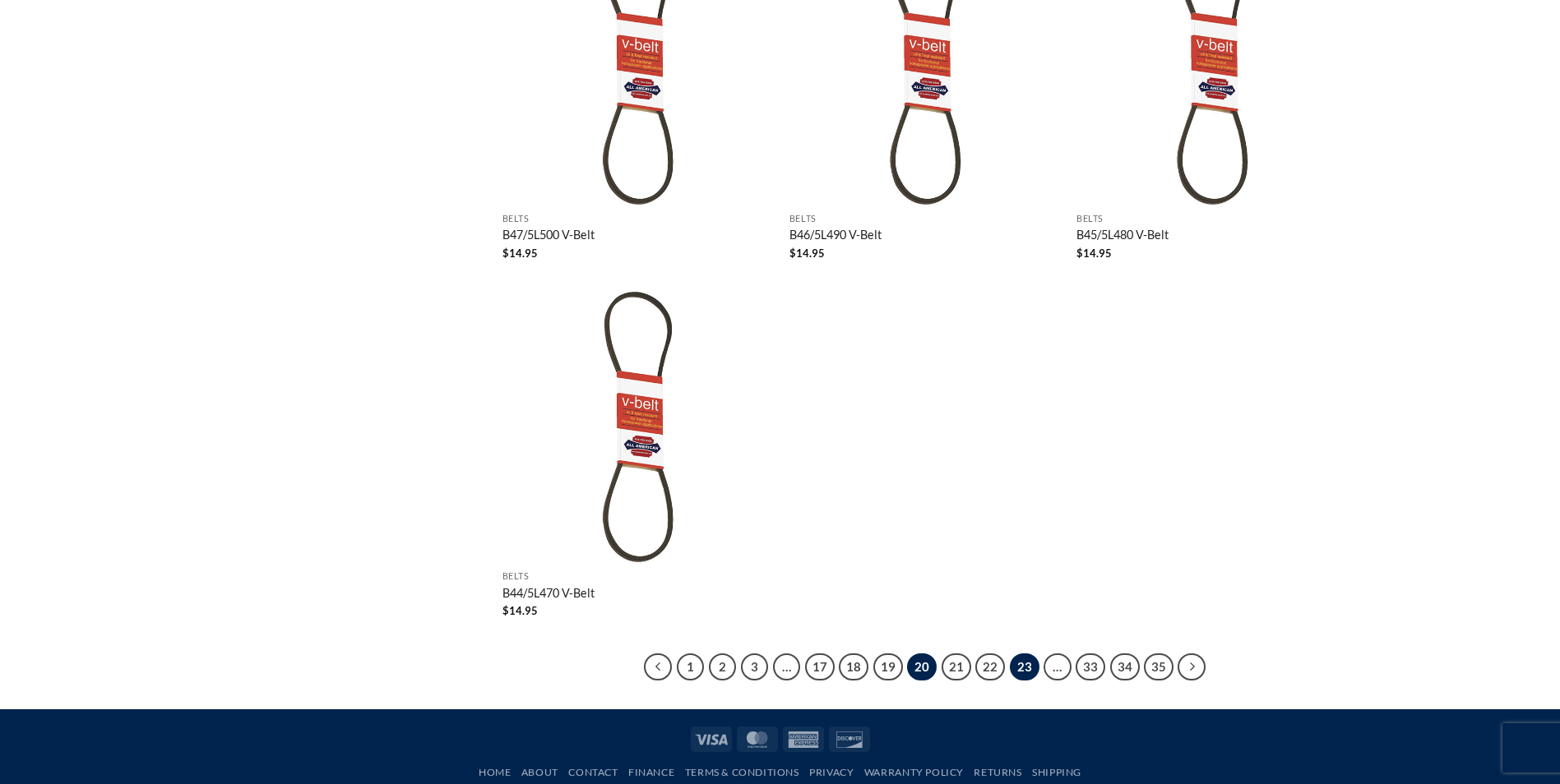
click at [1023, 666] on link "23" at bounding box center [1024, 667] width 29 height 28
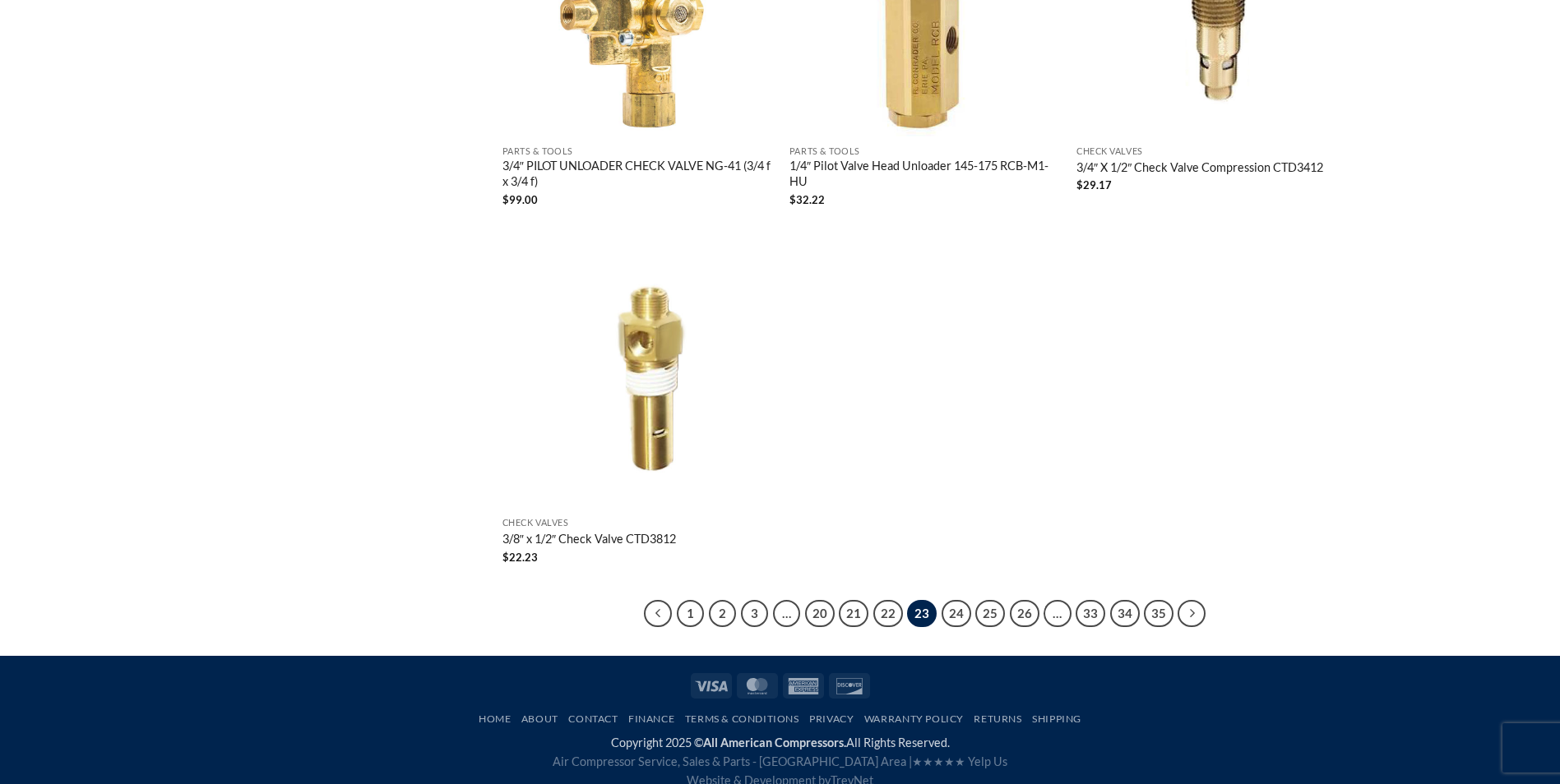
scroll to position [3062, 0]
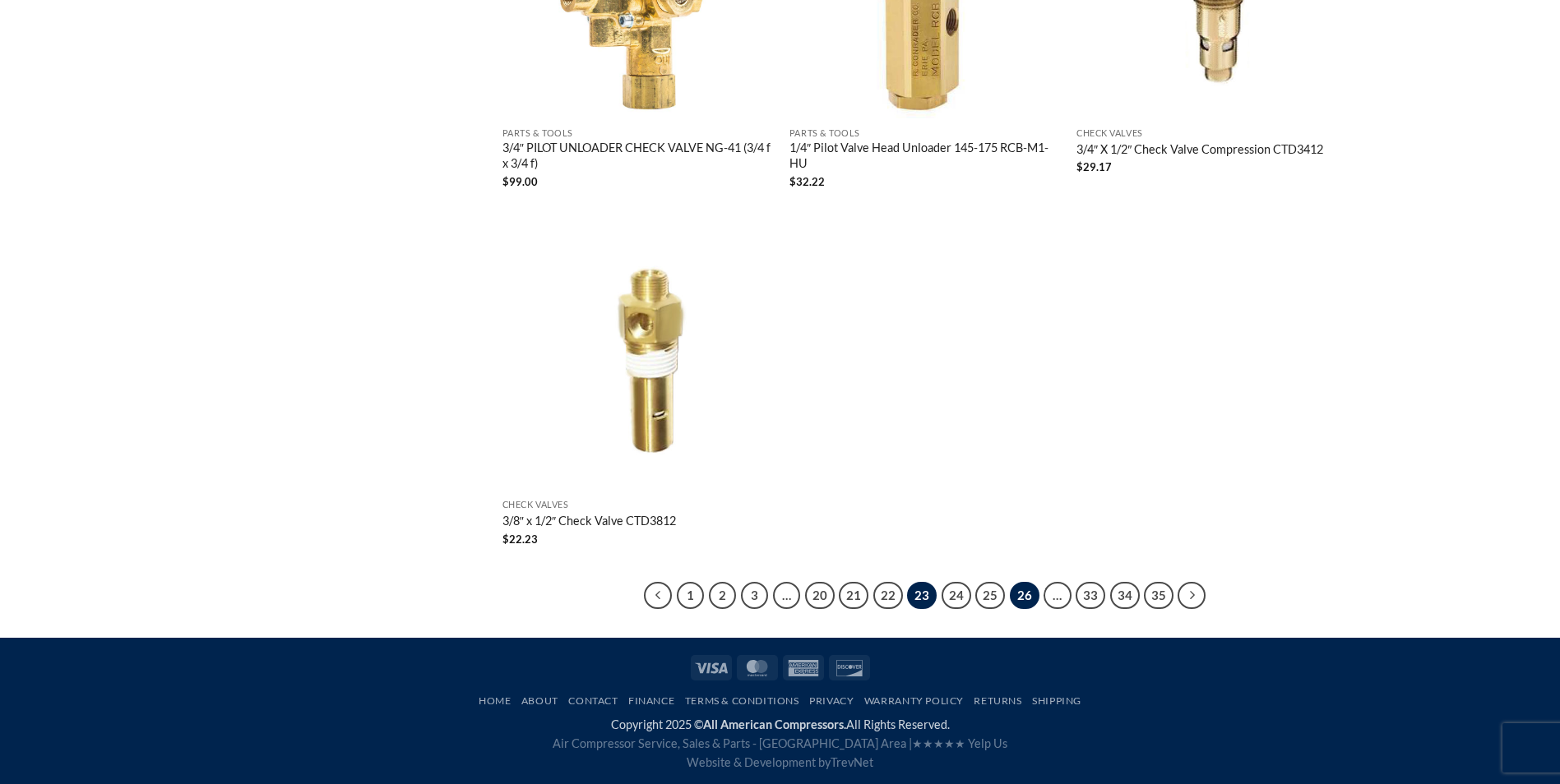
click at [1028, 595] on link "26" at bounding box center [1024, 595] width 29 height 28
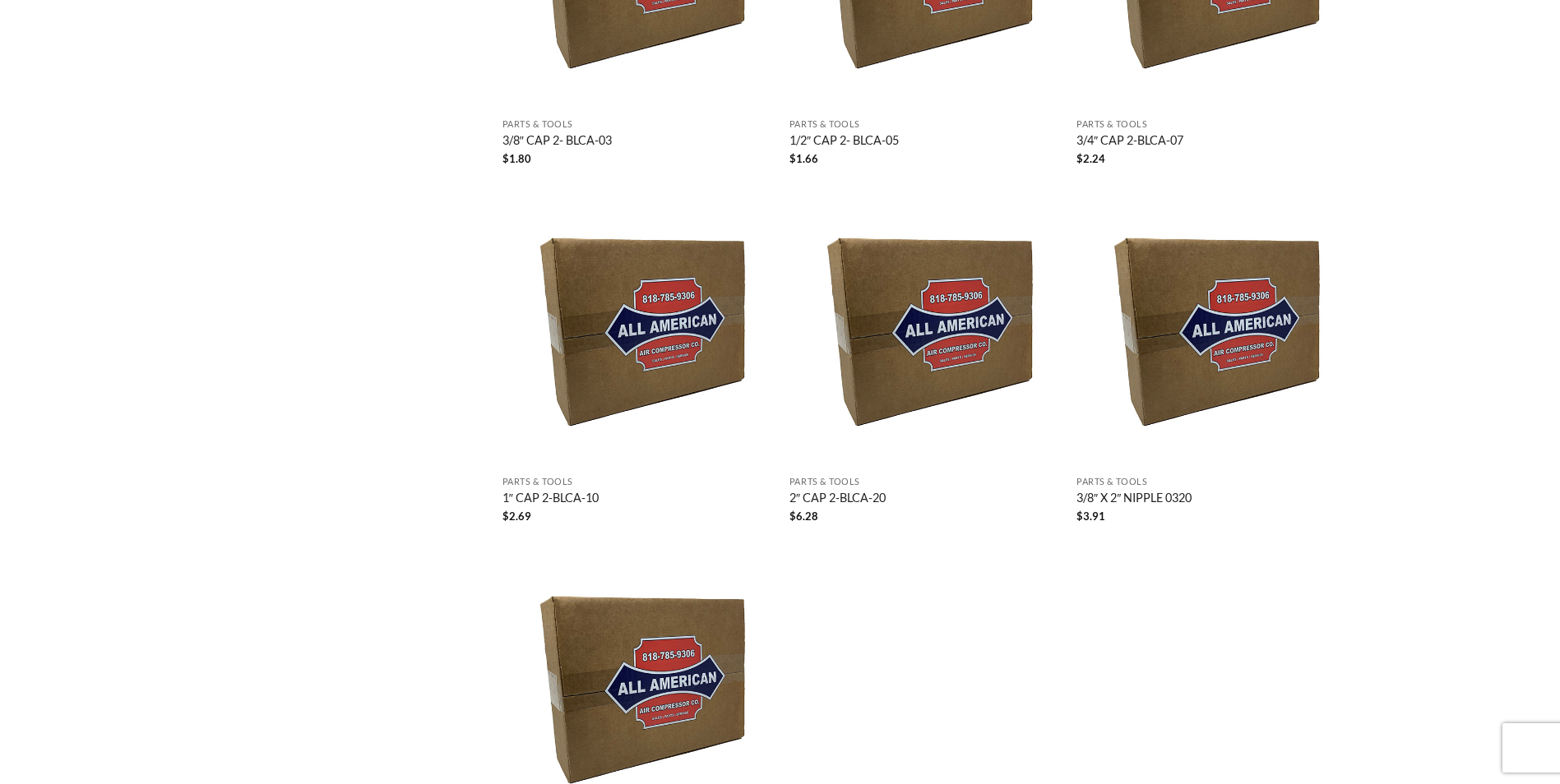
scroll to position [2992, 0]
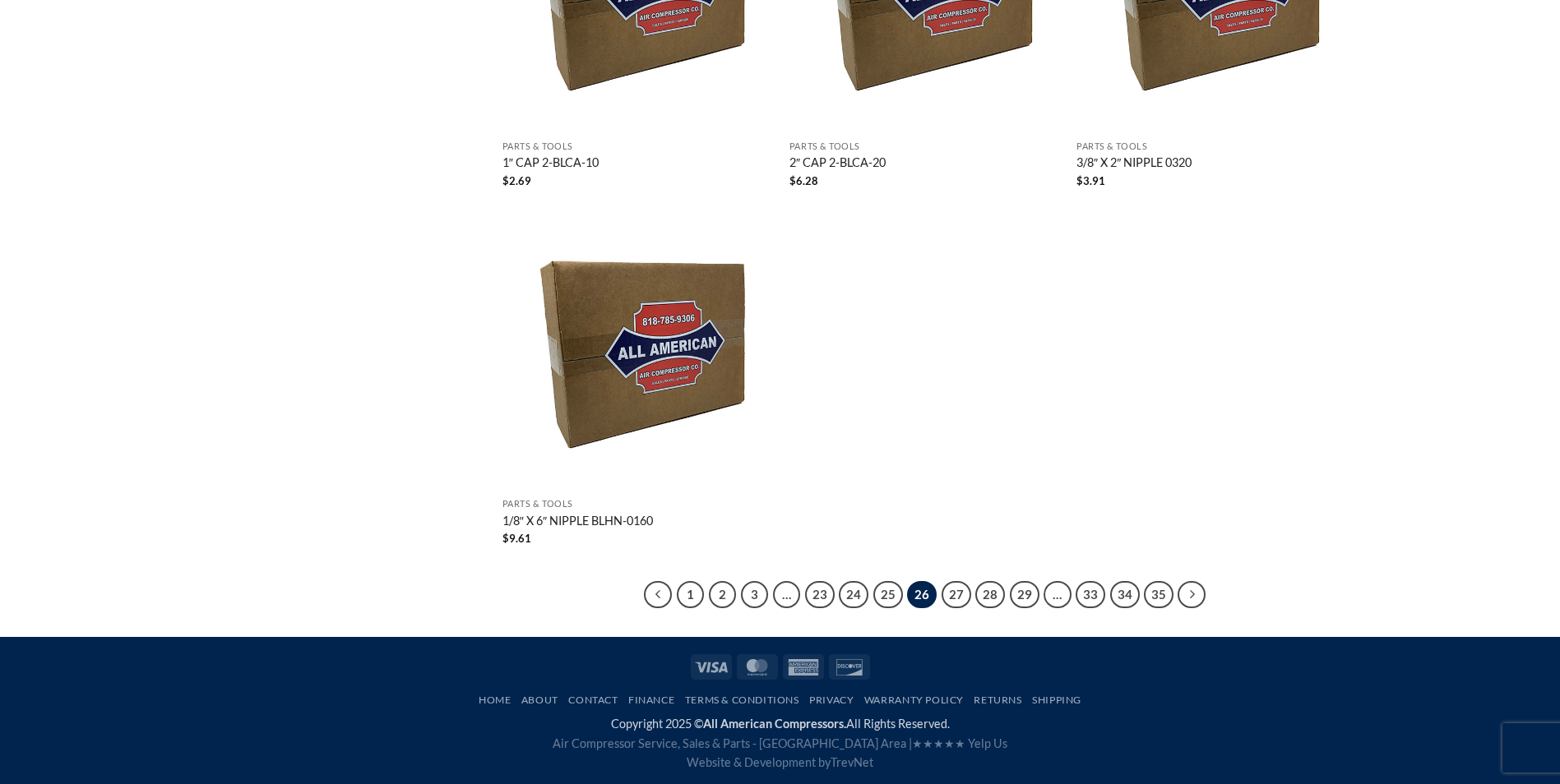
click at [1028, 595] on link "29" at bounding box center [1024, 594] width 29 height 28
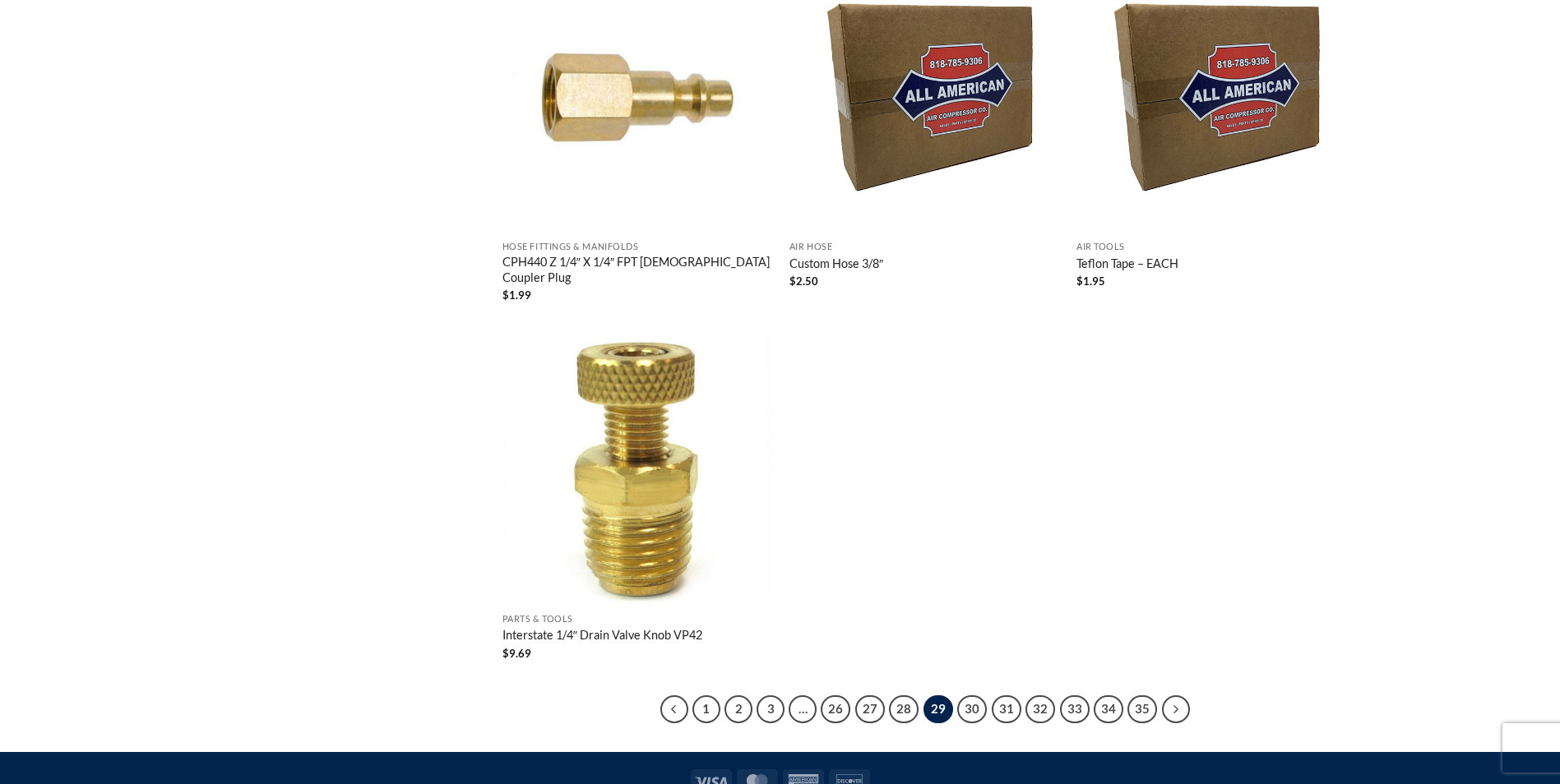
scroll to position [3001, 0]
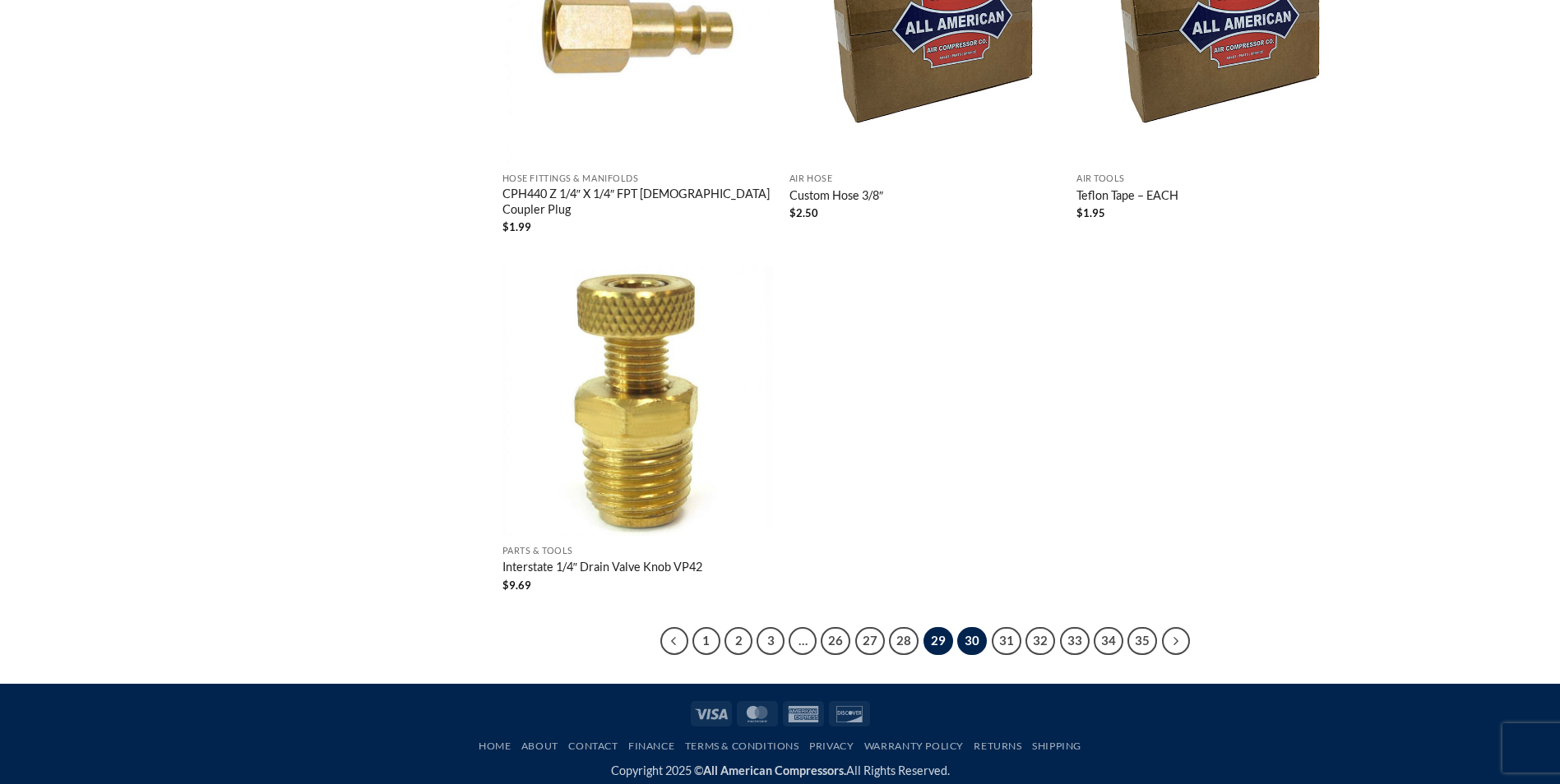
click at [962, 627] on link "30" at bounding box center [972, 641] width 29 height 28
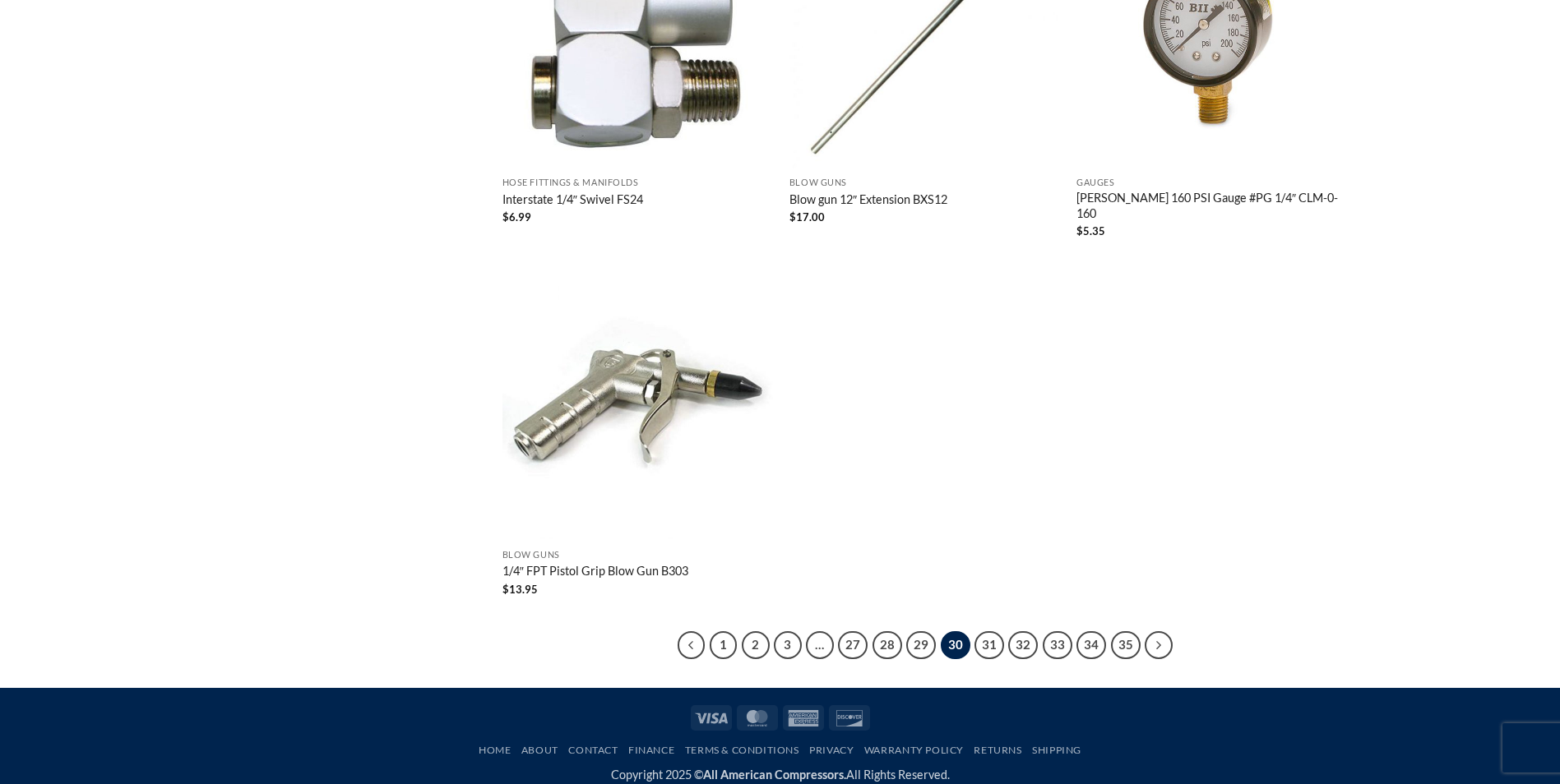
scroll to position [3034, 0]
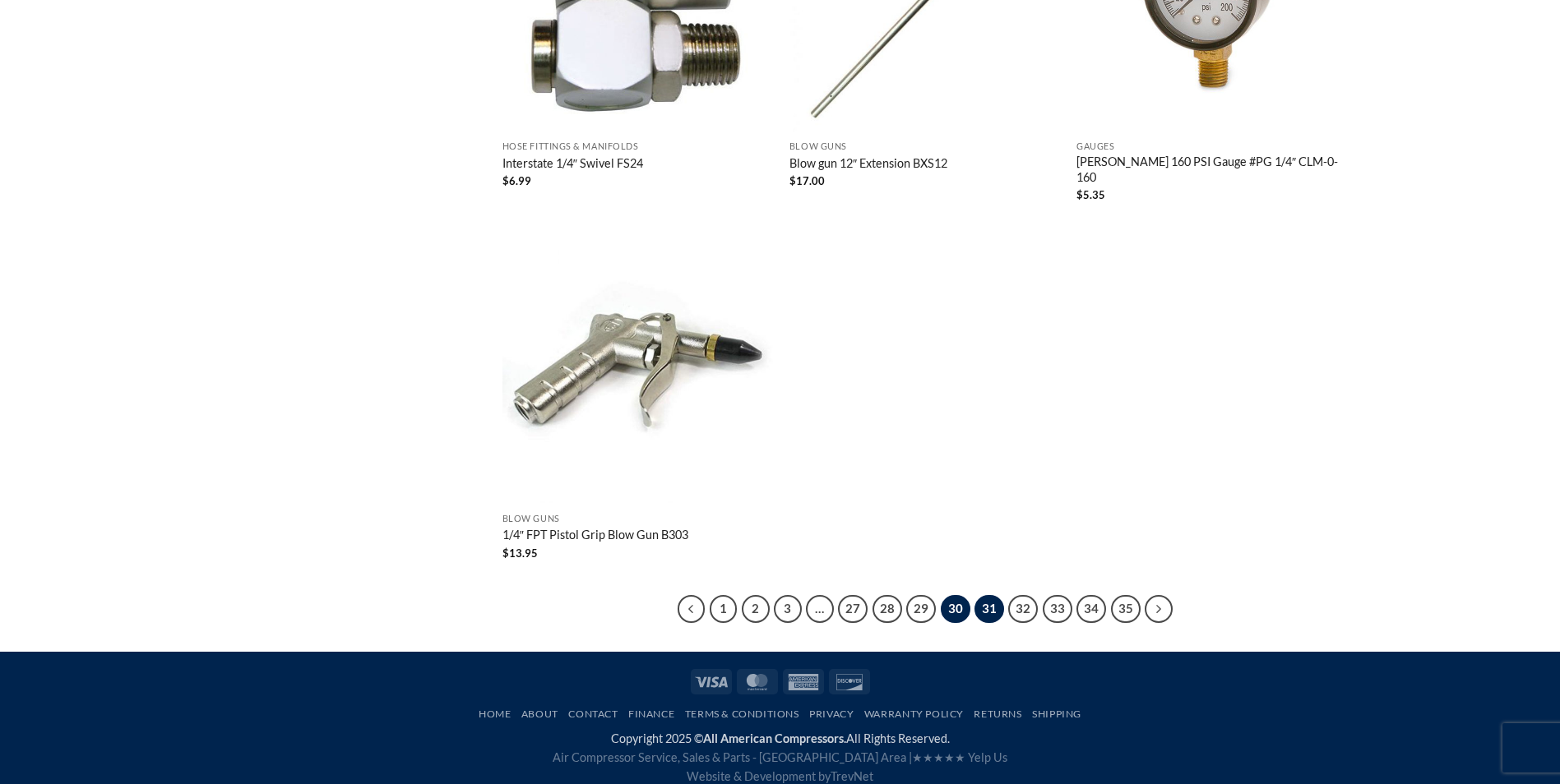
click at [996, 597] on link "31" at bounding box center [989, 609] width 29 height 28
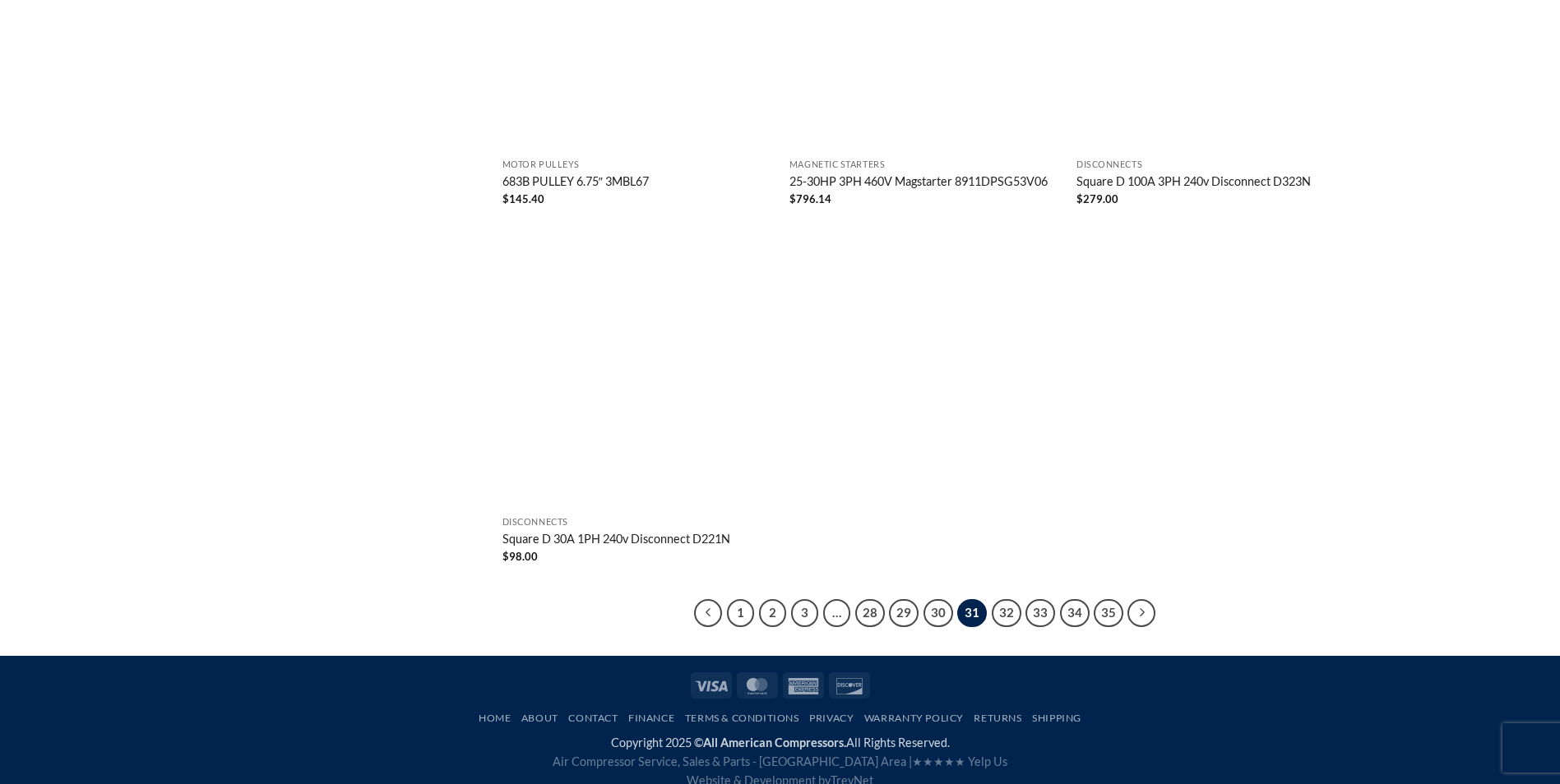
scroll to position [3014, 0]
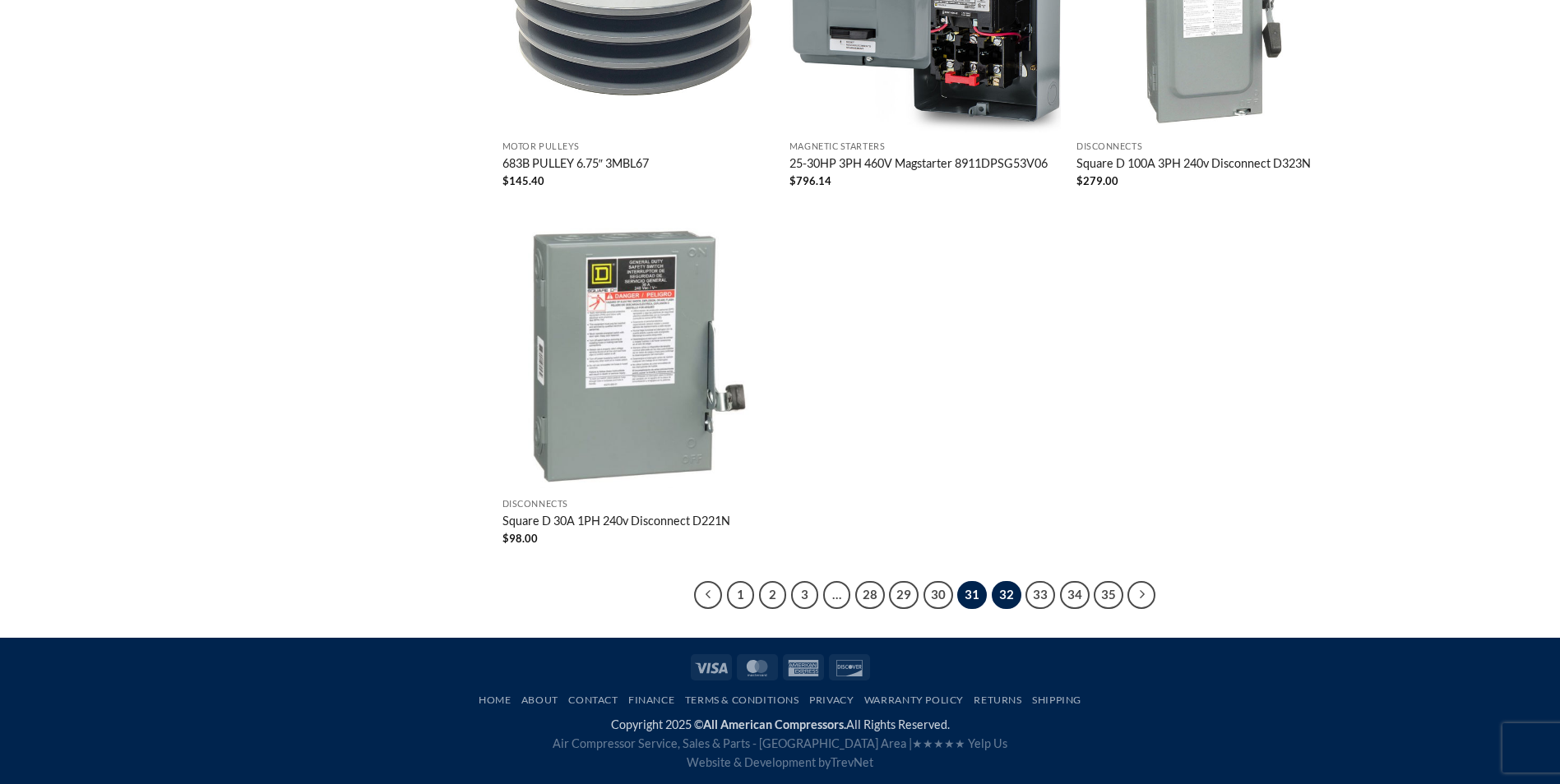
click at [998, 596] on link "32" at bounding box center [1007, 594] width 29 height 28
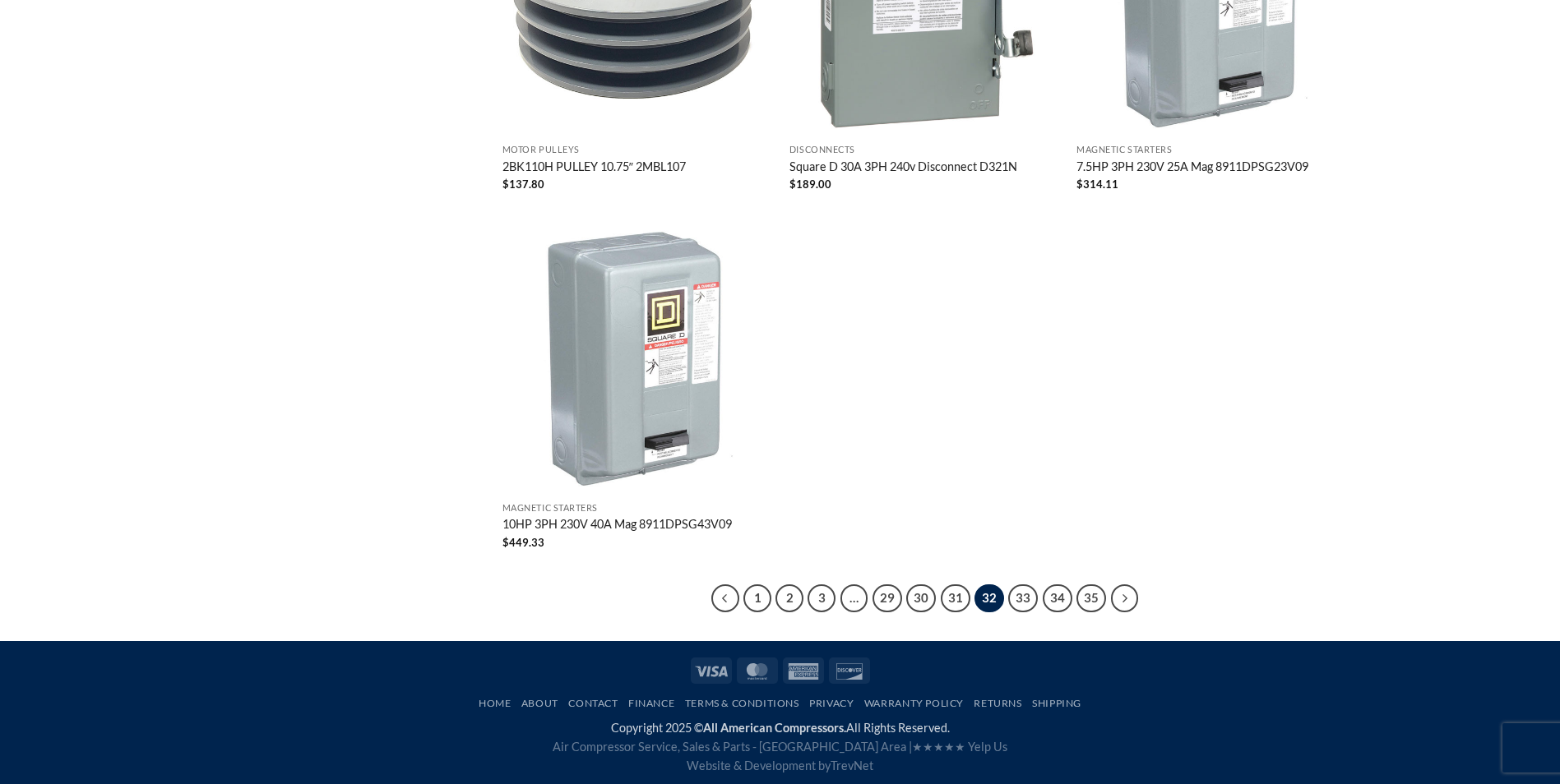
scroll to position [3034, 0]
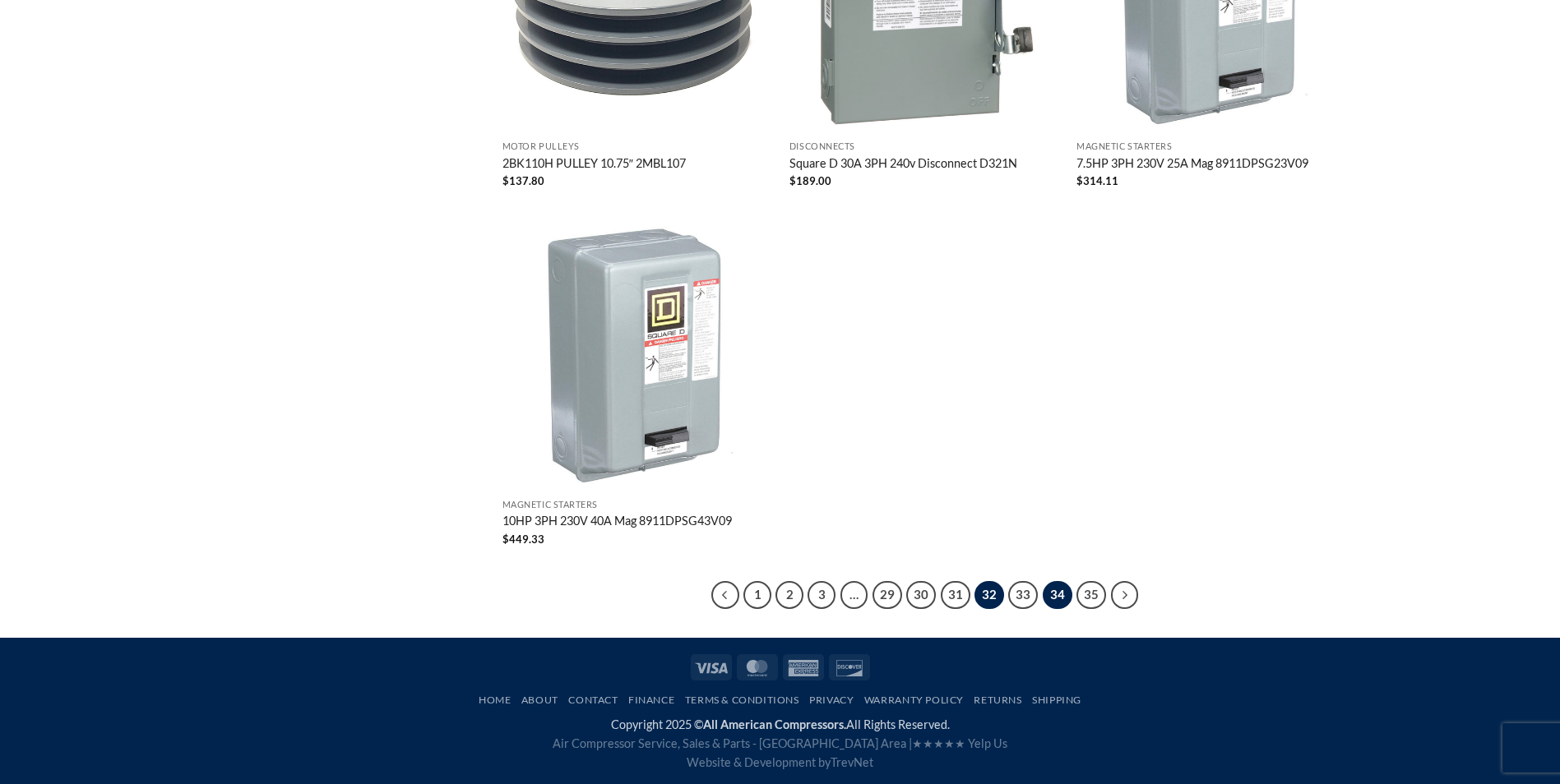
click at [1052, 597] on link "34" at bounding box center [1058, 594] width 29 height 28
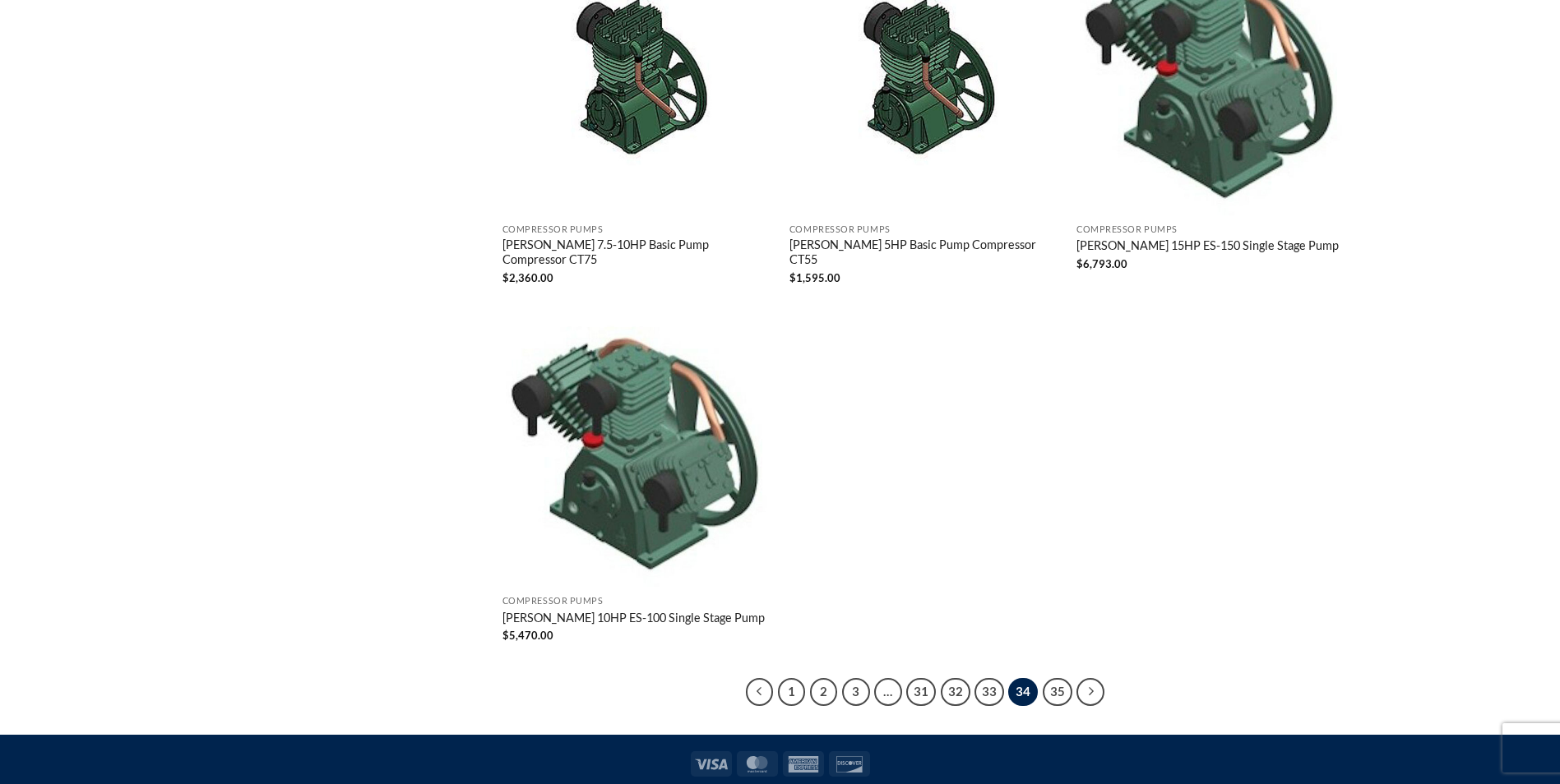
scroll to position [2992, 0]
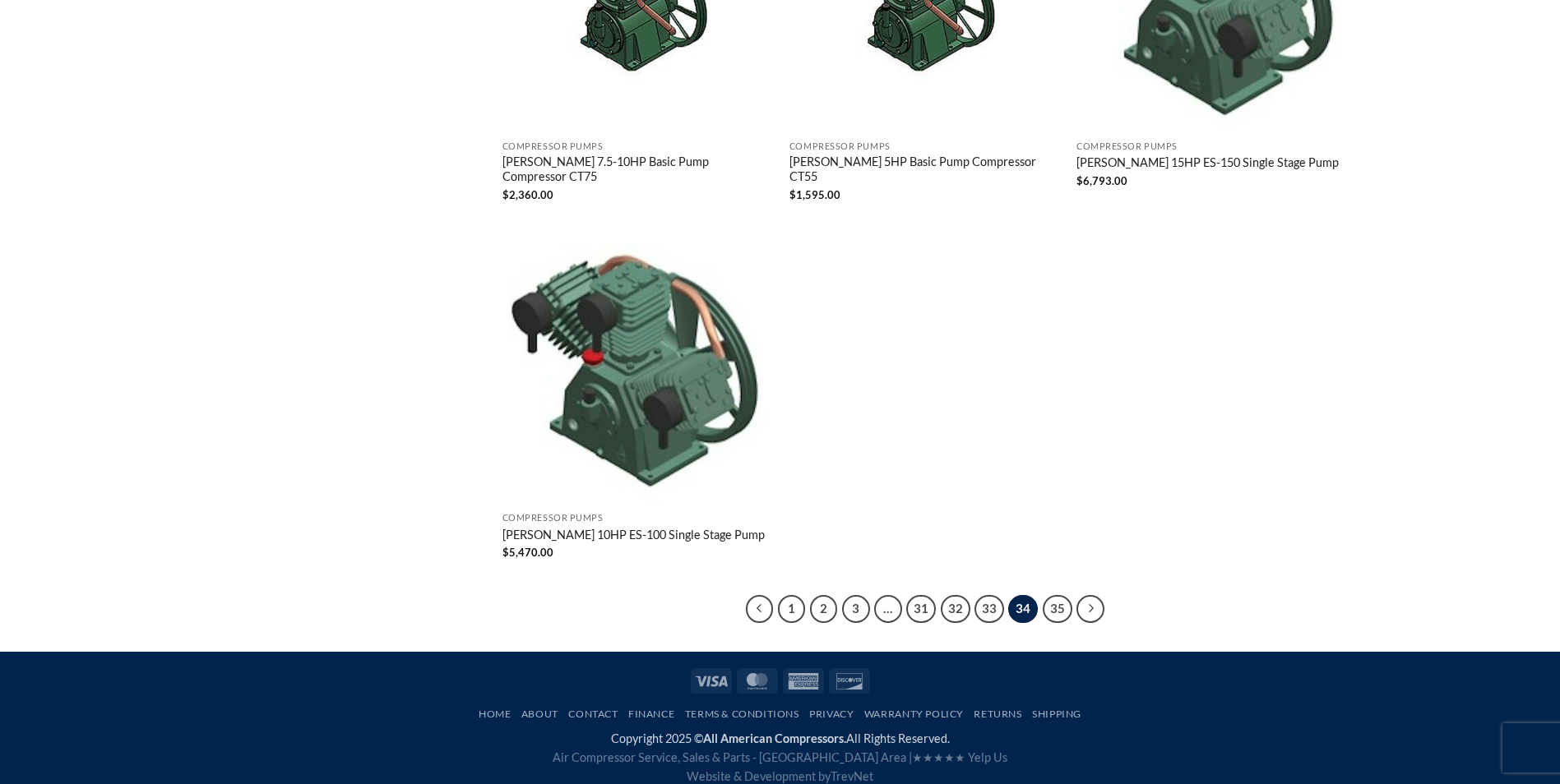
click at [1052, 597] on link "35" at bounding box center [1058, 609] width 29 height 28
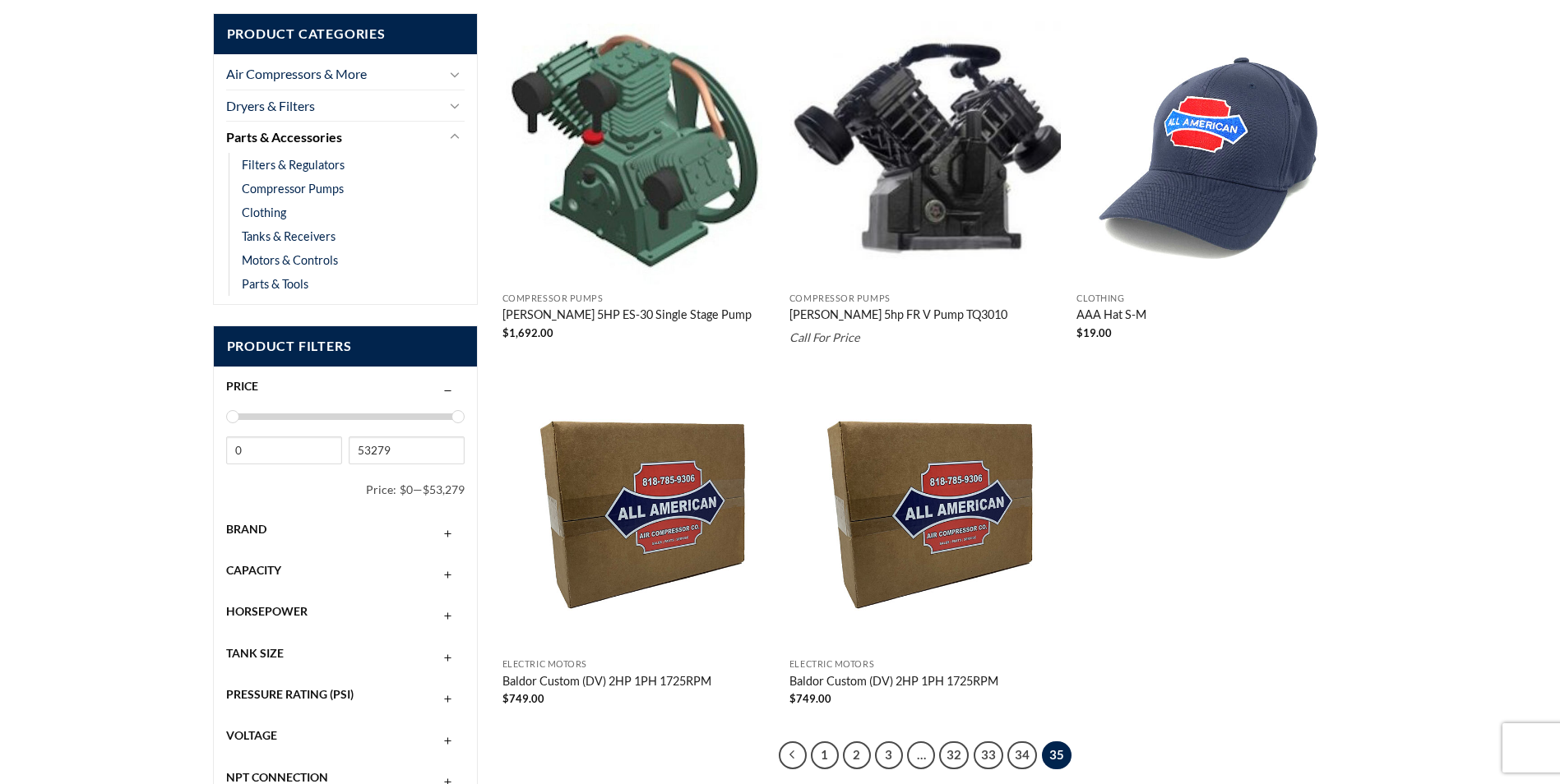
scroll to position [632, 0]
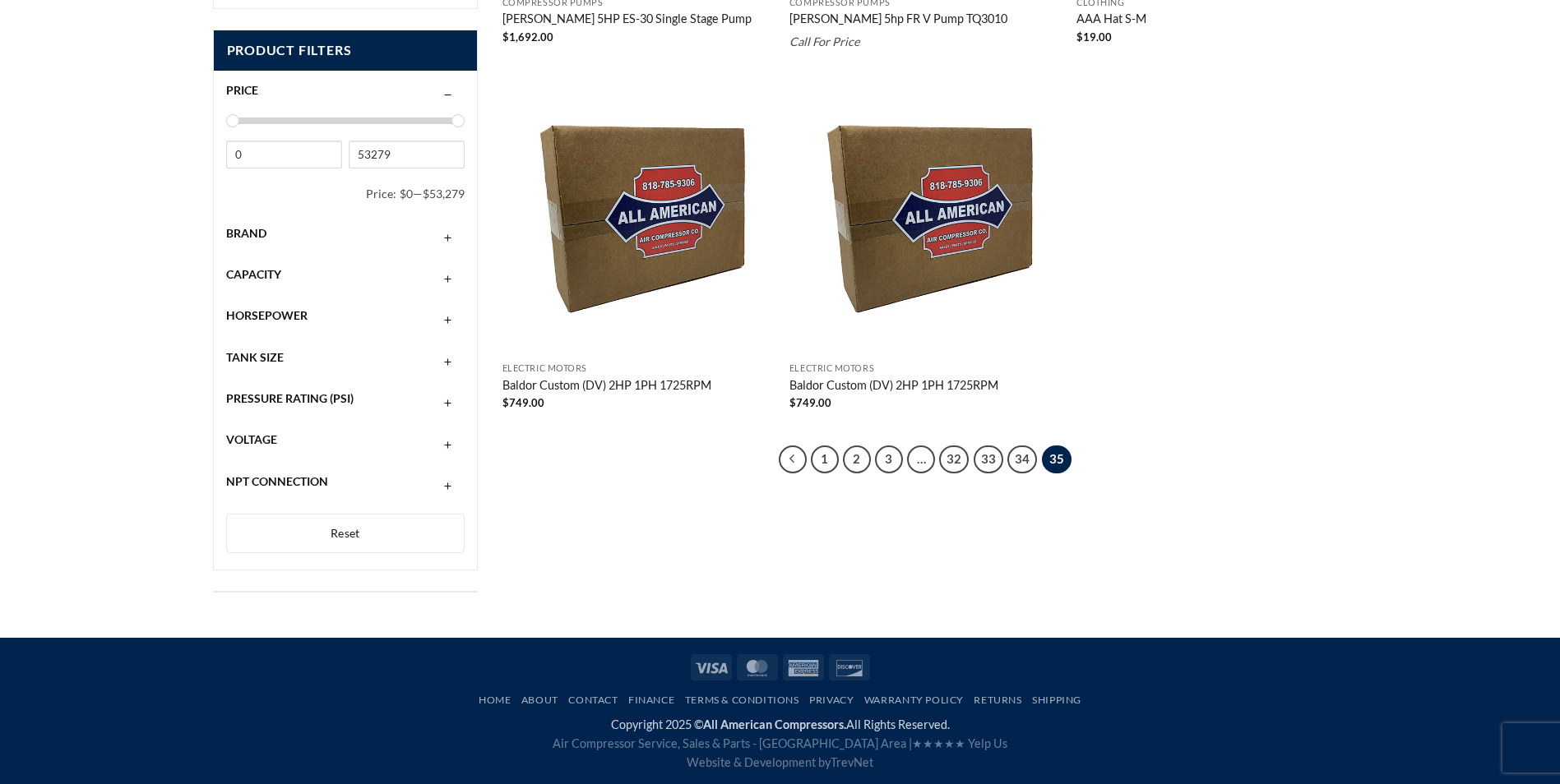
click at [1053, 459] on span "35" at bounding box center [1057, 459] width 29 height 28
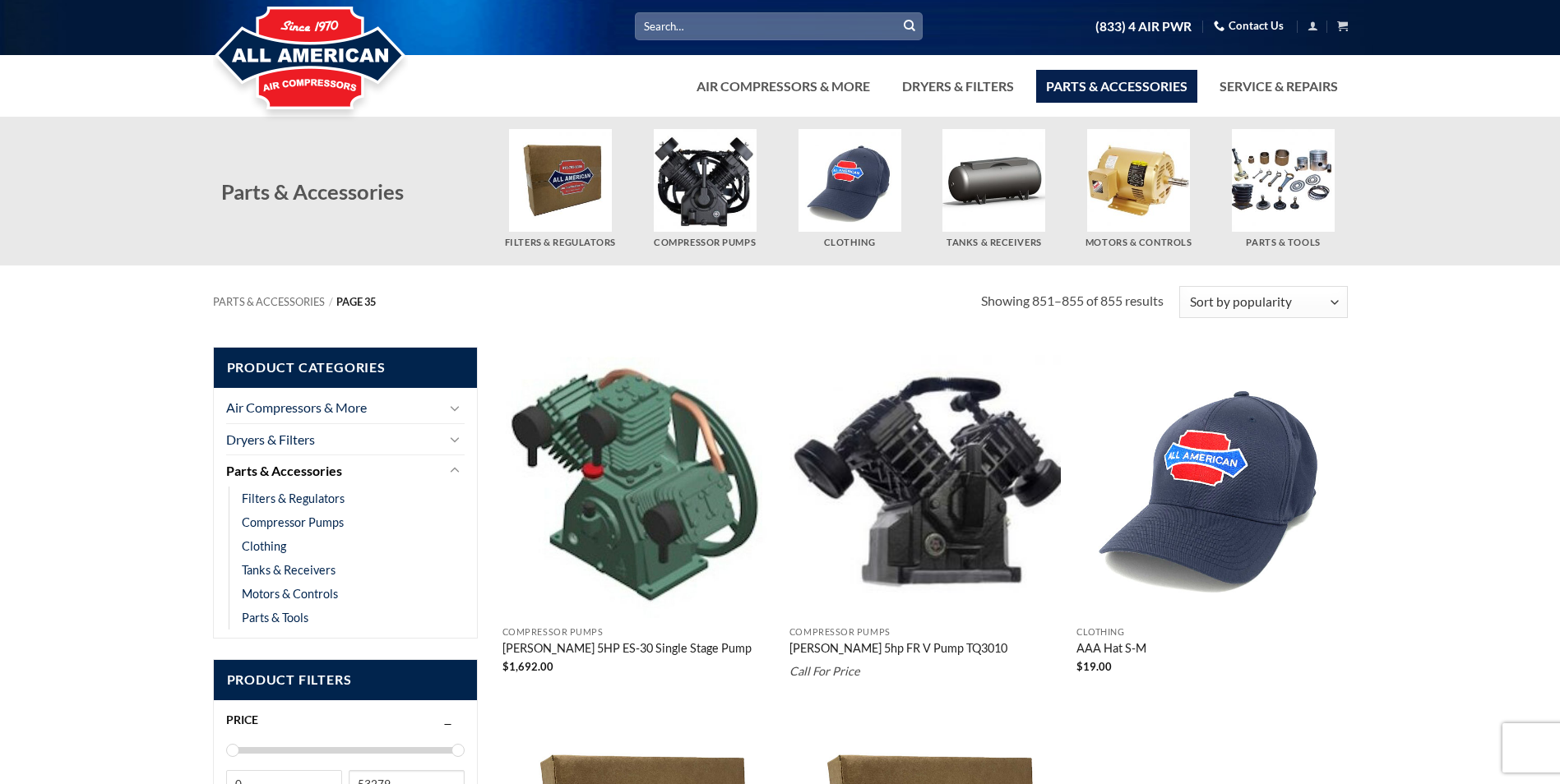
scroll to position [0, 0]
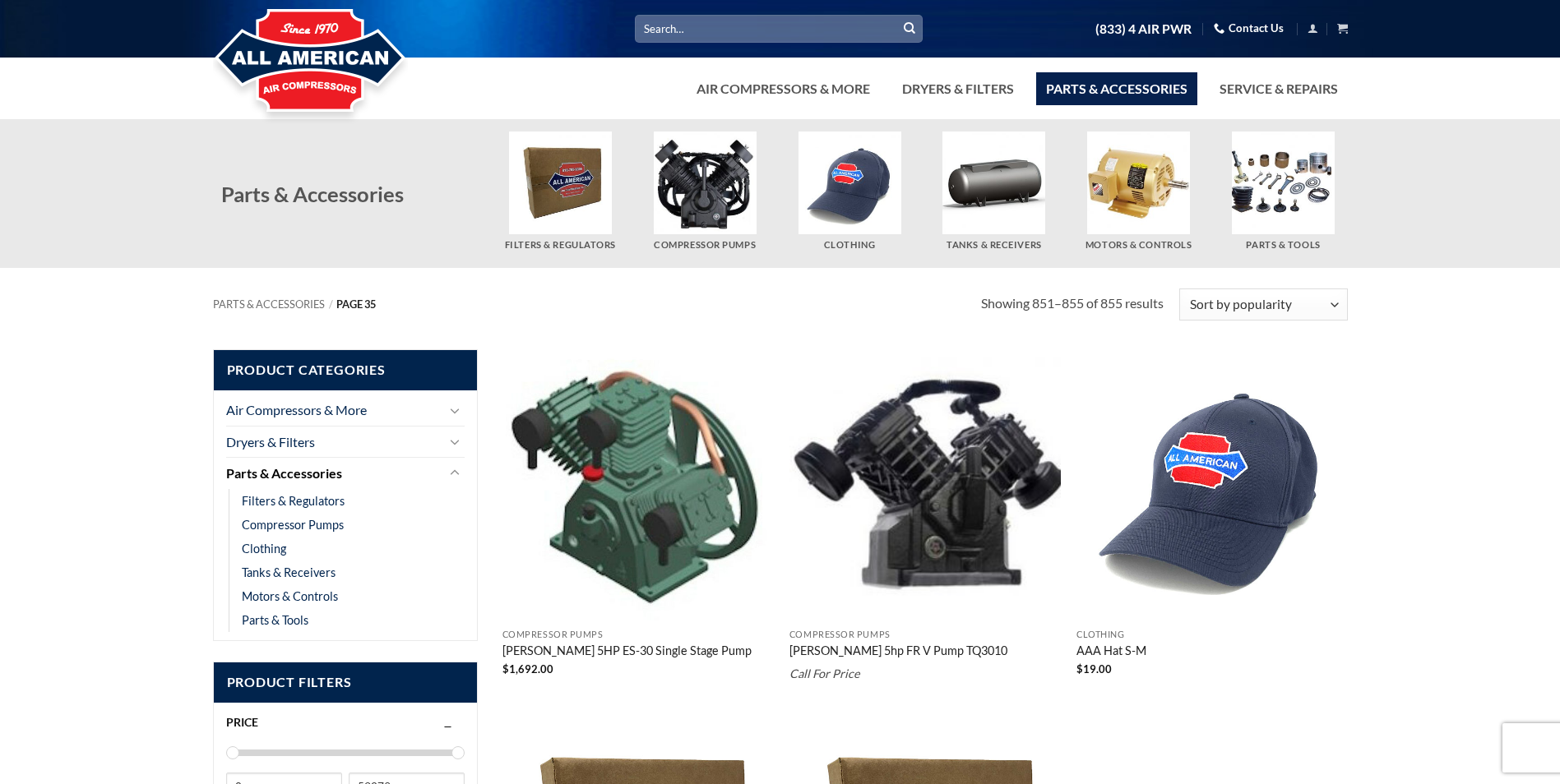
click at [671, 28] on input "Search for:" at bounding box center [779, 28] width 288 height 28
click at [639, 33] on input "Search for:" at bounding box center [779, 28] width 288 height 28
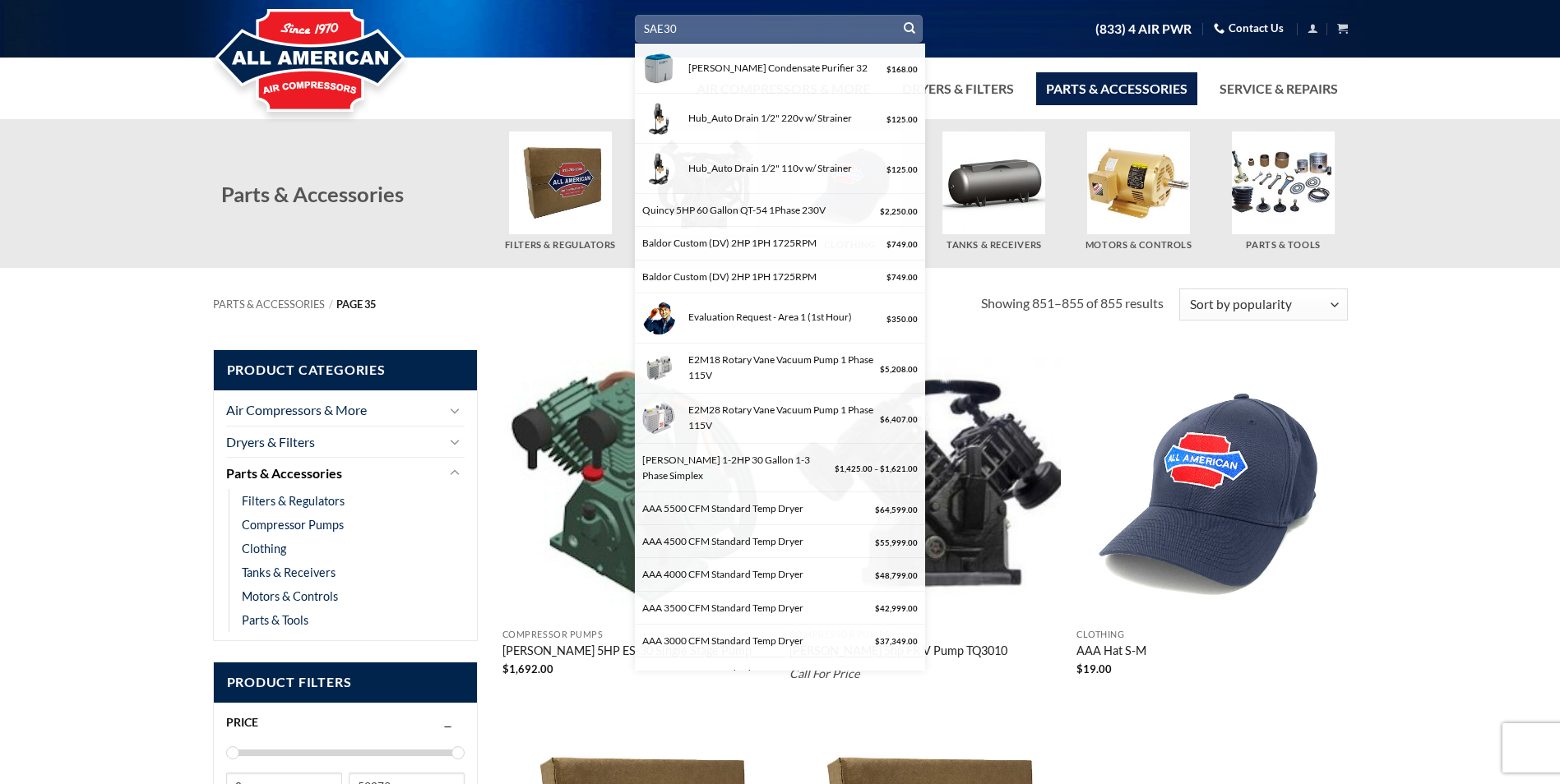
click at [703, 28] on input "SAE30" at bounding box center [779, 28] width 288 height 28
type input "SAE30 detergent"
click at [907, 24] on icon "Submit" at bounding box center [909, 28] width 12 height 14
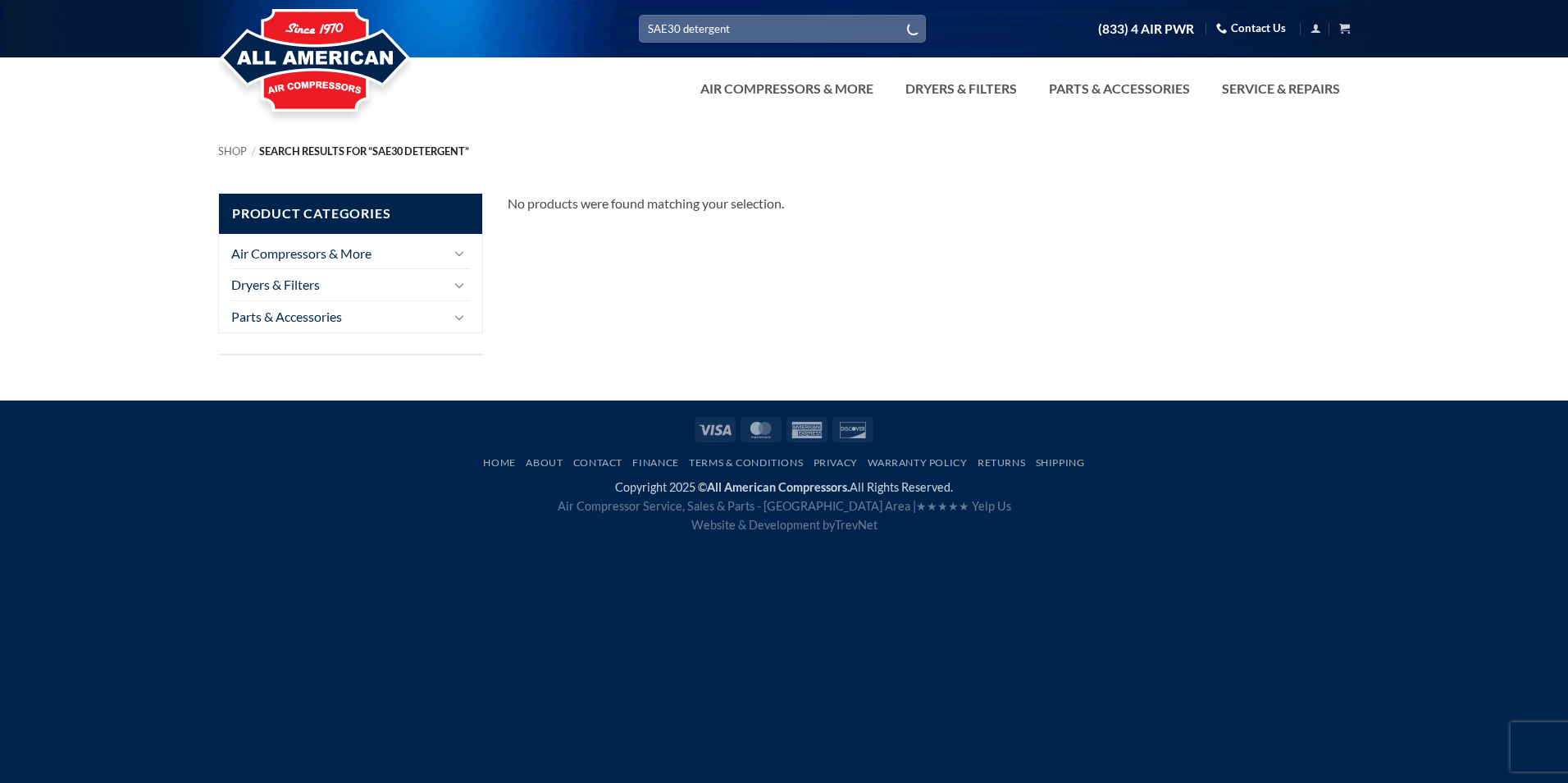
click at [645, 26] on input "SAE30 detergent" at bounding box center [783, 28] width 287 height 27
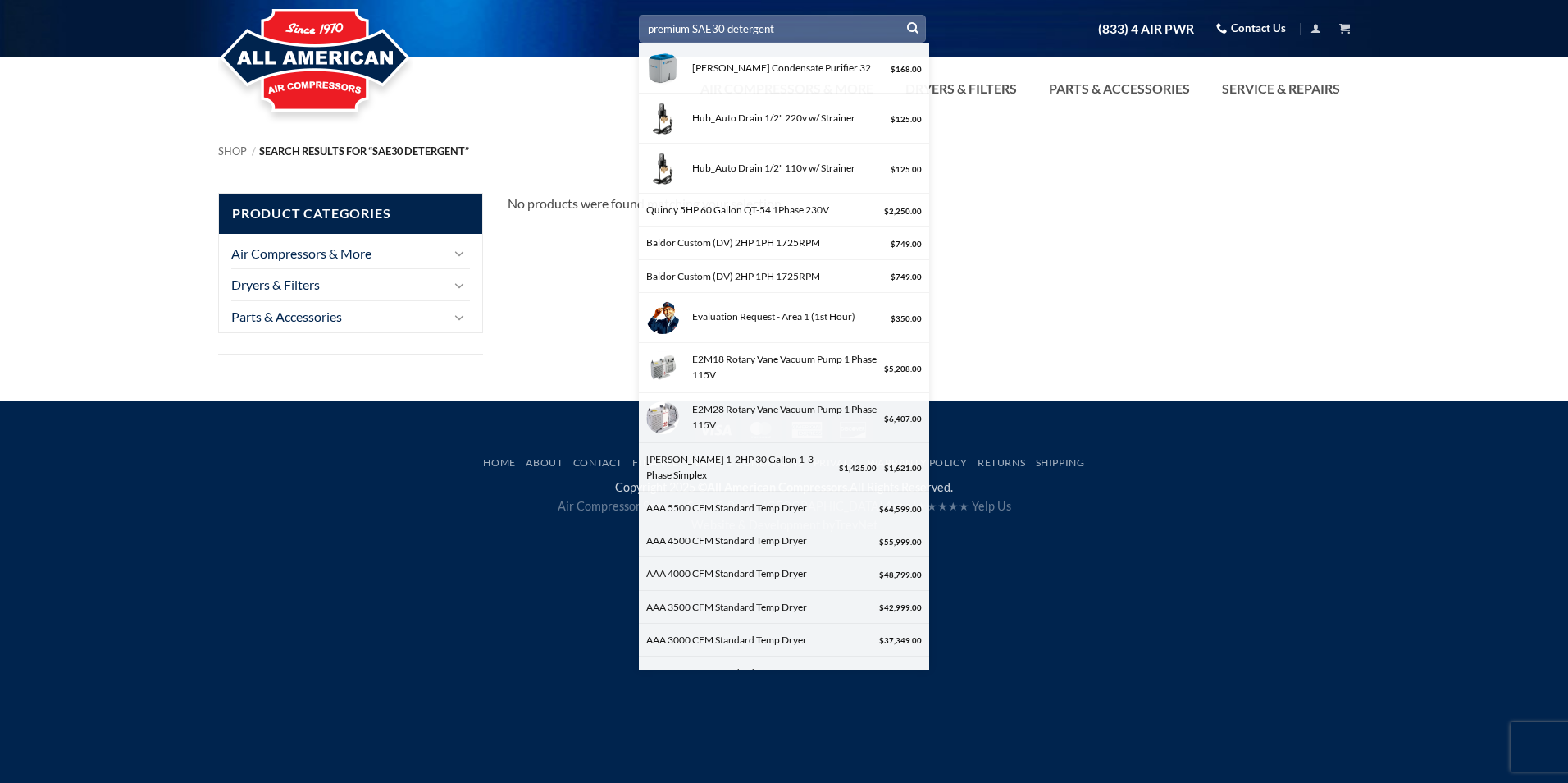
click at [723, 27] on input "premium SAE30 detergent" at bounding box center [783, 28] width 287 height 27
click at [760, 29] on input "premium detergent" at bounding box center [783, 28] width 287 height 27
type input "premium detergent SAE 30"
click at [911, 28] on icon "Submit" at bounding box center [913, 28] width 12 height 14
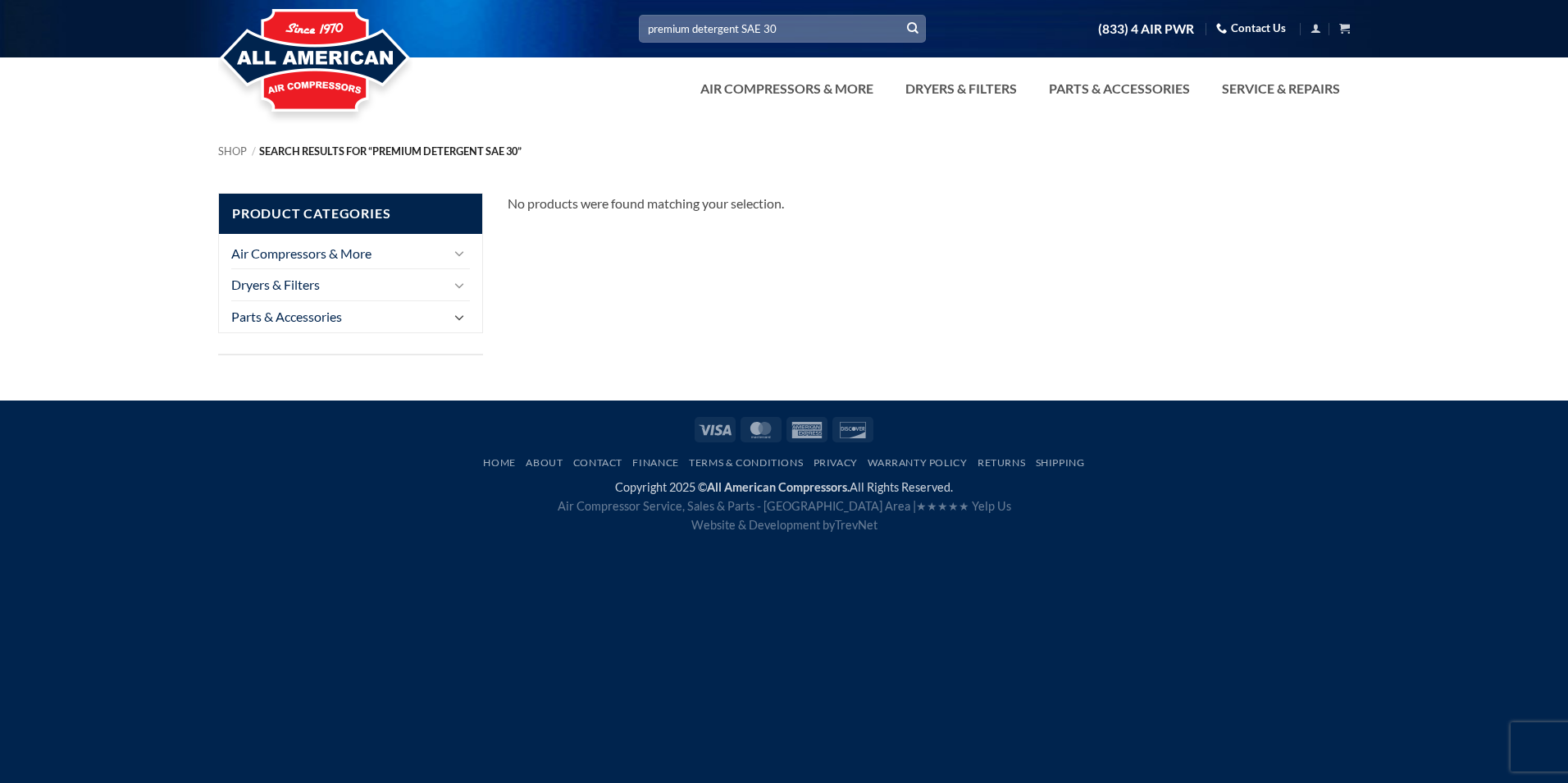
click at [463, 315] on icon "Toggle" at bounding box center [459, 317] width 10 height 18
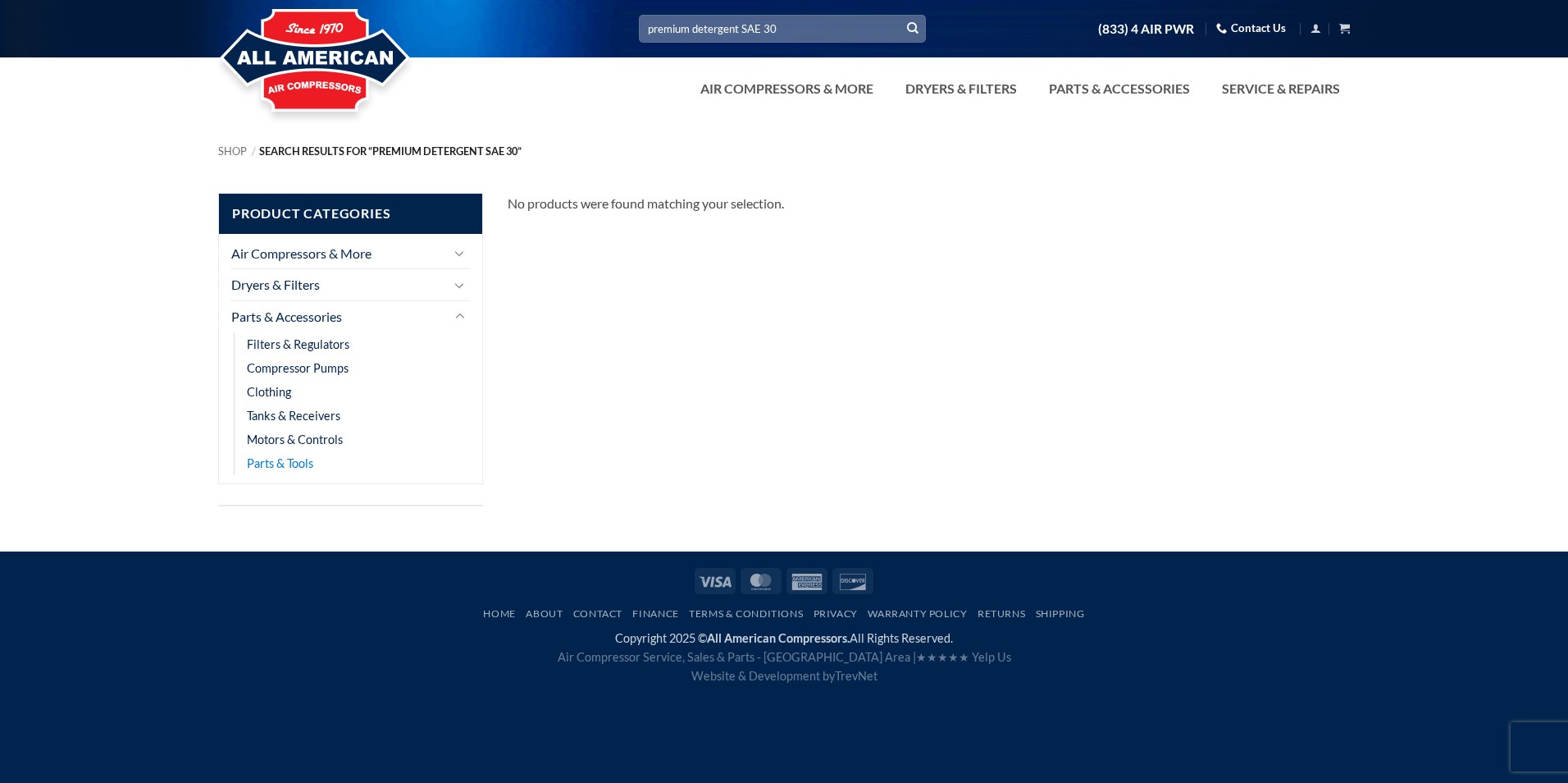
click at [284, 464] on link "Parts & Tools" at bounding box center [280, 463] width 67 height 24
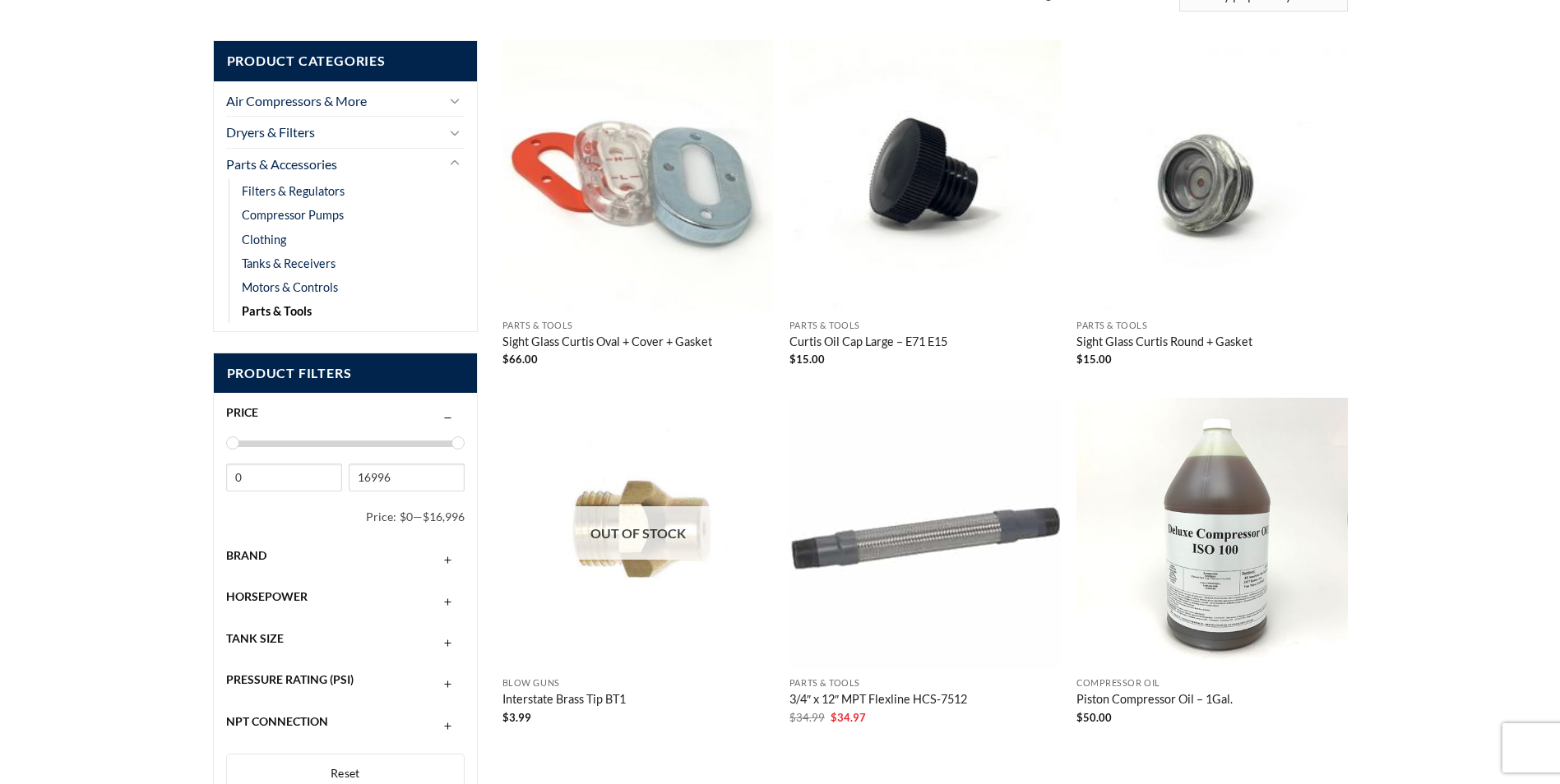
scroll to position [329, 0]
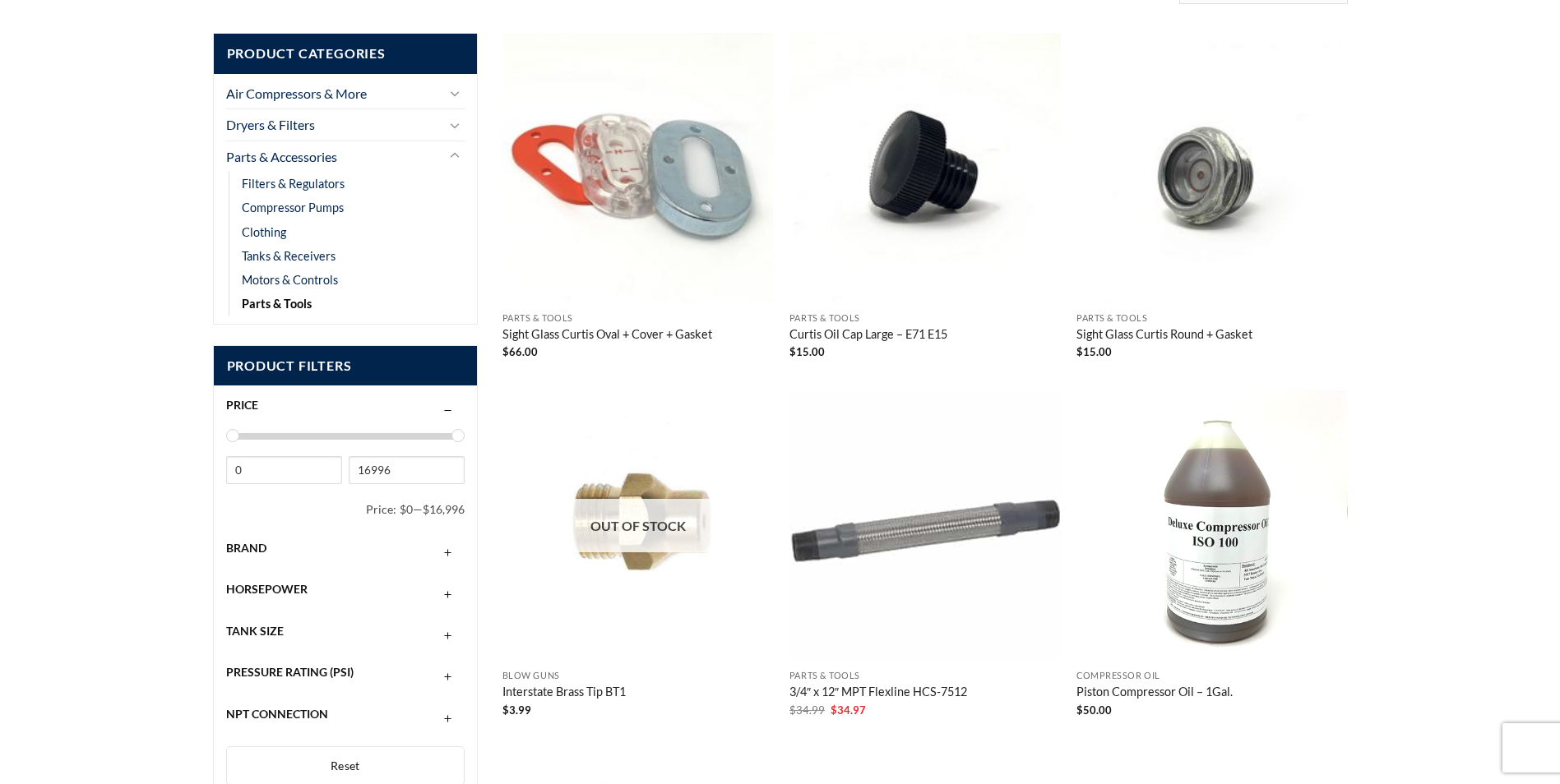
click at [1235, 541] on img "Piston Compressor Oil - 1Gal." at bounding box center [1212, 526] width 271 height 271
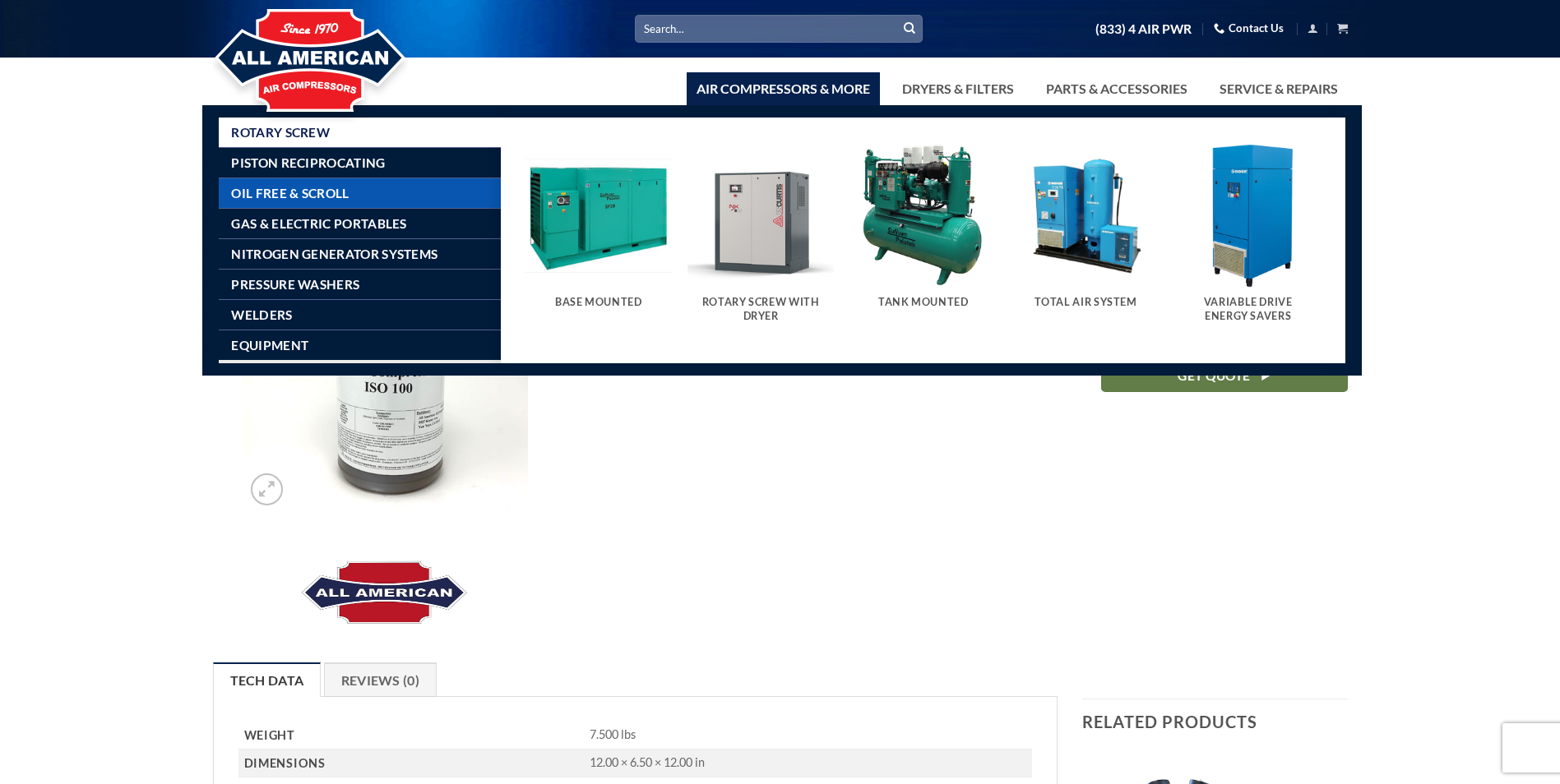
click at [297, 195] on span "Oil Free & Scroll" at bounding box center [290, 193] width 118 height 13
